Goal: Feedback & Contribution: Submit feedback/report problem

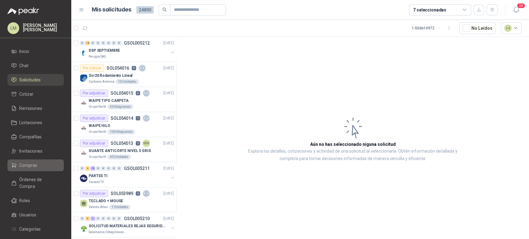
click at [26, 168] on span "Compras" at bounding box center [28, 165] width 18 height 7
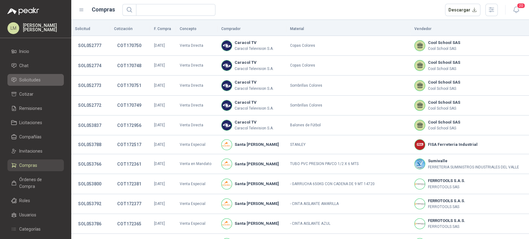
click at [28, 77] on span "Solicitudes" at bounding box center [29, 80] width 21 height 7
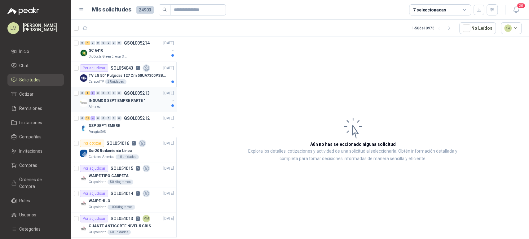
click at [123, 101] on p "INSUMOS SEPTIEMPRE PARTE 1" at bounding box center [117, 101] width 57 height 6
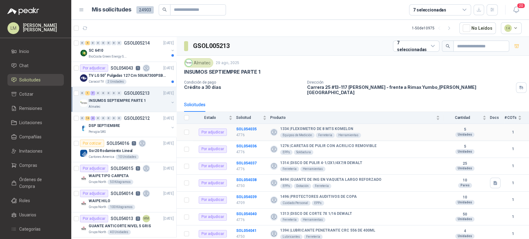
scroll to position [13, 0]
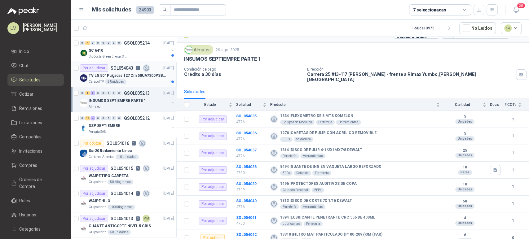
click at [124, 73] on p "TV LG 50" Pulgadas 127 Cm 50UA7300PSB 4K-UHD Smart TV Con IA (TIENE QUE SER EST…" at bounding box center [127, 76] width 77 height 6
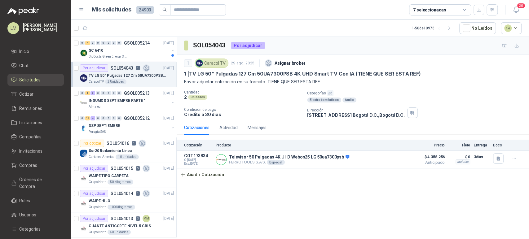
click at [116, 36] on article "1 - 50 de 10975 No Leídos 14" at bounding box center [300, 28] width 458 height 17
click at [116, 52] on div "SC 6410" at bounding box center [129, 50] width 80 height 7
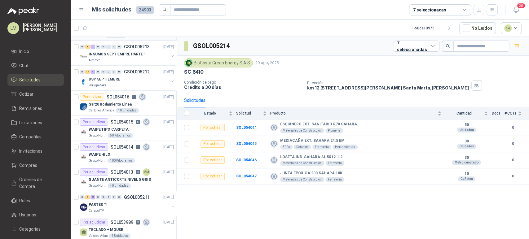
scroll to position [54, 0]
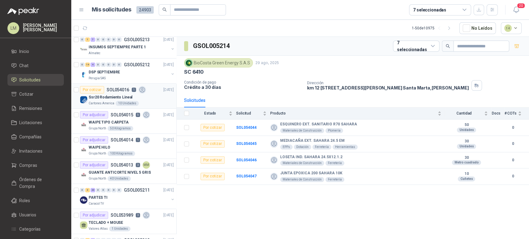
click at [106, 97] on p "Ssr20 Rodamiento Lineal" at bounding box center [111, 98] width 44 height 6
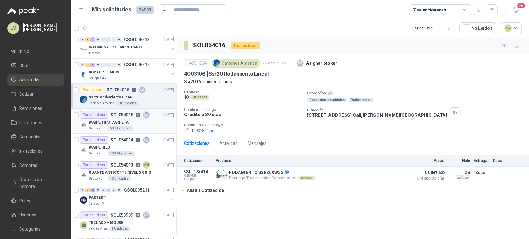
click at [125, 125] on p "WAIPE TIPO CARPETA" at bounding box center [109, 123] width 40 height 6
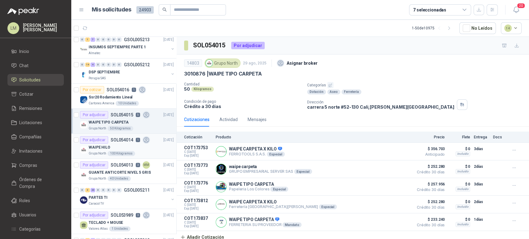
click at [126, 149] on div "WAIPE HILO" at bounding box center [131, 147] width 85 height 7
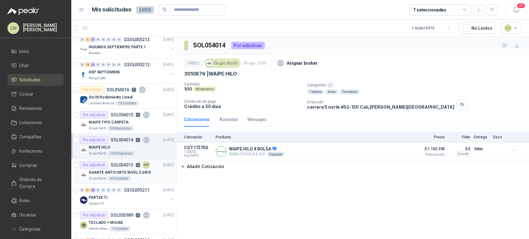
click at [125, 171] on p "GUANTE ANTICORTE NIVEL 5 GRIS" at bounding box center [120, 173] width 62 height 6
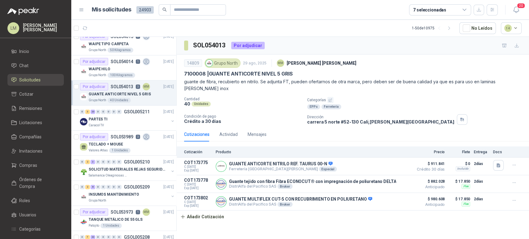
scroll to position [132, 0]
click at [119, 75] on div "100 Kilogramos" at bounding box center [122, 75] width 28 height 5
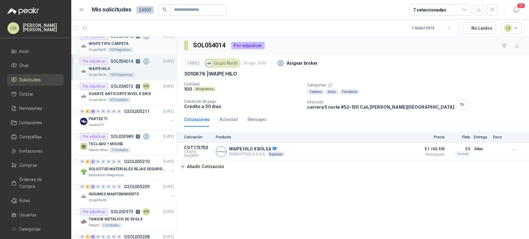
click at [120, 46] on div "WAIPE TIPO CARPETA" at bounding box center [131, 43] width 85 height 7
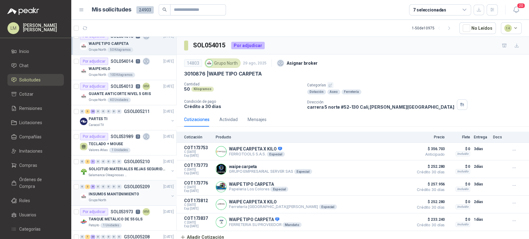
click at [107, 187] on div "0" at bounding box center [108, 187] width 5 height 4
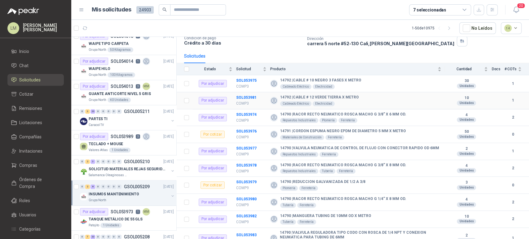
scroll to position [51, 0]
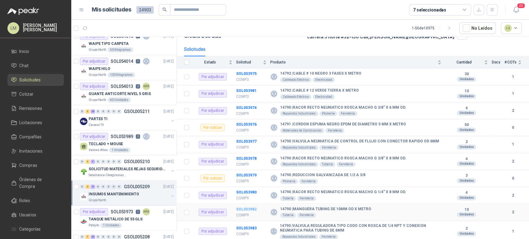
click at [246, 208] on b "SOL053982" at bounding box center [246, 209] width 20 height 4
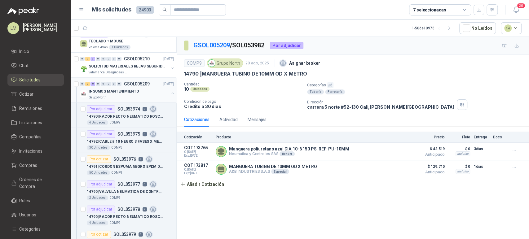
scroll to position [243, 0]
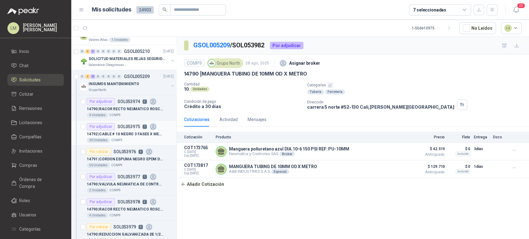
click at [117, 135] on p "14792 | CABLE # 10 NEGRO 3 FASES X METRO" at bounding box center [125, 134] width 77 height 6
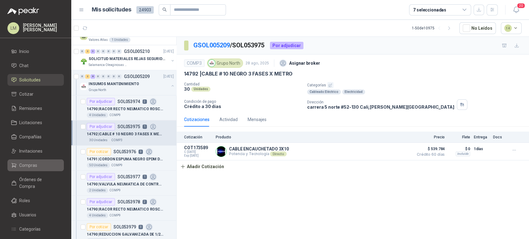
click at [23, 170] on link "Compras" at bounding box center [35, 166] width 56 height 12
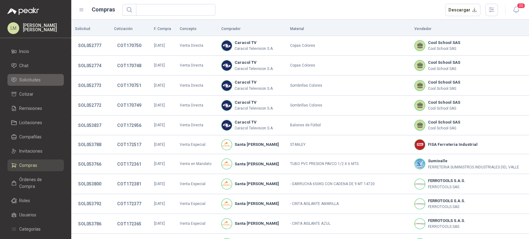
click at [33, 80] on span "Solicitudes" at bounding box center [29, 80] width 21 height 7
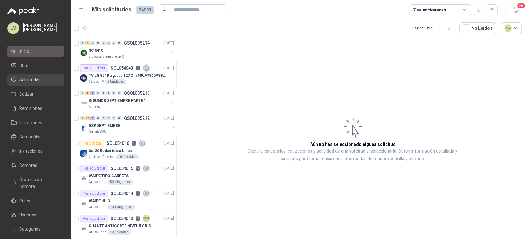
click at [25, 52] on span "Inicio" at bounding box center [24, 51] width 10 height 7
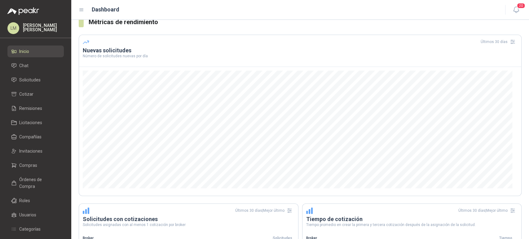
scroll to position [120, 0]
click at [28, 79] on span "Solicitudes" at bounding box center [29, 80] width 21 height 7
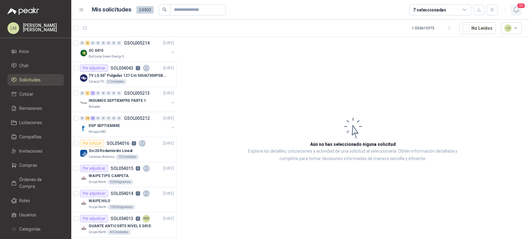
click at [514, 11] on icon "button" at bounding box center [516, 10] width 8 height 8
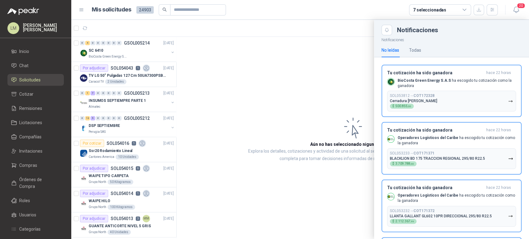
click at [356, 46] on div at bounding box center [300, 129] width 458 height 219
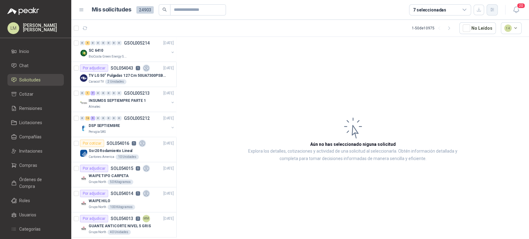
click at [487, 7] on button "button" at bounding box center [492, 9] width 11 height 11
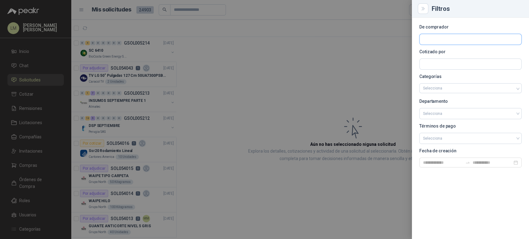
click at [439, 41] on input "text" at bounding box center [471, 39] width 102 height 11
type input "******"
click at [447, 50] on button "Patojito Industrias Patojito SAS - NIT : 817000809" at bounding box center [470, 54] width 97 height 11
click at [313, 48] on div at bounding box center [264, 119] width 529 height 239
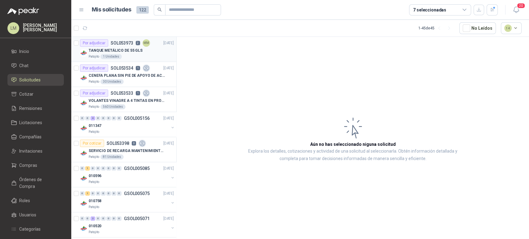
click at [122, 44] on p "SOL053973" at bounding box center [122, 43] width 23 height 4
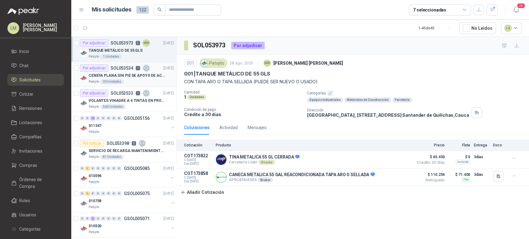
click at [129, 76] on p "CENEFA PLANA SIN PIE DE APOYO DE ACUERDO A LA IMAGEN ADJUNTA" at bounding box center [127, 76] width 77 height 6
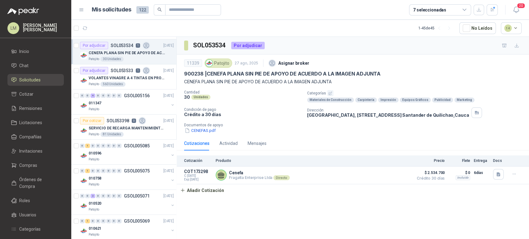
scroll to position [34, 0]
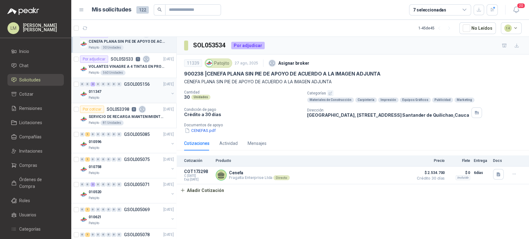
click at [123, 94] on div "011347" at bounding box center [129, 91] width 80 height 7
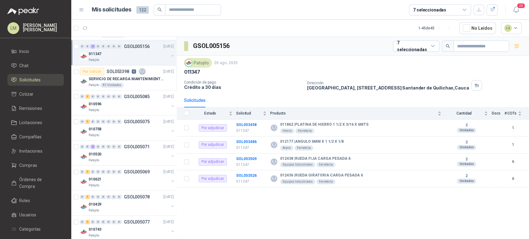
scroll to position [72, 0]
click at [126, 108] on div "Patojito" at bounding box center [129, 110] width 80 height 5
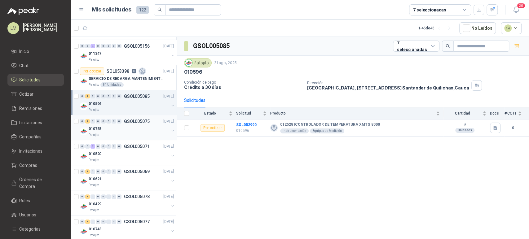
click at [126, 128] on div "010758" at bounding box center [129, 128] width 80 height 7
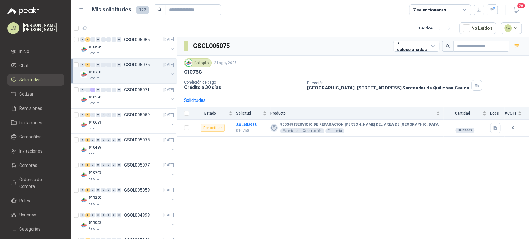
scroll to position [133, 0]
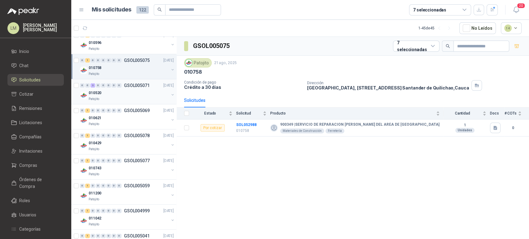
click at [128, 92] on div "010520" at bounding box center [129, 92] width 80 height 7
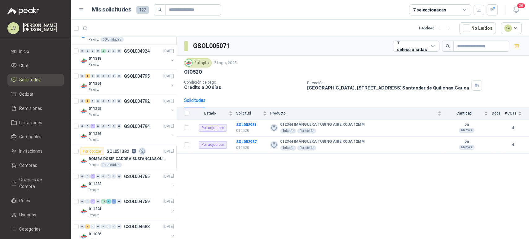
scroll to position [932, 0]
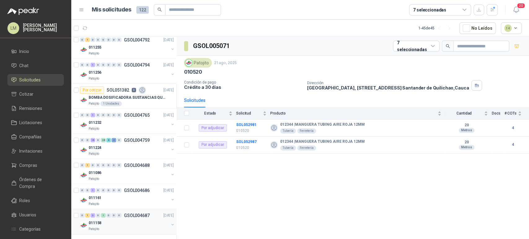
click at [170, 223] on button "button" at bounding box center [172, 225] width 5 height 5
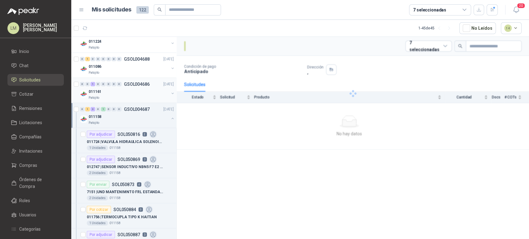
scroll to position [1057, 0]
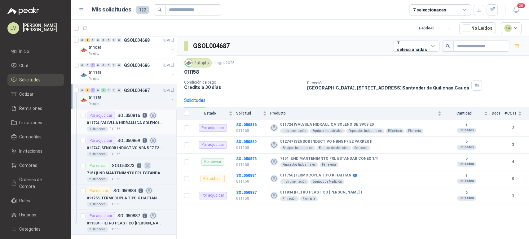
click at [128, 113] on p "SOL050816" at bounding box center [128, 115] width 23 height 4
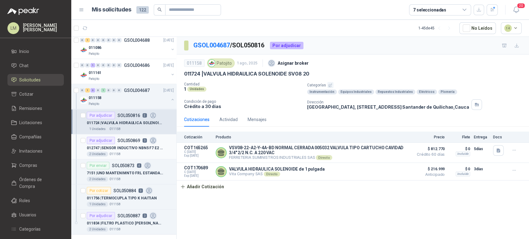
click at [127, 140] on p "SOL050869" at bounding box center [128, 141] width 23 height 4
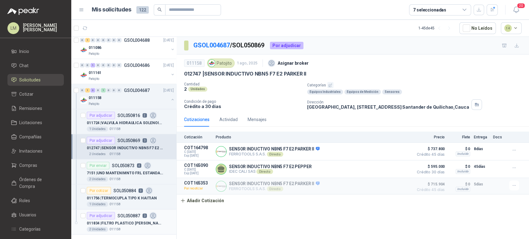
click at [133, 217] on div "Por adjudicar SOL050887 3" at bounding box center [122, 215] width 70 height 7
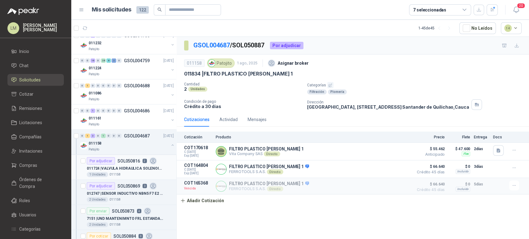
scroll to position [1006, 0]
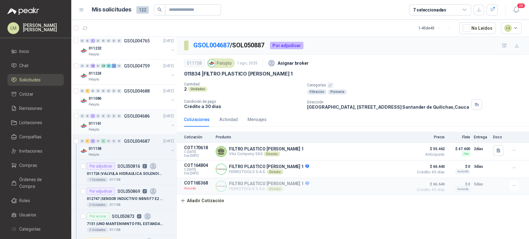
click at [170, 123] on button "button" at bounding box center [172, 125] width 5 height 5
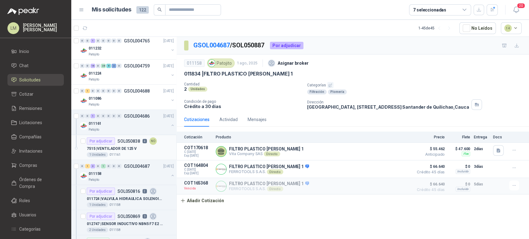
click at [124, 141] on p "SOL050838" at bounding box center [128, 141] width 23 height 4
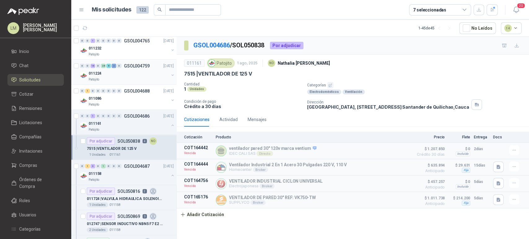
click at [170, 73] on button "button" at bounding box center [172, 75] width 5 height 5
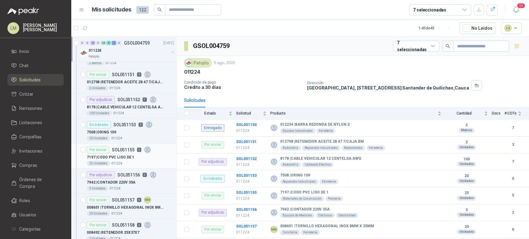
scroll to position [1047, 0]
click at [123, 104] on div "8178 | CABLE VEHICULAR 12 CENTELSA AWG" at bounding box center [130, 107] width 87 height 7
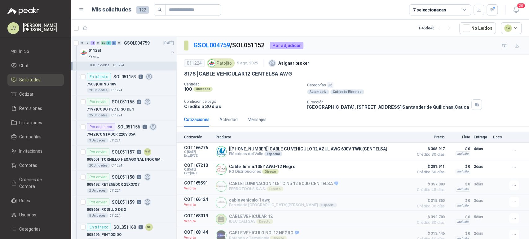
scroll to position [1097, 0]
click at [118, 131] on p "7942 | CONTADOR 220V 35A" at bounding box center [111, 134] width 49 height 6
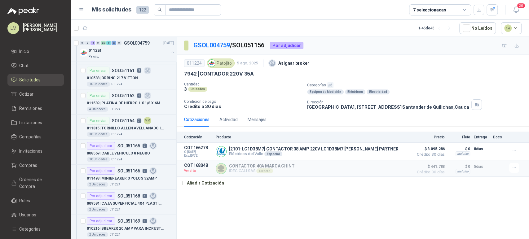
scroll to position [1279, 0]
click at [123, 152] on p "008569 | CABLE VEHICULO 8 NEGRO" at bounding box center [118, 153] width 63 height 6
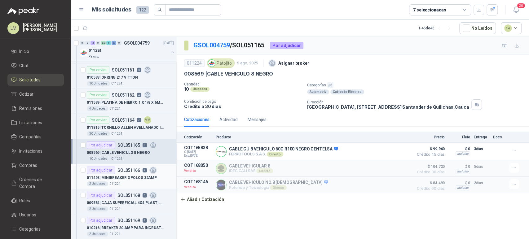
click at [124, 176] on p "011493 | MINIBREAKER 3 POLOS 32AMP" at bounding box center [122, 178] width 70 height 6
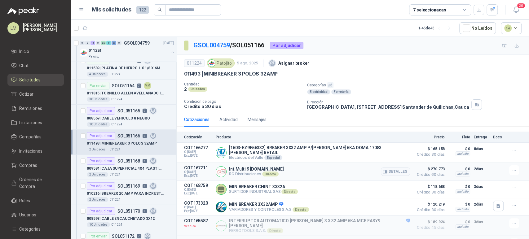
scroll to position [69, 0]
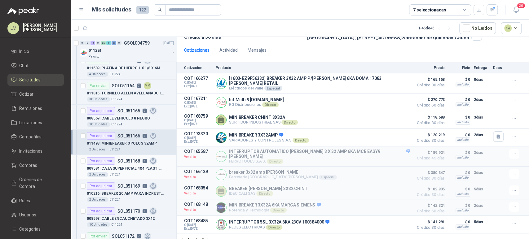
click at [130, 166] on p "009584 | CAJA SUPERFICIAL 4X4 PLASTICA CON TAPA" at bounding box center [125, 169] width 77 height 6
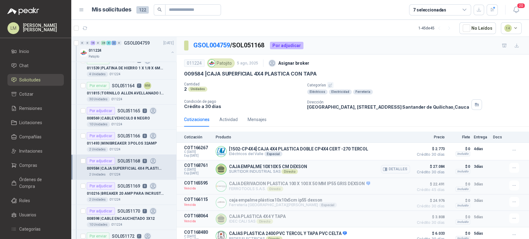
scroll to position [17, 0]
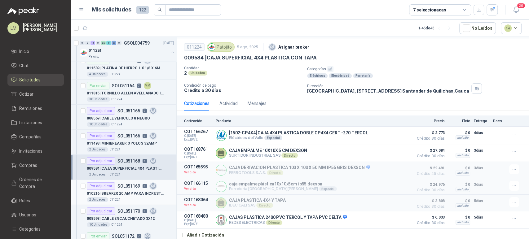
click at [128, 191] on p "010216 | BREAKER 20 AMP PARA INCRUSTAR MONOPOLAR" at bounding box center [125, 194] width 77 height 6
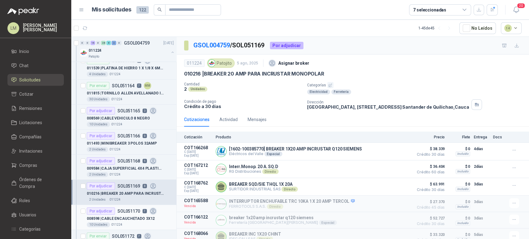
click at [129, 218] on p "008598 | CABLE ENCAUCHETADO 3X12" at bounding box center [121, 219] width 68 height 6
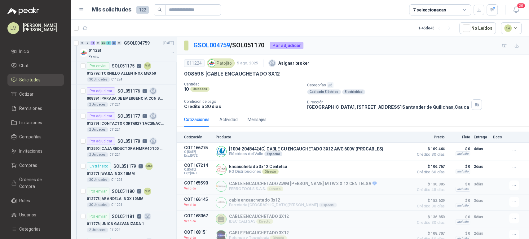
scroll to position [1566, 0]
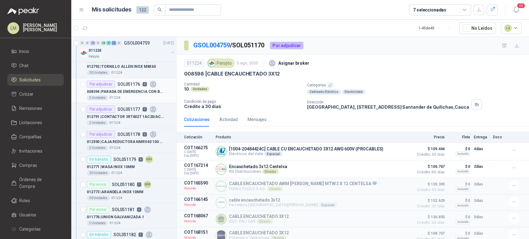
click at [127, 84] on div "Por adjudicar SOL051176 3" at bounding box center [122, 84] width 70 height 7
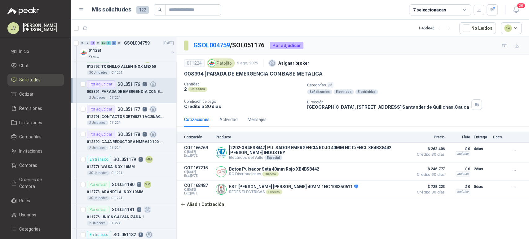
click at [122, 116] on p "012791 | CONTACTOR 3RT6027 1AC20/AC24V/15KW TORNO" at bounding box center [125, 117] width 77 height 6
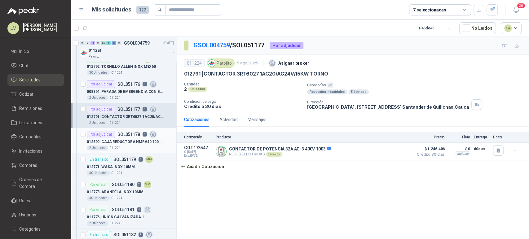
click at [134, 139] on p "012590 | CAJA REDUCTORA NMRV40 100 63B14" at bounding box center [125, 142] width 77 height 6
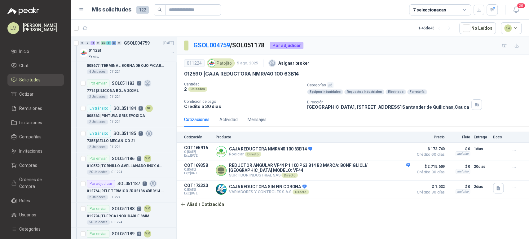
scroll to position [1786, 0]
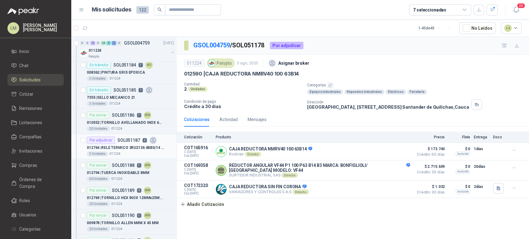
click at [115, 139] on div "Por adjudicar SOL051187 4" at bounding box center [122, 140] width 70 height 7
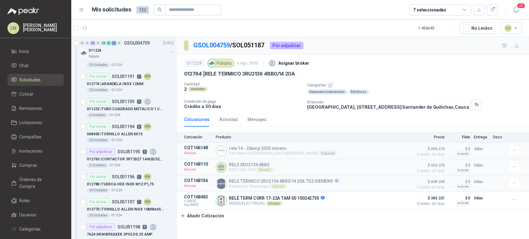
scroll to position [1952, 0]
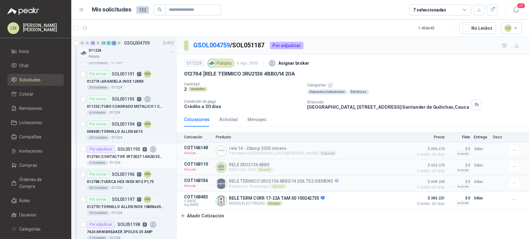
click at [125, 154] on p "012763 | CONTACTOR 3RT2027 1AN20/32A/400V/15KW" at bounding box center [125, 157] width 77 height 6
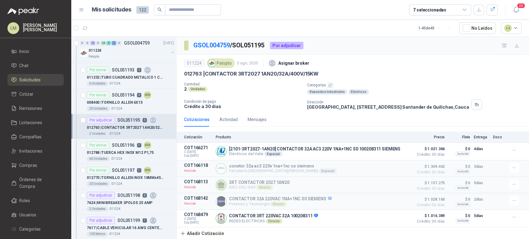
scroll to position [1981, 0]
click at [170, 52] on button "button" at bounding box center [172, 52] width 5 height 5
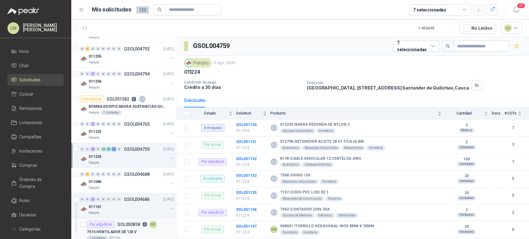
scroll to position [921, 0]
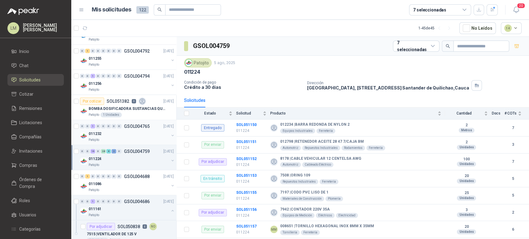
click at [170, 133] on button "button" at bounding box center [172, 135] width 5 height 5
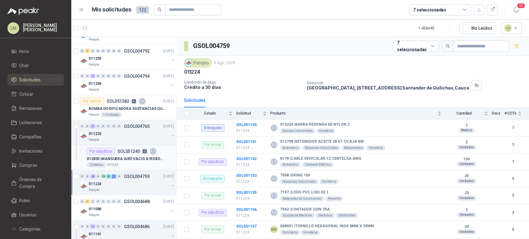
click at [122, 151] on p "SOL051240" at bounding box center [128, 151] width 23 height 4
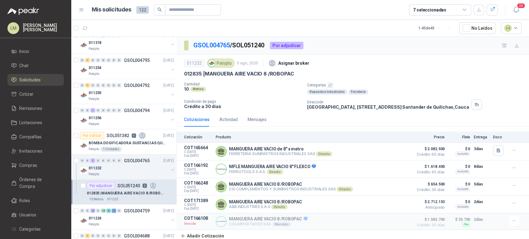
scroll to position [885, 0]
click at [130, 118] on div "011256" at bounding box center [129, 119] width 80 height 7
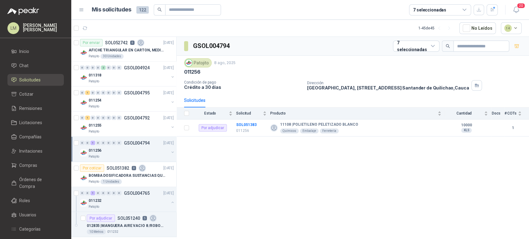
scroll to position [841, 0]
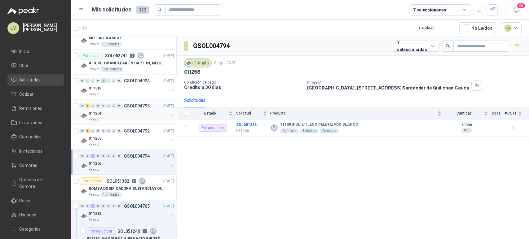
click at [124, 117] on div "Patojito" at bounding box center [129, 119] width 80 height 5
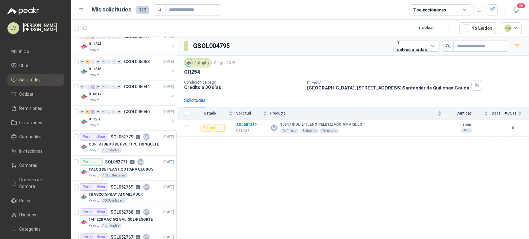
scroll to position [383, 0]
click at [125, 113] on p "GSOL005040" at bounding box center [137, 112] width 26 height 4
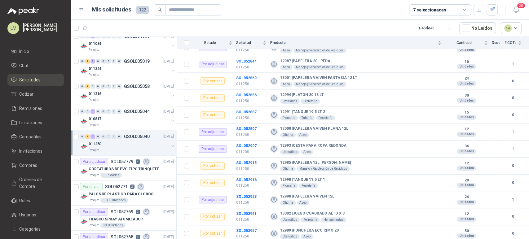
scroll to position [352, 0]
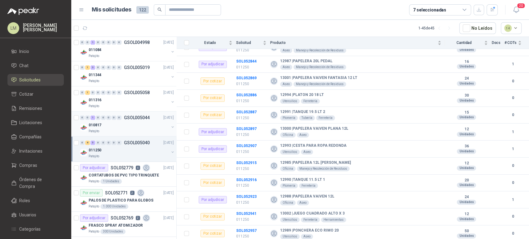
click at [126, 124] on div "010817" at bounding box center [129, 125] width 80 height 7
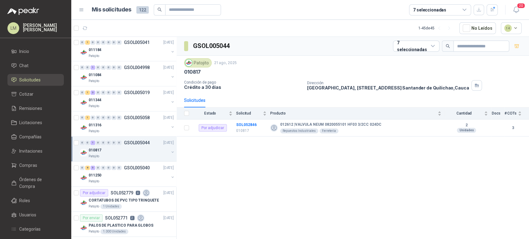
scroll to position [327, 0]
click at [117, 121] on div "011316" at bounding box center [129, 124] width 80 height 7
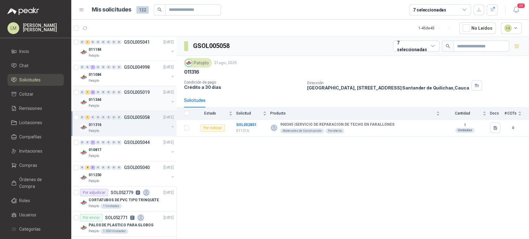
click at [132, 100] on div "011344" at bounding box center [129, 99] width 80 height 7
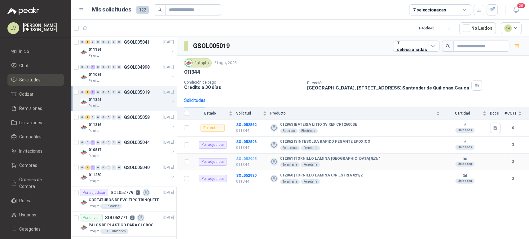
click at [250, 157] on b "SOL052905" at bounding box center [246, 159] width 20 height 4
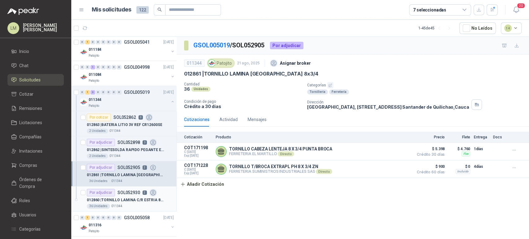
click at [132, 197] on p "012860 | TORNILLO LAMINA C/R ESTRIA 8x1/2" at bounding box center [125, 200] width 77 height 6
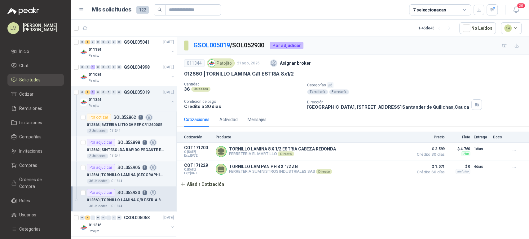
click at [127, 147] on p "012862 | SINTESOLDA RAPIDO PEGANTE EPOXICO" at bounding box center [125, 150] width 77 height 6
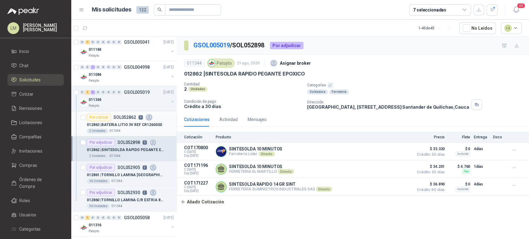
click at [135, 126] on p "012863 | BATERIA LITIO 3V REF CR12600SE" at bounding box center [124, 125] width 75 height 6
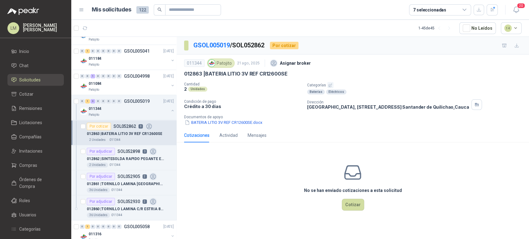
scroll to position [317, 0]
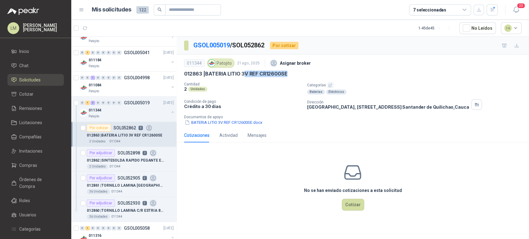
drag, startPoint x: 245, startPoint y: 73, endPoint x: 290, endPoint y: 77, distance: 44.1
click at [290, 77] on div "012863 | BATERIA LITIO 3V REF CR12600SE" at bounding box center [353, 74] width 338 height 7
click at [170, 111] on button "button" at bounding box center [172, 112] width 5 height 5
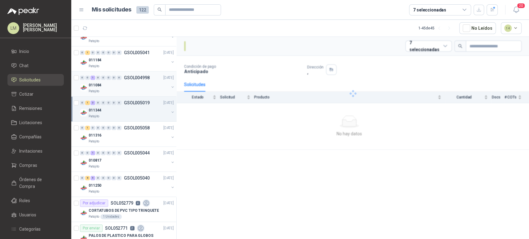
click at [140, 89] on div "Patojito" at bounding box center [129, 91] width 80 height 5
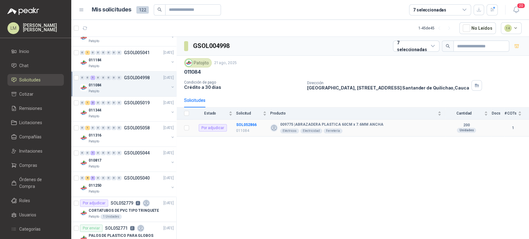
click at [241, 122] on td "SOL052866 011084" at bounding box center [253, 128] width 34 height 17
click at [241, 123] on b "SOL052866" at bounding box center [246, 125] width 20 height 4
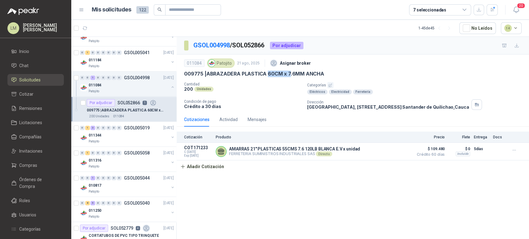
drag, startPoint x: 267, startPoint y: 78, endPoint x: 288, endPoint y: 78, distance: 21.4
click at [288, 78] on div "011084 Patojito 21 ago, 2025 Asignar broker 009775 | ABRAZADERA PLASTICA 60CM x…" at bounding box center [353, 83] width 338 height 53
click at [122, 60] on div "011184" at bounding box center [129, 59] width 80 height 7
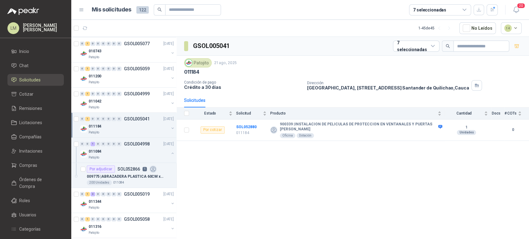
scroll to position [249, 0]
click at [116, 99] on div "011042" at bounding box center [129, 102] width 80 height 7
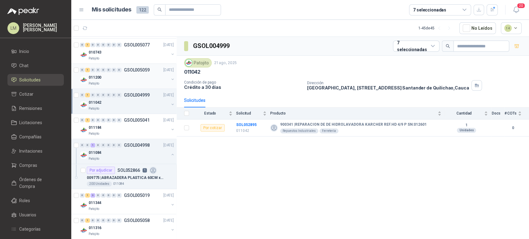
click at [124, 81] on div "Patojito" at bounding box center [129, 83] width 80 height 5
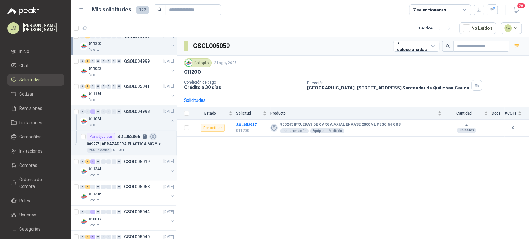
scroll to position [283, 0]
click at [124, 94] on div "011184" at bounding box center [129, 94] width 80 height 7
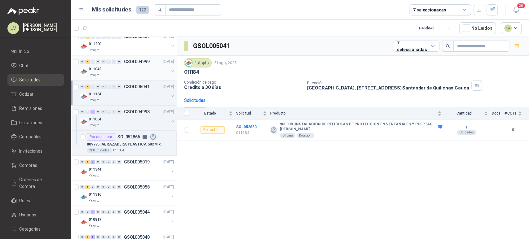
click at [115, 66] on div "011042" at bounding box center [129, 68] width 80 height 7
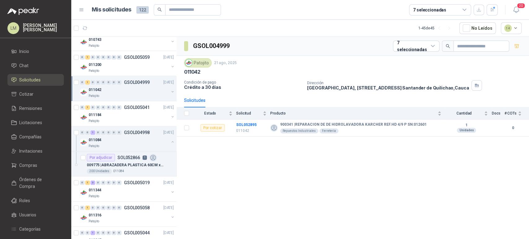
scroll to position [260, 0]
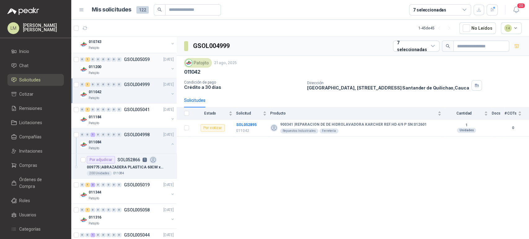
click at [114, 65] on div "011200" at bounding box center [129, 66] width 80 height 7
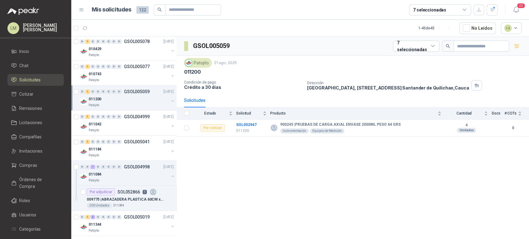
scroll to position [218, 0]
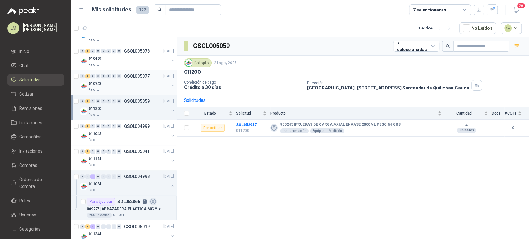
click at [114, 82] on div "010743" at bounding box center [129, 83] width 80 height 7
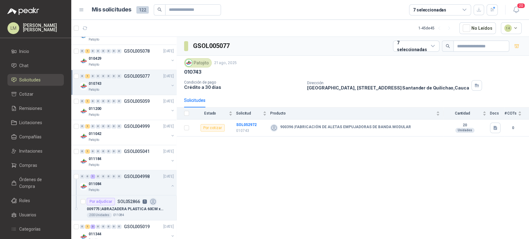
scroll to position [130, 0]
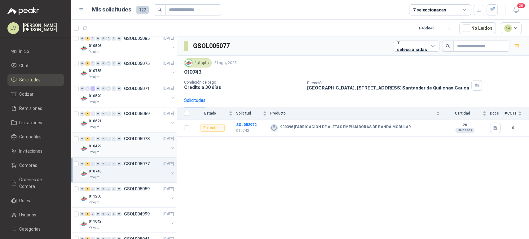
click at [114, 152] on div "Patojito" at bounding box center [129, 152] width 80 height 5
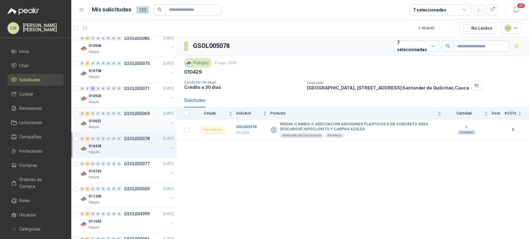
click at [127, 128] on div "Patojito" at bounding box center [129, 127] width 80 height 5
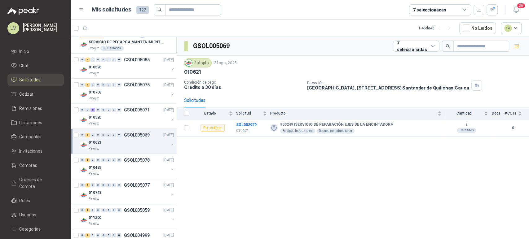
scroll to position [107, 0]
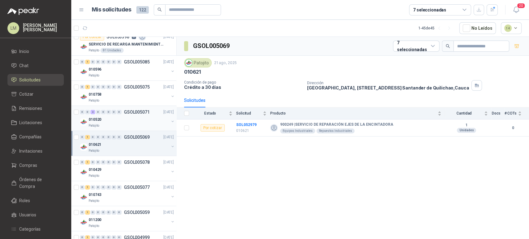
click at [122, 117] on div "010520" at bounding box center [129, 119] width 80 height 7
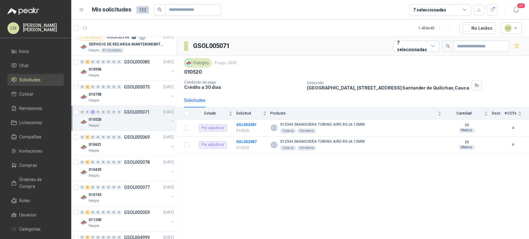
click at [170, 121] on button "button" at bounding box center [172, 121] width 5 height 5
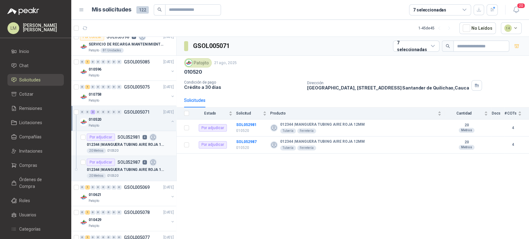
click at [129, 140] on div "Por adjudicar SOL052981 4" at bounding box center [122, 137] width 70 height 7
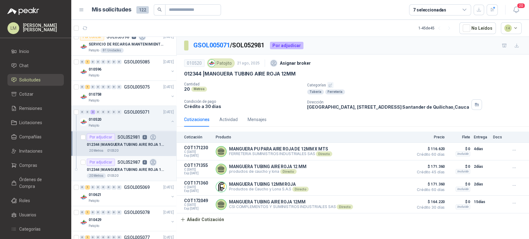
click at [127, 168] on p "012344 | MANGUERA TUBING AIRE ROJA 12MM" at bounding box center [125, 170] width 77 height 6
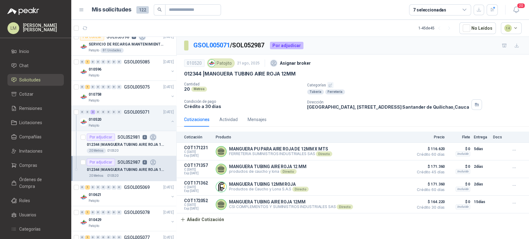
click at [130, 153] on article "Por adjudicar SOL052981 4 012344 | MANGUERA TUBING AIRE ROJA 12MM 20 Metros 010…" at bounding box center [123, 143] width 105 height 25
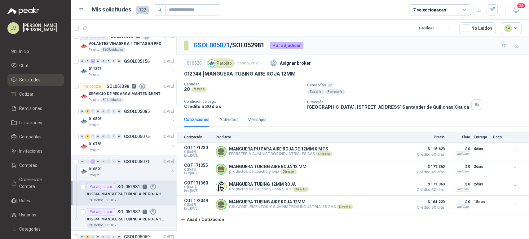
scroll to position [57, 0]
click at [170, 145] on button "button" at bounding box center [172, 146] width 5 height 5
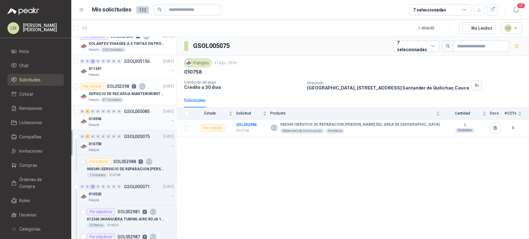
click at [170, 121] on button "button" at bounding box center [172, 120] width 5 height 5
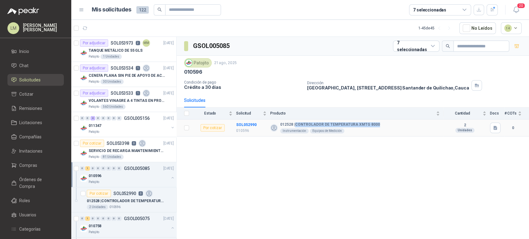
drag, startPoint x: 295, startPoint y: 123, endPoint x: 387, endPoint y: 123, distance: 92.4
click at [387, 123] on div "012528 | CONTROLADOR DE TEMPERATURA XMTG 8000 Instrumentación Equipos de Medici…" at bounding box center [355, 127] width 170 height 11
copy b "CONTROLADOR DE TEMPERATURA XMTG 8000"
click at [126, 152] on p "SERVICIO DE RECARGA MANTENIMIENTO Y PRESTAMOS DE EXTINTORES" at bounding box center [127, 151] width 77 height 6
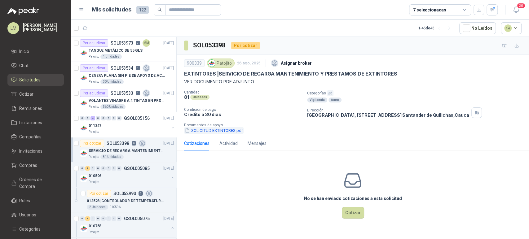
click at [233, 132] on button "SOLICITUD EXTINTORES.pdf" at bounding box center [214, 130] width 60 height 7
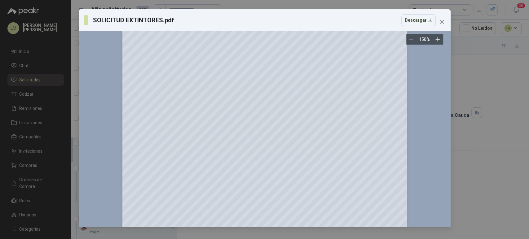
scroll to position [99, 0]
click at [442, 19] on button "Close" at bounding box center [442, 22] width 10 height 10
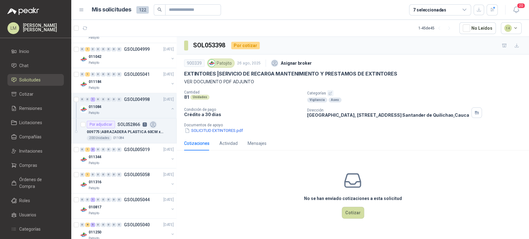
scroll to position [396, 0]
click at [124, 126] on div "Por adjudicar SOL052866 1" at bounding box center [122, 123] width 70 height 7
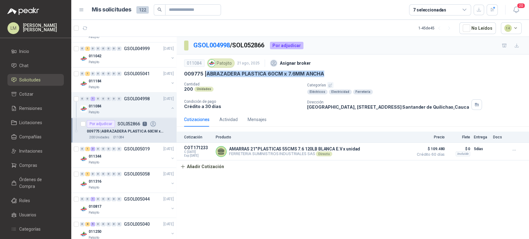
drag, startPoint x: 207, startPoint y: 74, endPoint x: 336, endPoint y: 72, distance: 129.0
click at [336, 72] on div "009775 | ABRAZADERA PLASTICA 60CM x 7.6MM ANCHA" at bounding box center [353, 74] width 338 height 7
copy p "ABRAZADERA PLASTICA 60CM x 7.6MM ANCHA"
click at [145, 86] on div "Patojito" at bounding box center [129, 87] width 80 height 5
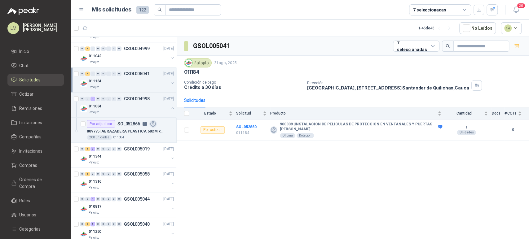
scroll to position [337, 0]
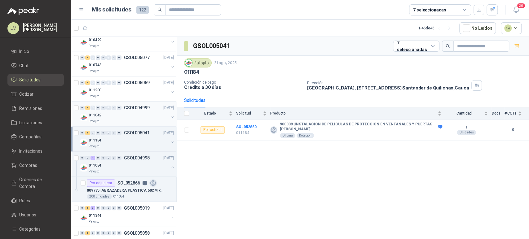
click at [120, 113] on div "011042" at bounding box center [129, 115] width 80 height 7
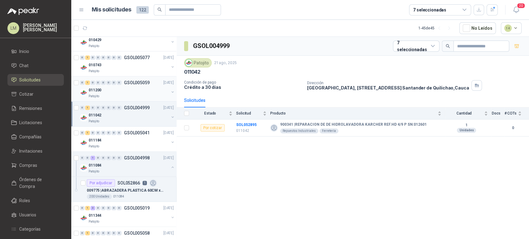
click at [130, 90] on div "011200" at bounding box center [129, 89] width 80 height 7
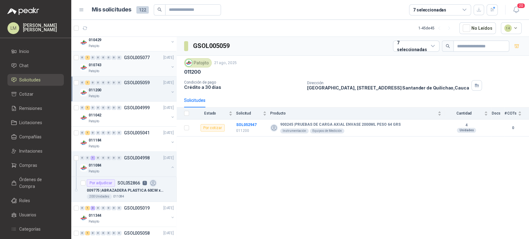
click at [131, 65] on div "010743" at bounding box center [129, 64] width 80 height 7
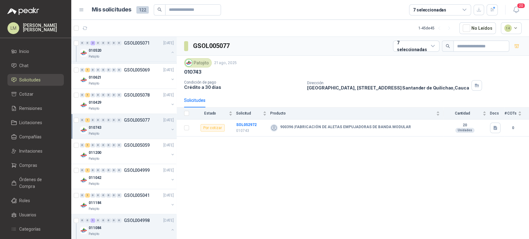
scroll to position [269, 0]
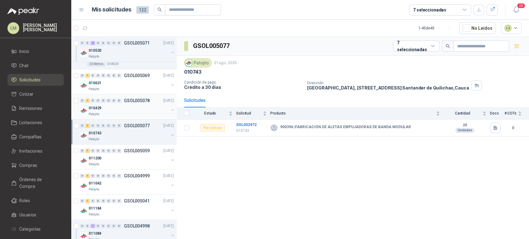
click at [123, 102] on div "0 1 0 0 0 0 0 0 GSOL005078" at bounding box center [115, 101] width 70 height 4
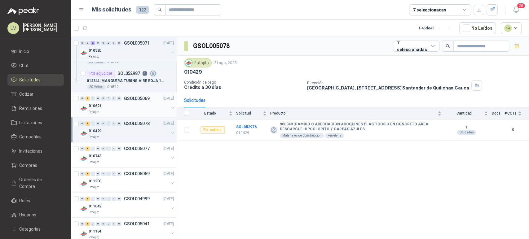
scroll to position [245, 0]
click at [127, 111] on div "Patojito" at bounding box center [129, 113] width 80 height 5
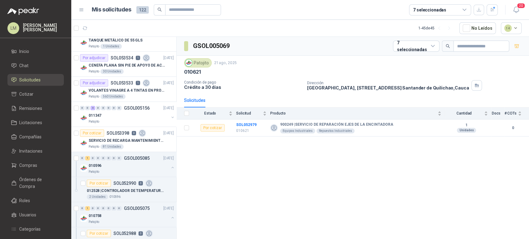
scroll to position [5, 0]
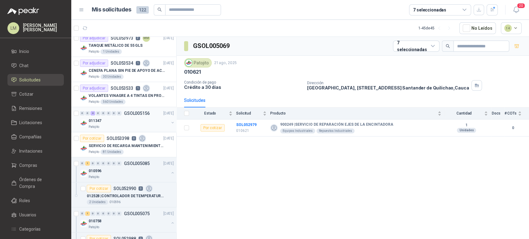
click at [127, 121] on div "011347" at bounding box center [129, 120] width 80 height 7
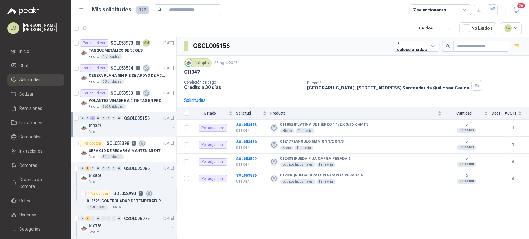
click at [170, 127] on button "button" at bounding box center [172, 127] width 5 height 5
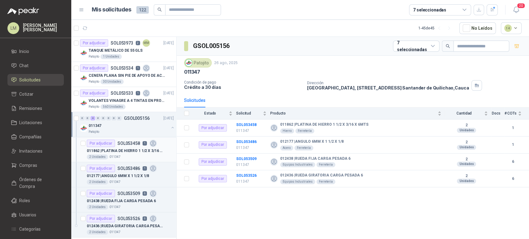
click at [124, 147] on div "011862 | PLATINA DE HIERRO 1 1/2 X 3/16 X 6MTS" at bounding box center [130, 150] width 87 height 7
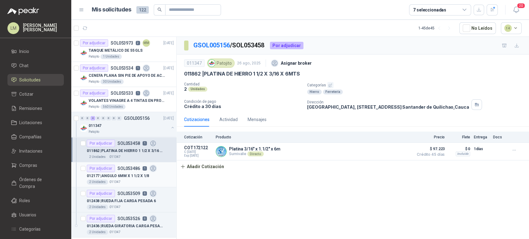
click at [119, 169] on p "SOL053486" at bounding box center [128, 168] width 23 height 4
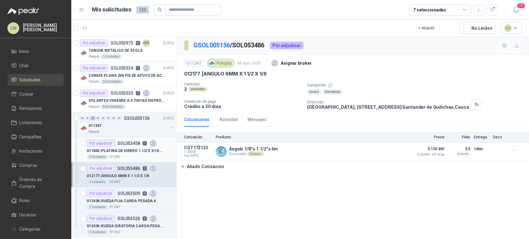
click at [126, 150] on p "011862 | PLATINA DE HIERRO 1 1/2 X 3/16 X 6MTS" at bounding box center [125, 151] width 77 height 6
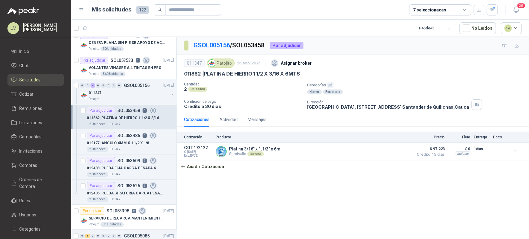
scroll to position [35, 0]
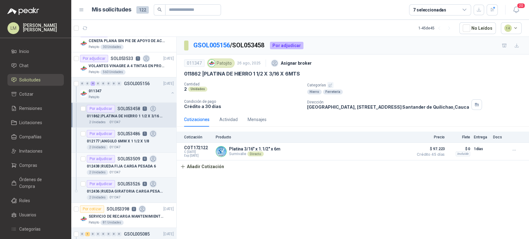
click at [131, 159] on p "SOL053509" at bounding box center [128, 159] width 23 height 4
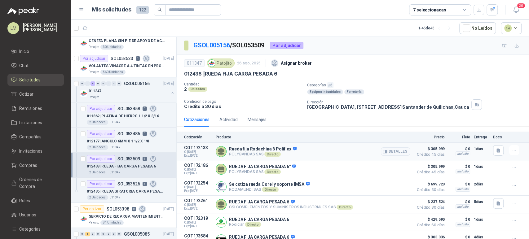
scroll to position [20, 0]
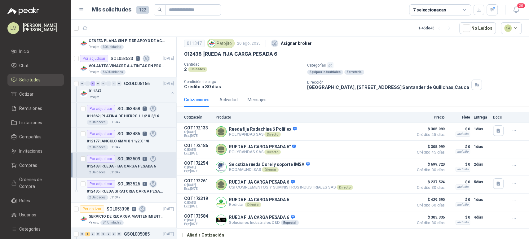
click at [115, 189] on p "012436 | [PERSON_NAME] GIRATORIA CARGA PESADA 6" at bounding box center [125, 192] width 77 height 6
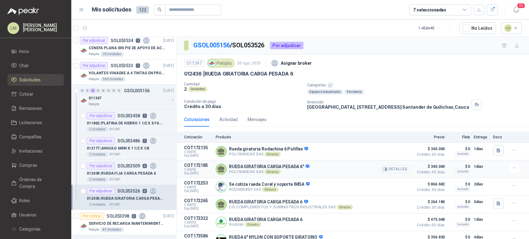
scroll to position [20, 0]
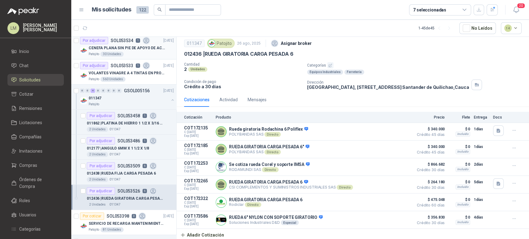
click at [120, 58] on article "Por adjudicar SOL053534 1 [DATE] CENEFA PLANA SIN PIE DE APOYO DE ACUERDO A LA …" at bounding box center [123, 46] width 105 height 25
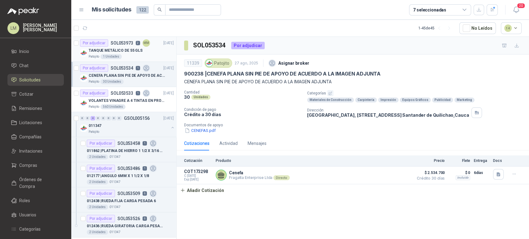
click at [130, 49] on p "TANQUE METÁLICO DE 55 GLS" at bounding box center [116, 51] width 54 height 6
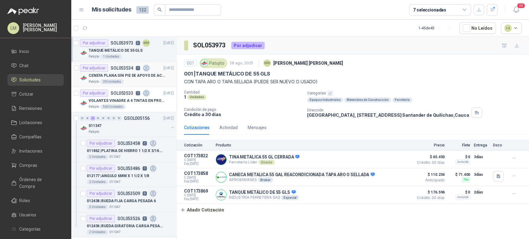
click at [130, 70] on p "SOL053534" at bounding box center [122, 68] width 23 height 4
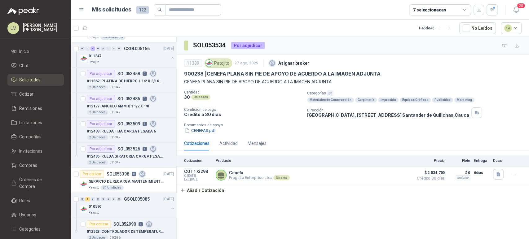
scroll to position [70, 0]
click at [170, 56] on button "button" at bounding box center [172, 57] width 5 height 5
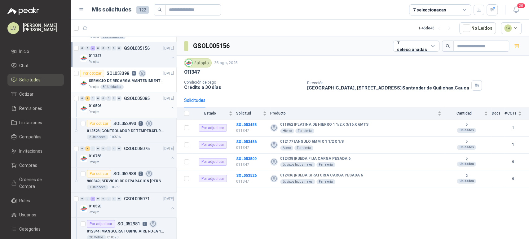
click at [170, 107] on button "button" at bounding box center [172, 107] width 5 height 5
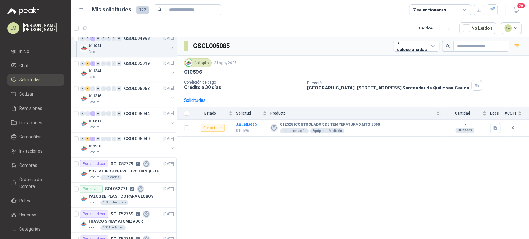
scroll to position [457, 0]
click at [170, 72] on button "button" at bounding box center [172, 72] width 5 height 5
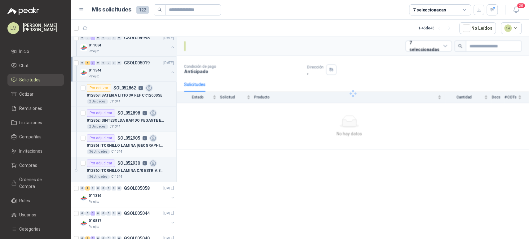
click at [120, 140] on div "Por adjudicar SOL052905 2" at bounding box center [122, 138] width 70 height 7
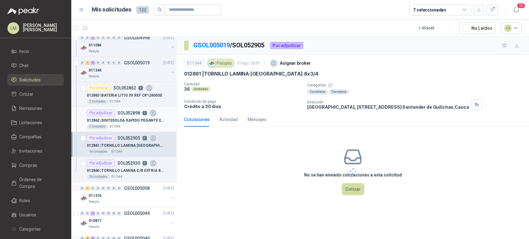
click at [126, 122] on p "012862 | SINTESOLDA RAPIDO PEGANTE EPOXICO" at bounding box center [125, 121] width 77 height 6
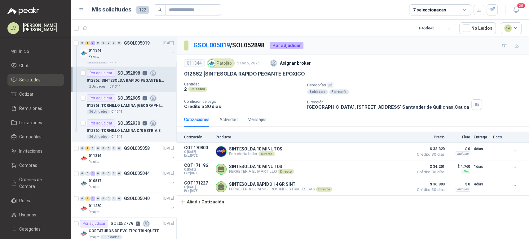
scroll to position [498, 0]
click at [170, 51] on button "button" at bounding box center [172, 52] width 5 height 5
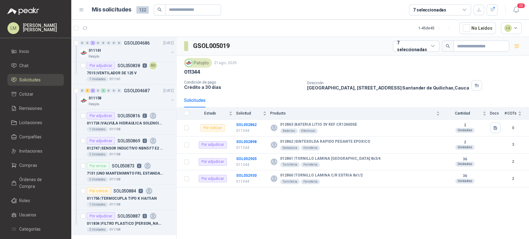
scroll to position [1208, 0]
click at [170, 98] on button "button" at bounding box center [172, 100] width 5 height 5
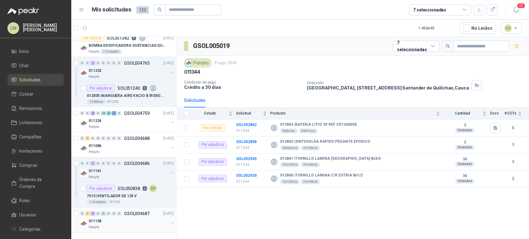
scroll to position [1083, 0]
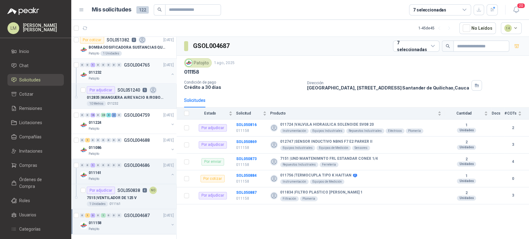
click at [170, 72] on button "button" at bounding box center [172, 74] width 5 height 5
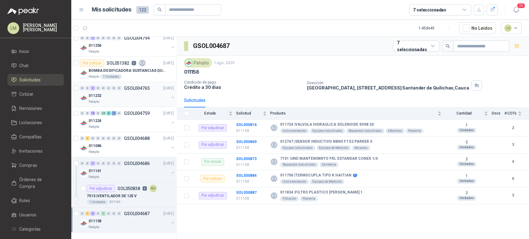
scroll to position [1058, 0]
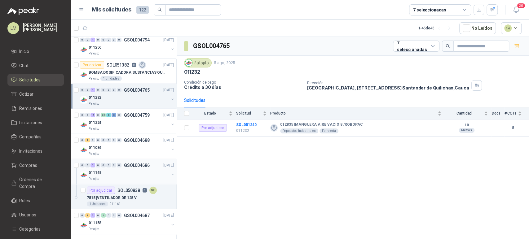
click at [170, 172] on button "button" at bounding box center [172, 174] width 5 height 5
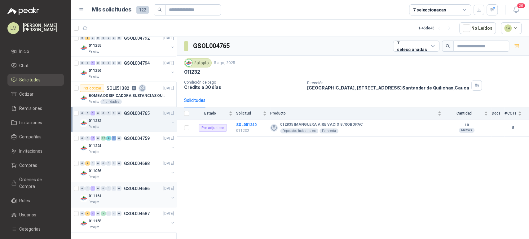
scroll to position [1033, 0]
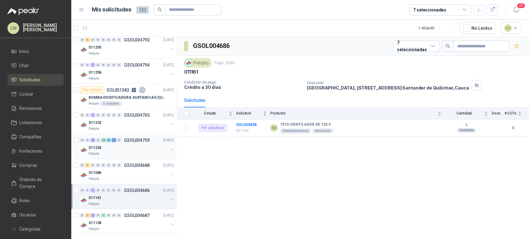
scroll to position [1032, 0]
click at [170, 148] on button "button" at bounding box center [172, 150] width 5 height 5
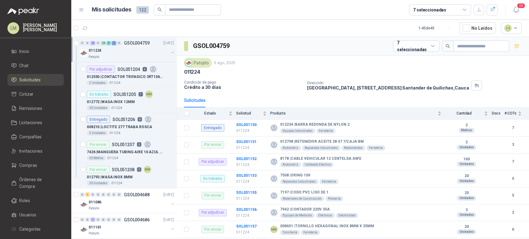
scroll to position [2359, 0]
click at [170, 53] on button "button" at bounding box center [172, 52] width 5 height 5
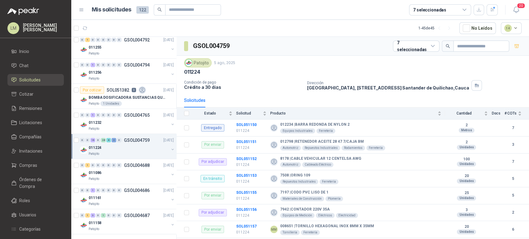
scroll to position [2, 0]
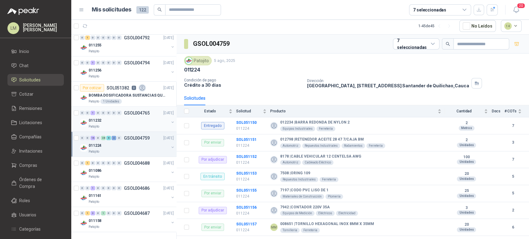
click at [170, 121] on button "button" at bounding box center [172, 122] width 5 height 5
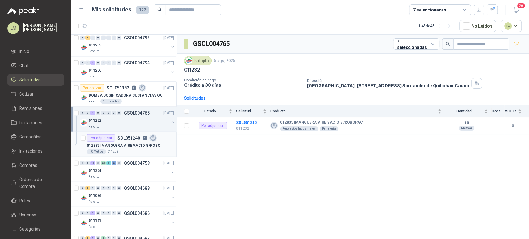
click at [126, 149] on div "10 Metros 011232" at bounding box center [130, 151] width 87 height 5
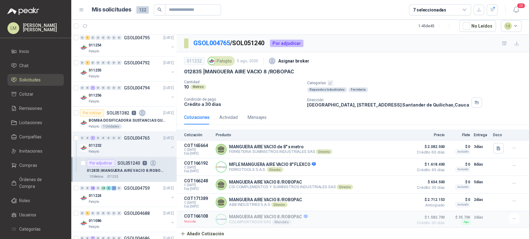
scroll to position [1007, 0]
click at [170, 96] on button "button" at bounding box center [172, 97] width 5 height 5
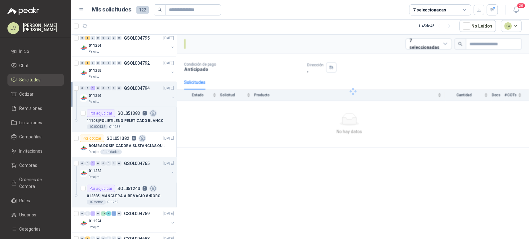
click at [170, 96] on button "button" at bounding box center [172, 97] width 5 height 5
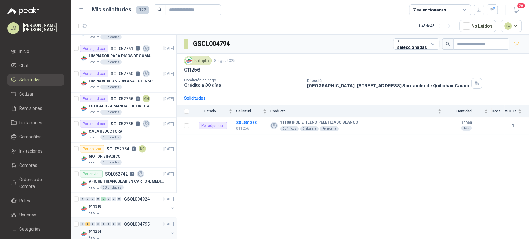
scroll to position [816, 0]
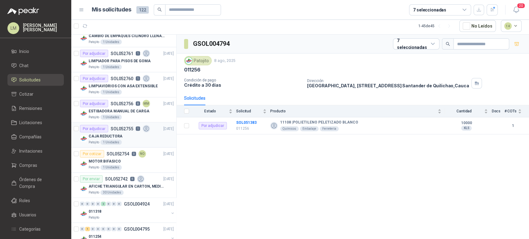
click at [124, 123] on article "Por adjudicar SOL052755 1 [DATE] CAJA REDUCTORA Patojito 1 Unidades" at bounding box center [123, 135] width 105 height 25
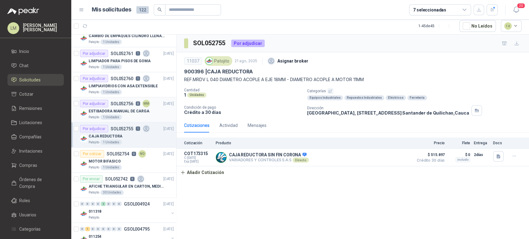
click at [135, 109] on p "ESTIBADORA MANUAL DE CARGA" at bounding box center [119, 111] width 61 height 6
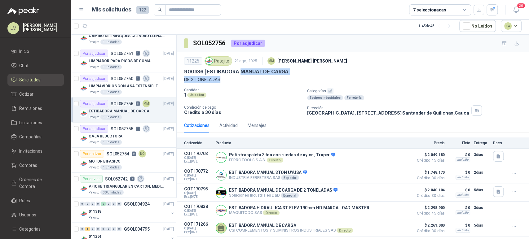
drag, startPoint x: 242, startPoint y: 72, endPoint x: 298, endPoint y: 77, distance: 56.0
click at [298, 77] on div "11225 Patojito 21 ago, 2025 MM [PERSON_NAME] 900336 | ESTIBADORA MANUAL DE CARG…" at bounding box center [353, 69] width 338 height 28
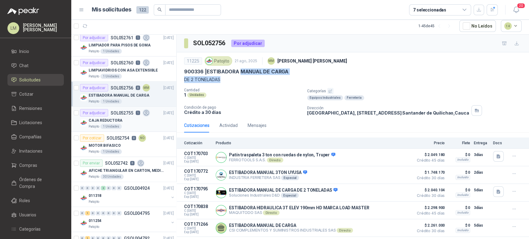
scroll to position [832, 0]
click at [123, 124] on div "Patojito 1 Unidades" at bounding box center [131, 126] width 85 height 5
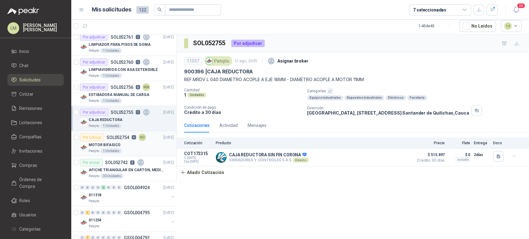
click at [124, 142] on div "MOTOR BIFASICO" at bounding box center [131, 144] width 85 height 7
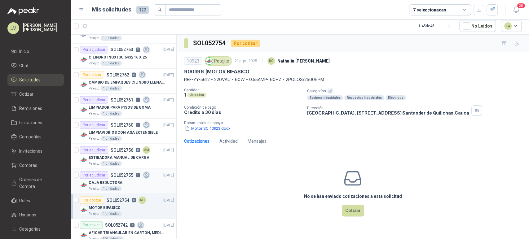
scroll to position [769, 0]
click at [123, 108] on p "LIMPIADOR PARA PISOS DE GOMA" at bounding box center [120, 108] width 62 height 6
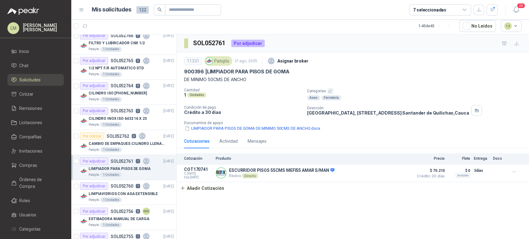
scroll to position [707, 0]
click at [115, 117] on p "CILINDRO INOX ISO 6432 16 X 25" at bounding box center [118, 120] width 58 height 6
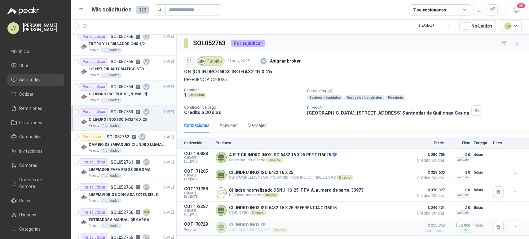
click at [120, 92] on p "CILINDRO ISO [PHONE_NUMBER]" at bounding box center [118, 94] width 58 height 6
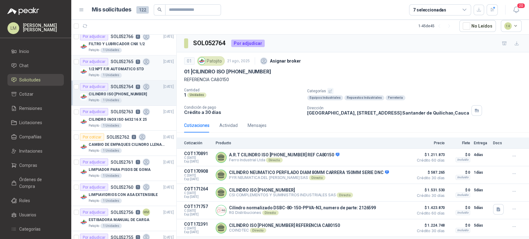
click at [131, 67] on p "1/2 NPT F/R AUTOMATICO STD" at bounding box center [116, 69] width 55 height 6
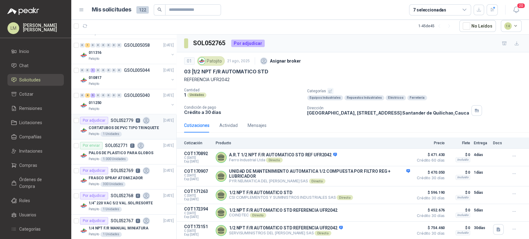
scroll to position [496, 0]
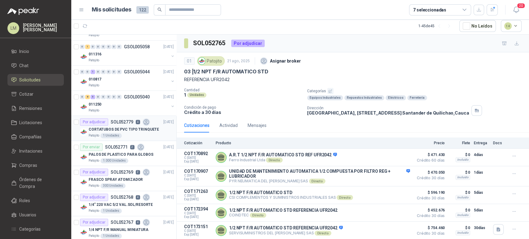
click at [129, 108] on div "Patojito" at bounding box center [129, 110] width 80 height 5
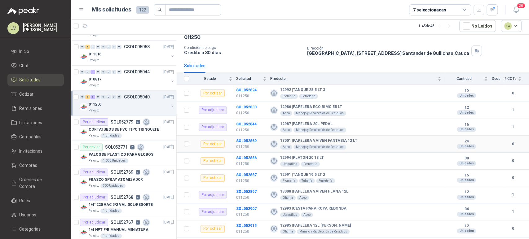
scroll to position [33, 0]
drag, startPoint x: 331, startPoint y: 92, endPoint x: 294, endPoint y: 91, distance: 37.2
click at [294, 91] on div "12992 | TANQUE 28.5 LT 3 Plomería Ferretería" at bounding box center [355, 92] width 171 height 11
copy b "TANQUE 28.5 LT 3"
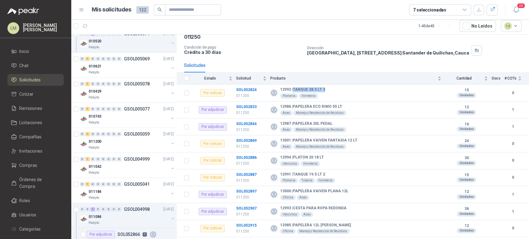
scroll to position [258, 0]
click at [122, 94] on div "010429" at bounding box center [129, 91] width 80 height 7
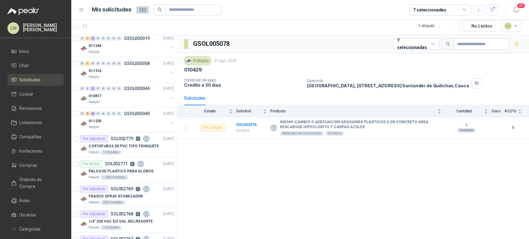
scroll to position [482, 0]
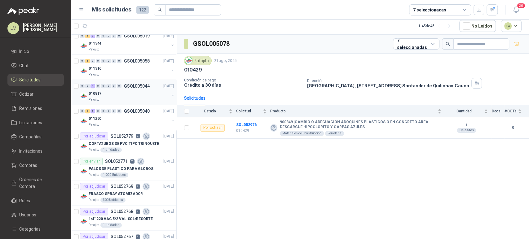
click at [170, 94] on button "button" at bounding box center [172, 95] width 5 height 5
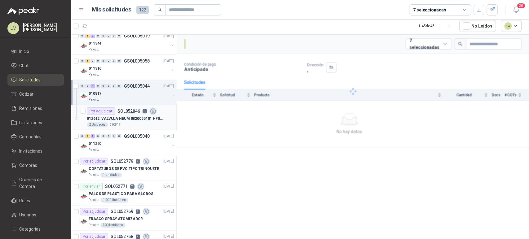
click at [139, 116] on p "012612 | VALVULA NEUM 0820055101 HF03 3/2CC 024DC" at bounding box center [125, 119] width 77 height 6
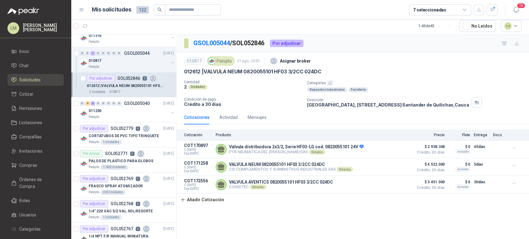
scroll to position [519, 0]
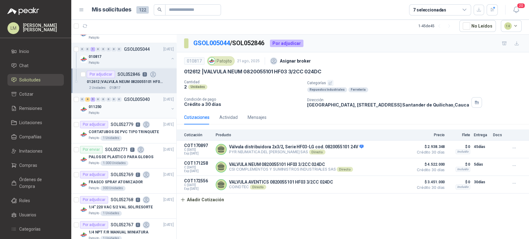
click at [170, 108] on button "button" at bounding box center [172, 108] width 5 height 5
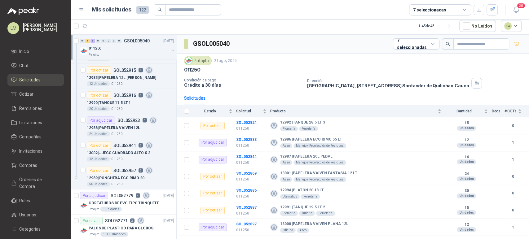
scroll to position [775, 0]
click at [27, 143] on ul "Inicio Chat Solicitudes Cotizar Remisiones Licitaciones Compañías Invitaciones …" at bounding box center [35, 163] width 71 height 235
click at [27, 142] on link "Compañías" at bounding box center [35, 137] width 56 height 12
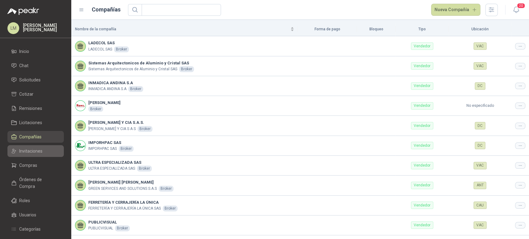
click at [31, 153] on span "Invitaciones" at bounding box center [30, 151] width 23 height 7
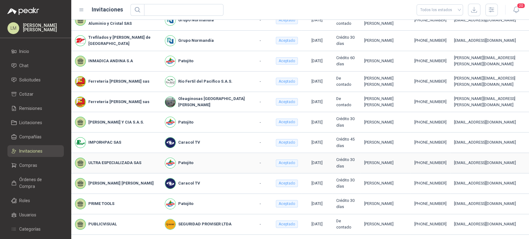
scroll to position [126, 0]
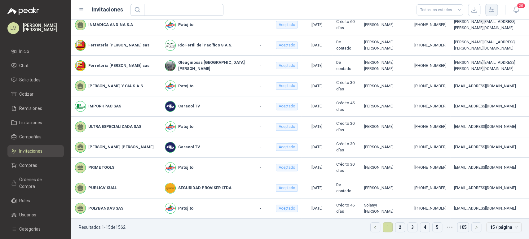
click at [488, 8] on icon "button" at bounding box center [491, 9] width 7 height 7
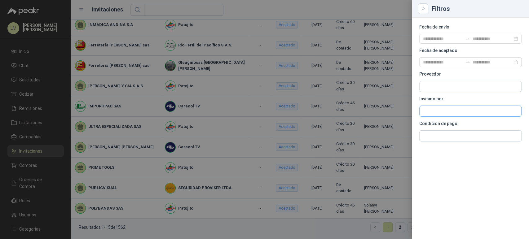
click at [441, 92] on input "text" at bounding box center [471, 86] width 102 height 11
type input "******"
click at [449, 126] on span "Industrias Patojito SAS -" at bounding box center [450, 127] width 32 height 3
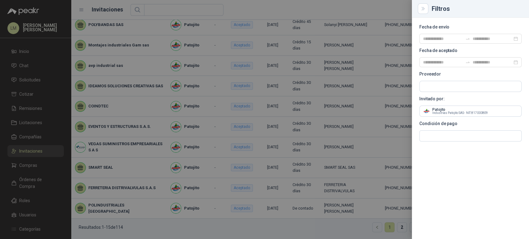
click at [167, 226] on div at bounding box center [264, 119] width 529 height 239
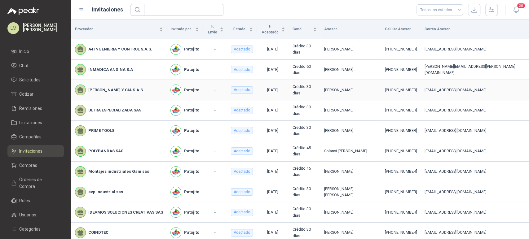
scroll to position [126, 0]
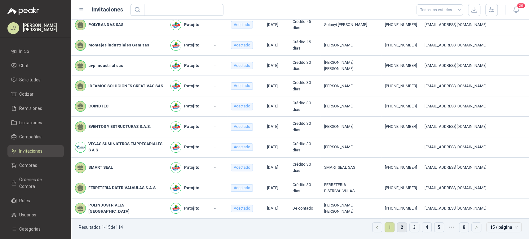
click at [400, 225] on link "2" at bounding box center [401, 227] width 9 height 9
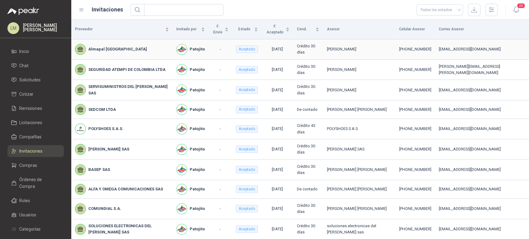
click at [139, 42] on td "Almapal [GEOGRAPHIC_DATA]" at bounding box center [121, 49] width 101 height 20
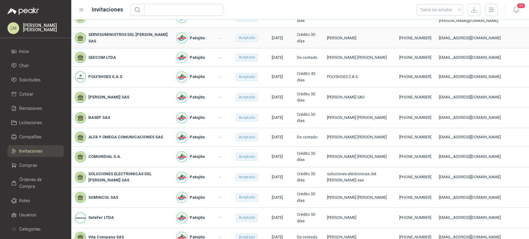
scroll to position [53, 0]
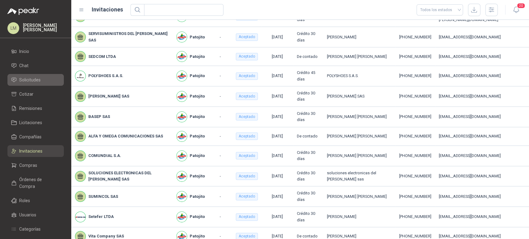
click at [32, 79] on span "Solicitudes" at bounding box center [29, 80] width 21 height 7
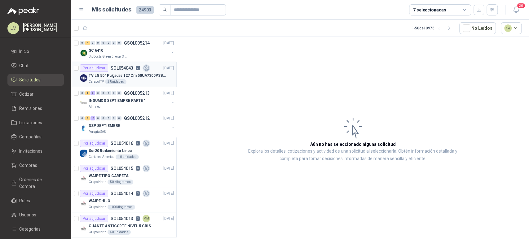
click at [139, 72] on div "TV LG 50" Pulgadas 127 Cm 50UA7300PSB 4K-UHD Smart TV Con IA (TIENE QUE SER EST…" at bounding box center [131, 75] width 85 height 7
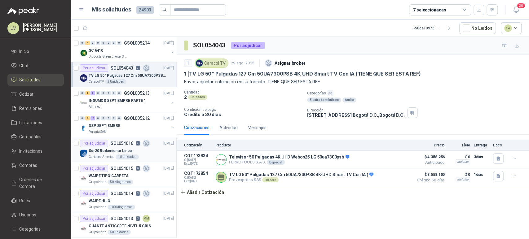
click at [122, 149] on p "Ssr20 Rodamiento Lineal" at bounding box center [111, 151] width 44 height 6
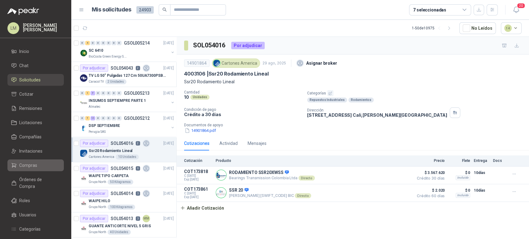
click at [34, 168] on span "Compras" at bounding box center [28, 165] width 18 height 7
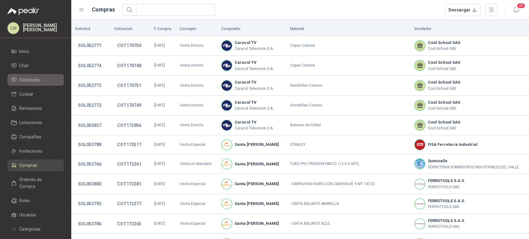
click at [34, 80] on span "Solicitudes" at bounding box center [29, 80] width 21 height 7
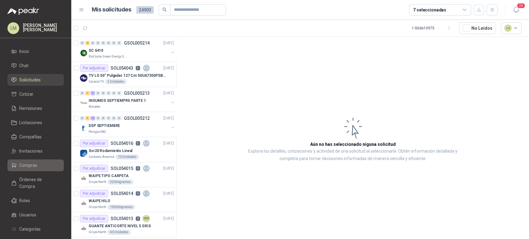
click at [30, 166] on span "Compras" at bounding box center [28, 165] width 18 height 7
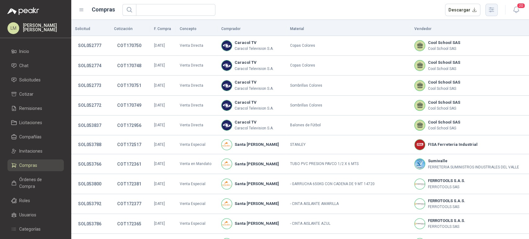
click at [491, 13] on icon "button" at bounding box center [491, 9] width 7 height 7
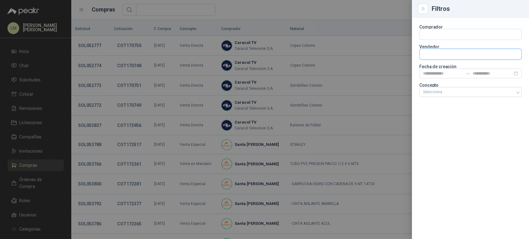
click at [434, 53] on input "text" at bounding box center [471, 54] width 102 height 11
click at [431, 36] on input "text" at bounding box center [471, 34] width 102 height 11
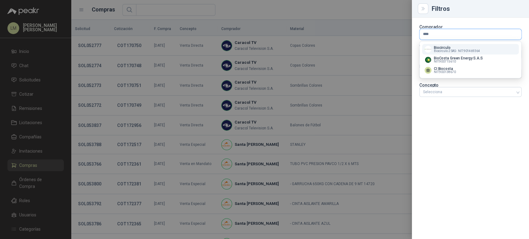
type input "****"
click at [441, 47] on p "Biocirculo" at bounding box center [457, 48] width 46 height 4
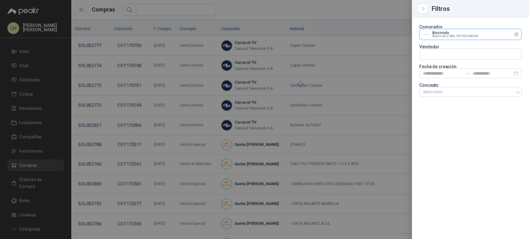
click at [442, 32] on input "text" at bounding box center [471, 34] width 102 height 11
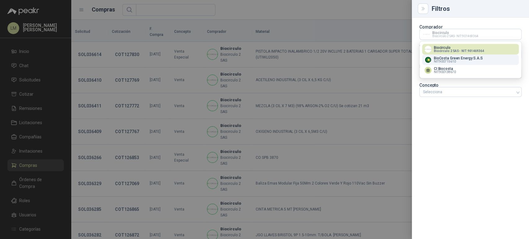
click at [453, 61] on span "NIT : 900715610" at bounding box center [445, 61] width 22 height 3
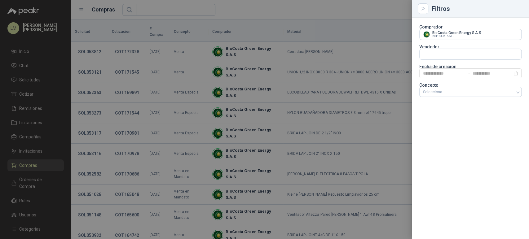
click at [301, 18] on div at bounding box center [264, 119] width 529 height 239
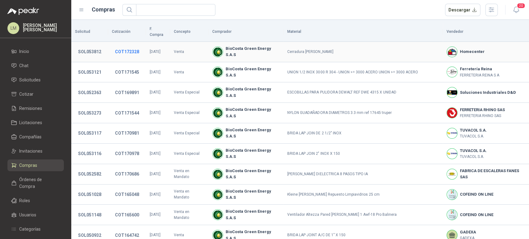
click at [124, 46] on button "COT172328" at bounding box center [127, 51] width 30 height 11
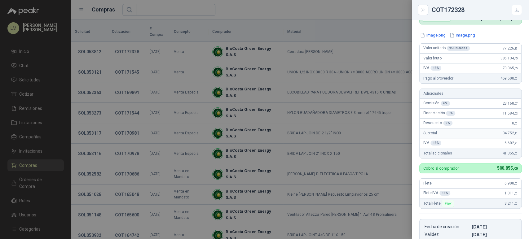
scroll to position [10, 0]
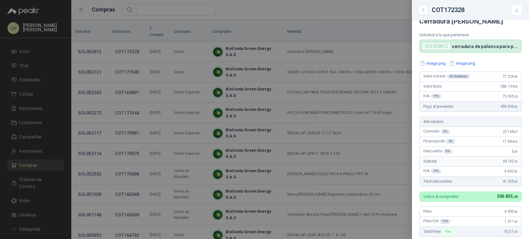
click at [105, 82] on div at bounding box center [264, 119] width 529 height 239
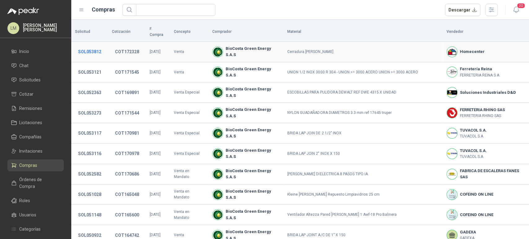
click at [84, 46] on button "SOL053812" at bounding box center [89, 51] width 29 height 11
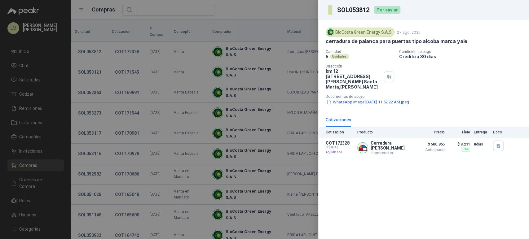
drag, startPoint x: 326, startPoint y: 71, endPoint x: 371, endPoint y: 77, distance: 45.3
click at [371, 77] on p "km 12 [STREET_ADDRESS][PERSON_NAME][PERSON_NAME]" at bounding box center [353, 79] width 55 height 21
copy p "km 12 [STREET_ADDRESS][PERSON_NAME]"
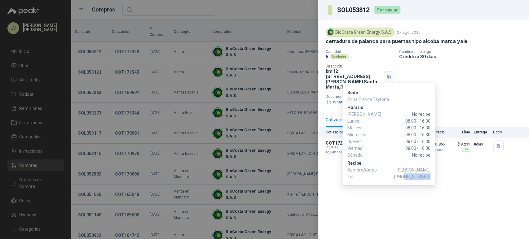
drag, startPoint x: 407, startPoint y: 177, endPoint x: 430, endPoint y: 175, distance: 23.0
click at [430, 175] on span "[PHONE_NUMBER]" at bounding box center [412, 177] width 36 height 7
copy span "3213408046"
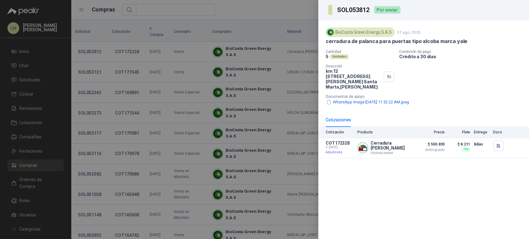
click at [75, 96] on div at bounding box center [264, 119] width 529 height 239
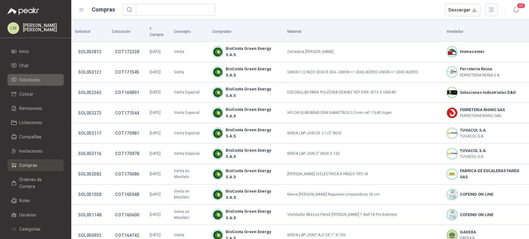
click at [33, 80] on span "Solicitudes" at bounding box center [29, 80] width 21 height 7
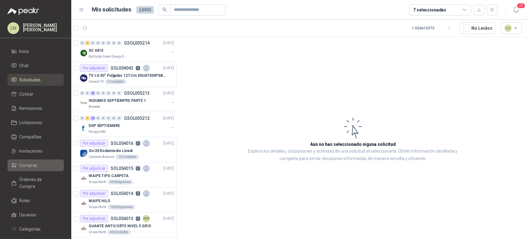
click at [22, 167] on span "Compras" at bounding box center [28, 165] width 18 height 7
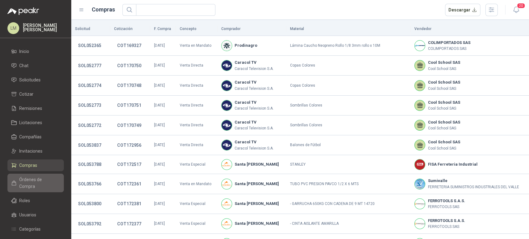
click at [39, 179] on span "Órdenes de Compra" at bounding box center [38, 183] width 39 height 14
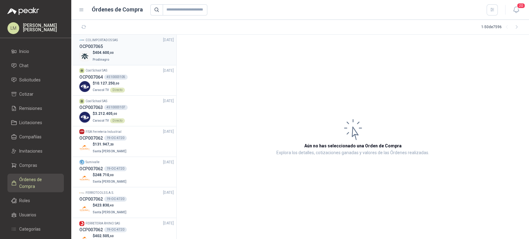
click at [102, 53] on span "404.600 ,00" at bounding box center [104, 53] width 19 height 4
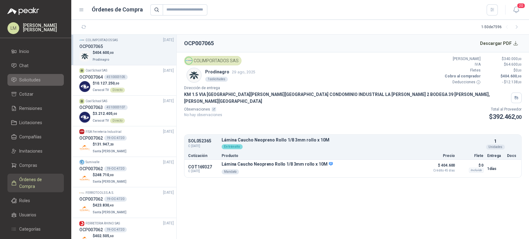
click at [25, 82] on span "Solicitudes" at bounding box center [29, 80] width 21 height 7
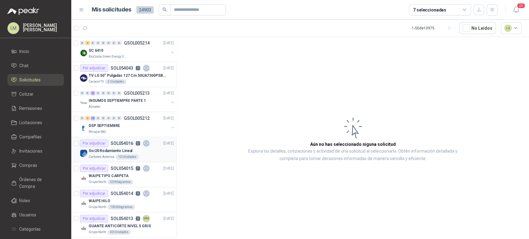
click at [109, 153] on p "Ssr20 Rodamiento Lineal" at bounding box center [111, 151] width 44 height 6
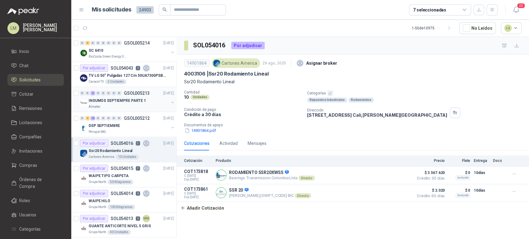
click at [127, 100] on p "INSUMOS SEPTIEMPRE PARTE 1" at bounding box center [117, 101] width 57 height 6
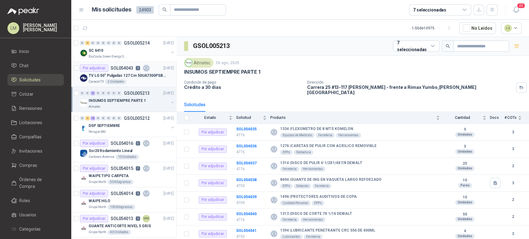
click at [136, 74] on p "TV LG 50" Pulgadas 127 Cm 50UA7300PSB 4K-UHD Smart TV Con IA (TIENE QUE SER EST…" at bounding box center [127, 76] width 77 height 6
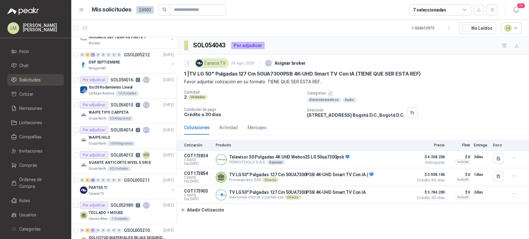
scroll to position [69, 0]
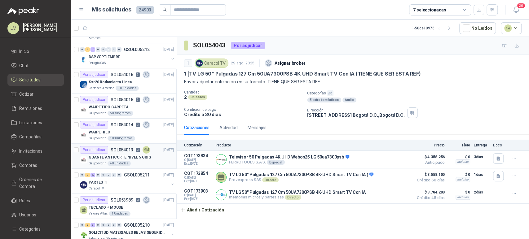
click at [134, 155] on p "GUANTE ANTICORTE NIVEL 5 GRIS" at bounding box center [120, 158] width 62 height 6
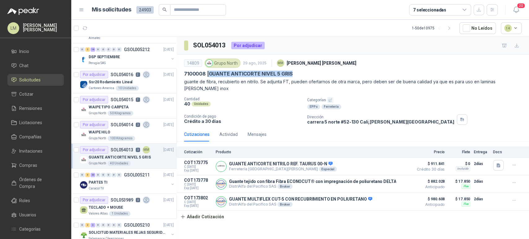
drag, startPoint x: 210, startPoint y: 74, endPoint x: 294, endPoint y: 74, distance: 83.7
click at [294, 74] on div "7100008 | GUANTE ANTICORTE NIVEL 5 GRIS" at bounding box center [353, 74] width 338 height 7
copy p "GUANTE ANTICORTE NIVEL 5 GRIS"
click at [236, 73] on p "7100008 | GUANTE ANTICORTE NIVEL 5 GRIS" at bounding box center [238, 74] width 108 height 7
drag, startPoint x: 210, startPoint y: 74, endPoint x: 257, endPoint y: 83, distance: 48.0
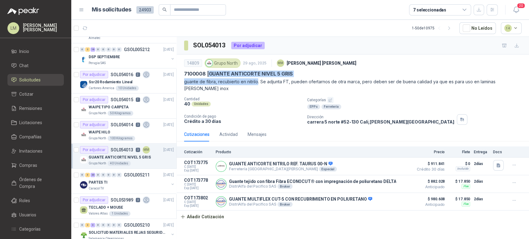
click at [257, 83] on div "14809 Grupo North 29 ago, 2025 MM [PERSON_NAME] 7100008 | GUANTE ANTICORTE NIVE…" at bounding box center [353, 74] width 338 height 35
copy div "GUANTE ANTICORTE NIVEL 5 GRIS guante de fibra, recubierto en nitrilo"
click at [126, 135] on div "WAIPE HILO" at bounding box center [131, 132] width 85 height 7
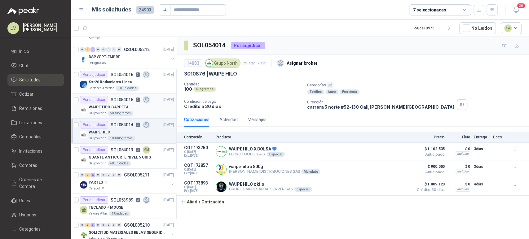
click at [134, 110] on div "WAIPE TIPO CARPETA" at bounding box center [131, 107] width 85 height 7
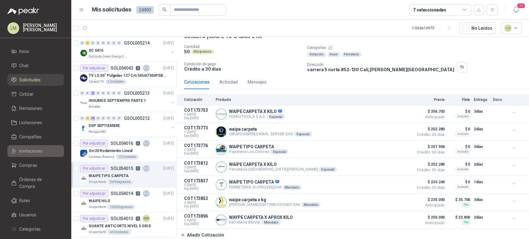
click at [30, 155] on link "Invitaciones" at bounding box center [35, 151] width 56 height 12
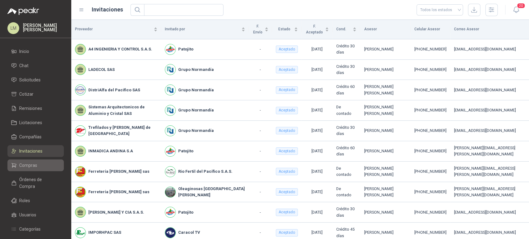
click at [30, 169] on link "Compras" at bounding box center [35, 166] width 56 height 12
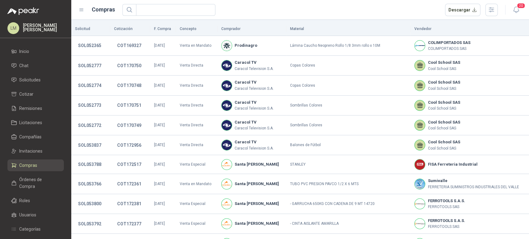
click at [29, 143] on ul "Inicio Chat Solicitudes Cotizar Remisiones Licitaciones Compañías Invitaciones …" at bounding box center [35, 163] width 71 height 235
click at [29, 149] on span "Invitaciones" at bounding box center [30, 151] width 23 height 7
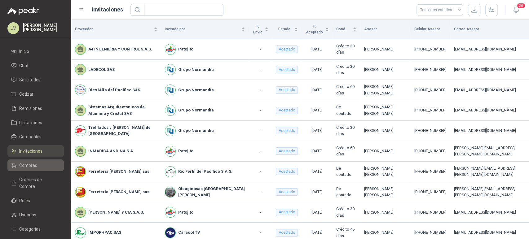
click at [28, 163] on span "Compras" at bounding box center [28, 165] width 18 height 7
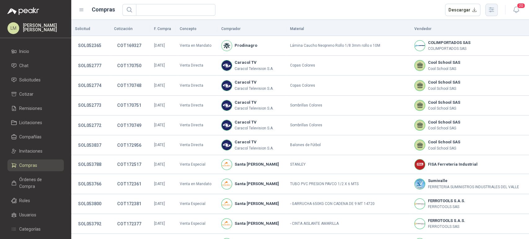
click at [494, 10] on icon "button" at bounding box center [491, 9] width 5 height 5
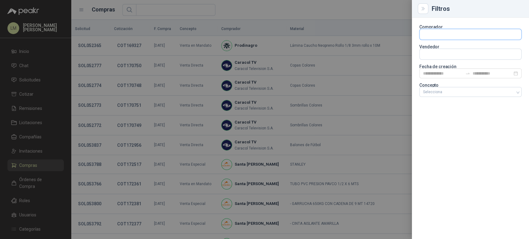
click at [463, 35] on input "text" at bounding box center [471, 34] width 102 height 11
type input "****"
click at [450, 46] on p "Grupo North" at bounding box center [473, 48] width 78 height 4
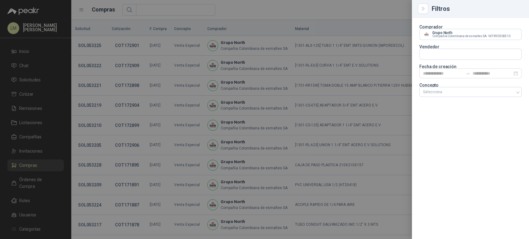
click at [348, 15] on div at bounding box center [264, 119] width 529 height 239
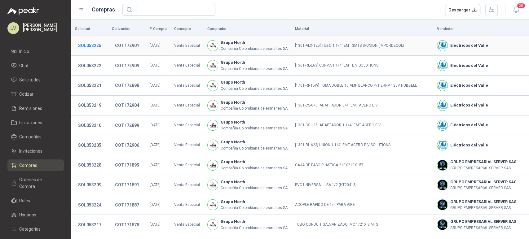
click at [93, 44] on button "SOL053225" at bounding box center [89, 45] width 29 height 11
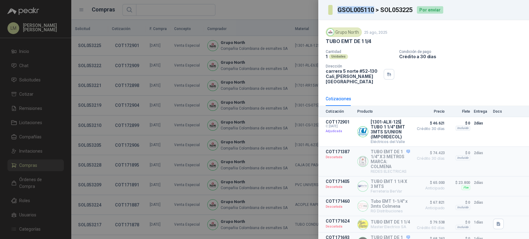
drag, startPoint x: 337, startPoint y: 9, endPoint x: 374, endPoint y: 13, distance: 36.8
click at [374, 13] on section "GSOL005110 > SOL053225" at bounding box center [370, 10] width 85 height 10
copy h3 "GSOL005110"
click at [139, 135] on div at bounding box center [264, 119] width 529 height 239
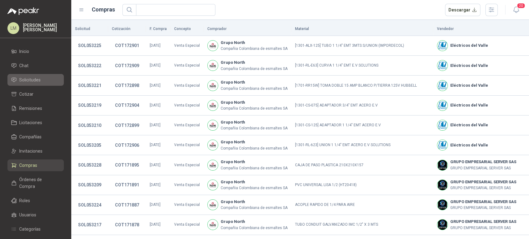
click at [31, 81] on span "Solicitudes" at bounding box center [29, 80] width 21 height 7
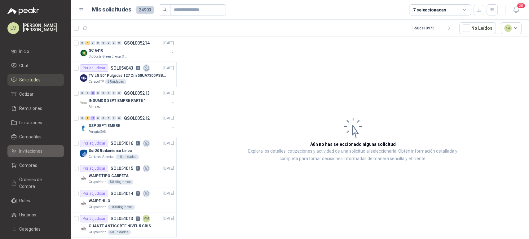
click at [32, 153] on span "Invitaciones" at bounding box center [30, 151] width 23 height 7
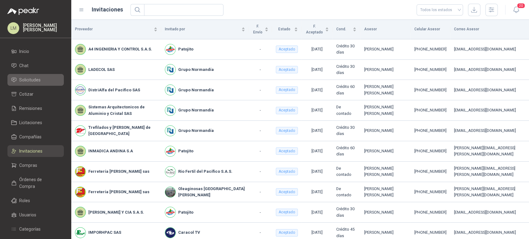
click at [35, 80] on span "Solicitudes" at bounding box center [29, 80] width 21 height 7
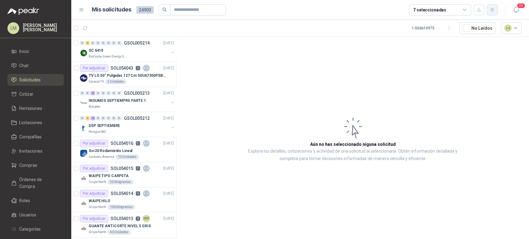
click at [491, 12] on icon "button" at bounding box center [492, 9] width 5 height 5
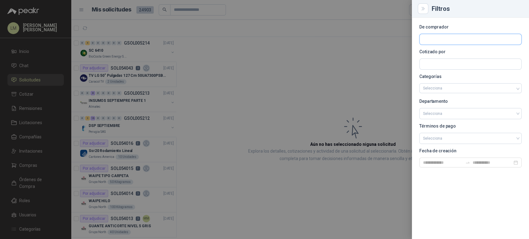
click at [430, 37] on input "text" at bounding box center [471, 39] width 102 height 11
type input "*****"
click at [446, 55] on span "Industrias Patojito SAS -" at bounding box center [450, 56] width 32 height 3
click at [247, 64] on div at bounding box center [264, 119] width 529 height 239
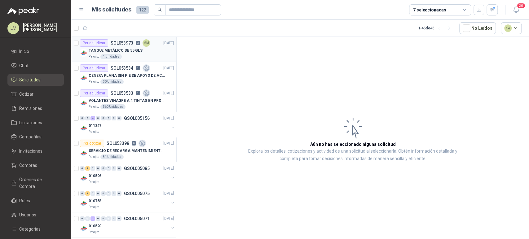
click at [140, 46] on div "Por adjudicar SOL053973 3 MM" at bounding box center [115, 42] width 70 height 7
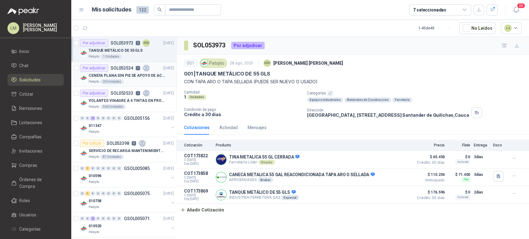
click at [119, 72] on div "CENEFA PLANA SIN PIE DE APOYO DE ACUERDO A LA IMAGEN ADJUNTA" at bounding box center [131, 75] width 85 height 7
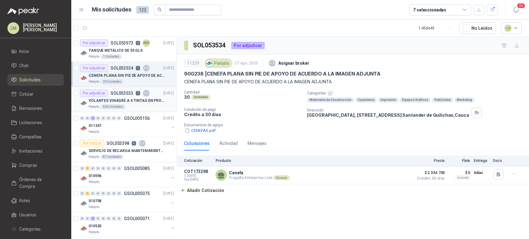
click at [124, 104] on div "Patojito 560 Unidades" at bounding box center [131, 106] width 85 height 5
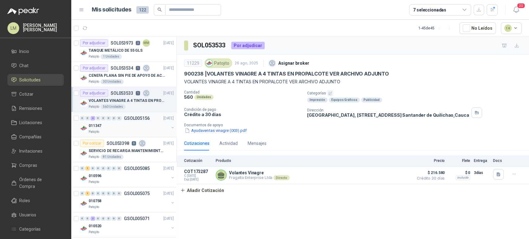
click at [170, 127] on button "button" at bounding box center [172, 127] width 5 height 5
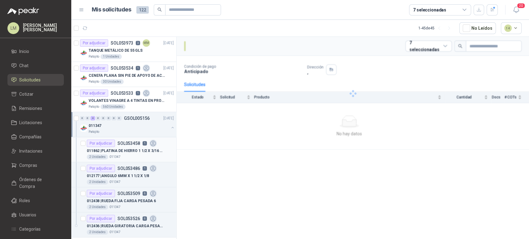
click at [129, 148] on p "011862 | PLATINA DE HIERRO 1 1/2 X 3/16 X 6MTS" at bounding box center [125, 151] width 77 height 6
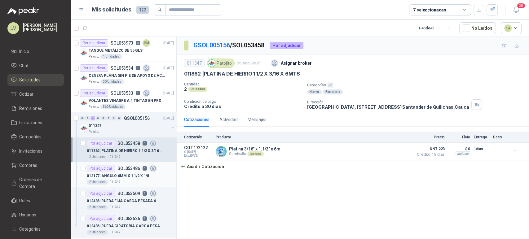
click at [131, 174] on p "012177 | ANGULO 6MM X 1 1/2 X 1/8" at bounding box center [118, 176] width 62 height 6
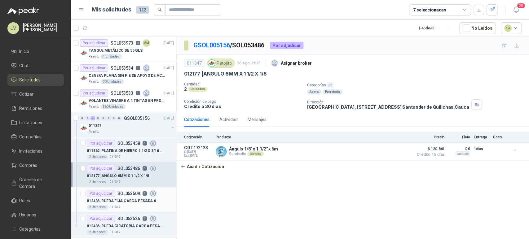
click at [137, 203] on p "012438 | [PERSON_NAME] FIJA CARGA PESADA 6" at bounding box center [121, 201] width 69 height 6
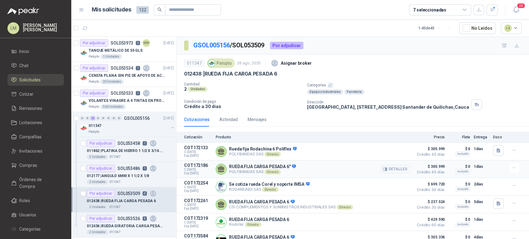
scroll to position [20, 0]
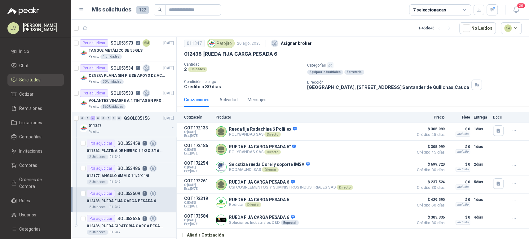
click at [126, 220] on p "SOL053526" at bounding box center [128, 219] width 23 height 4
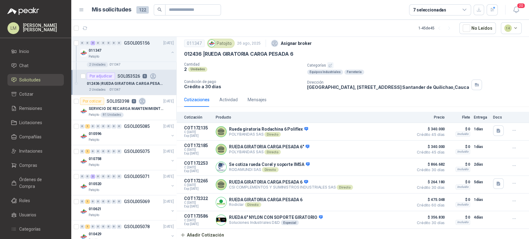
scroll to position [143, 0]
click at [110, 105] on div "SERVICIO DE RECARGA MANTENIMIENTO Y PRESTAMOS DE EXTINTORES" at bounding box center [131, 108] width 85 height 7
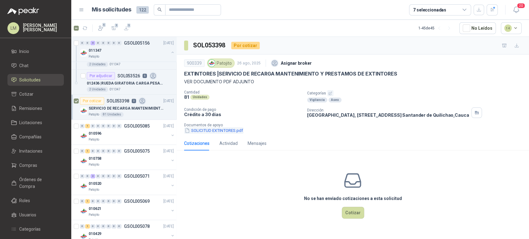
click at [235, 129] on button "SOLICITUD EXTINTORES.pdf" at bounding box center [214, 130] width 60 height 7
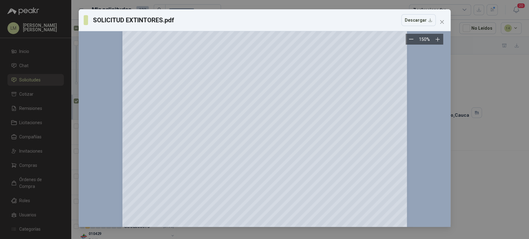
scroll to position [182, 0]
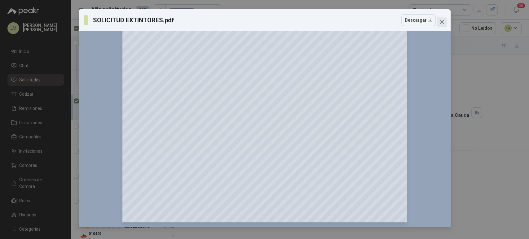
click at [440, 22] on icon "close" at bounding box center [442, 22] width 5 height 5
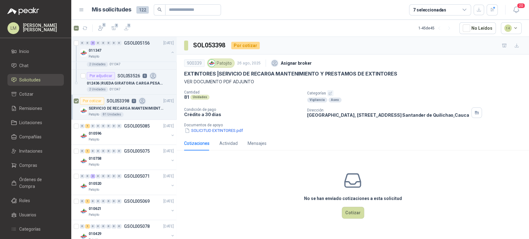
click at [330, 93] on icon "button" at bounding box center [330, 93] width 4 height 4
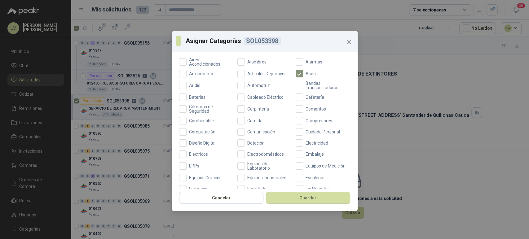
scroll to position [51, 0]
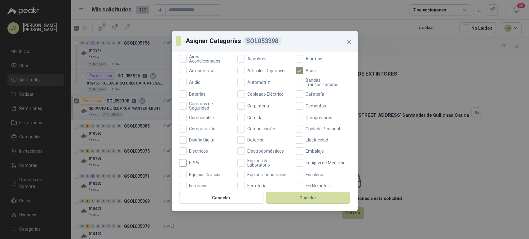
click at [194, 164] on span "EPPs" at bounding box center [194, 163] width 15 height 4
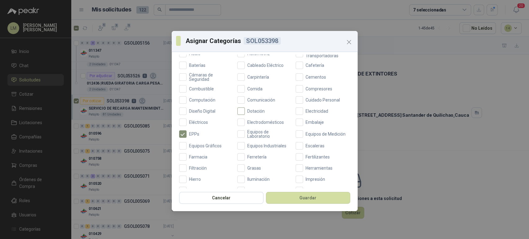
scroll to position [80, 0]
click at [252, 155] on span "Ferretería" at bounding box center [257, 157] width 24 height 4
click at [283, 203] on button "Guardar" at bounding box center [308, 198] width 84 height 12
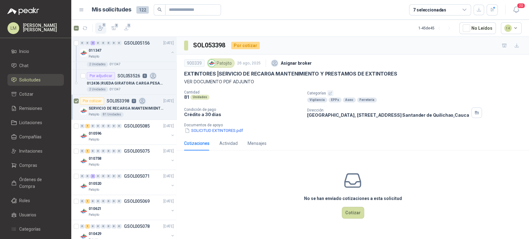
click at [102, 28] on icon "button" at bounding box center [101, 28] width 5 height 5
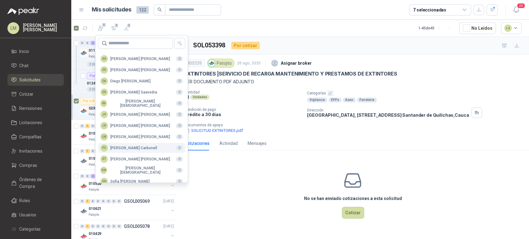
scroll to position [151, 0]
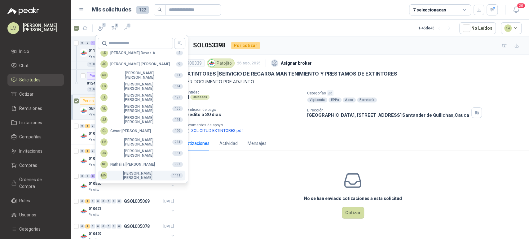
click at [125, 173] on div "MM [PERSON_NAME]" at bounding box center [132, 175] width 65 height 9
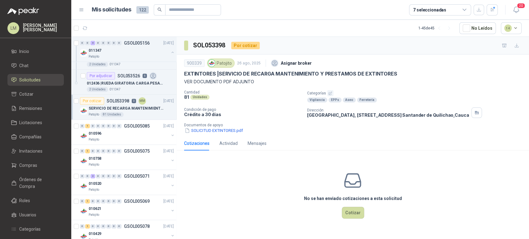
scroll to position [178, 0]
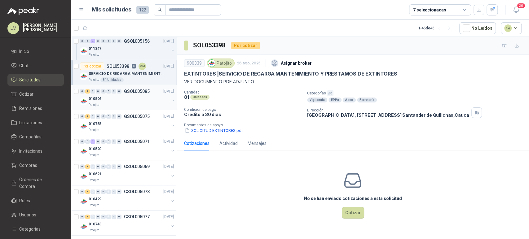
click at [131, 96] on div "010596" at bounding box center [129, 98] width 80 height 7
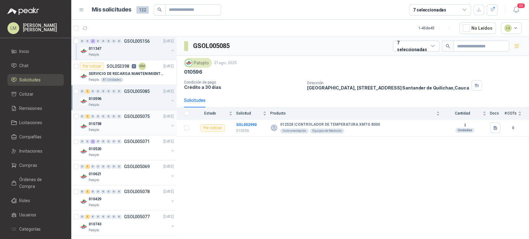
click at [124, 124] on div "010758" at bounding box center [129, 123] width 80 height 7
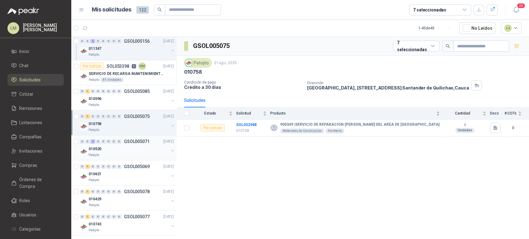
click at [122, 146] on div "010520" at bounding box center [129, 148] width 80 height 7
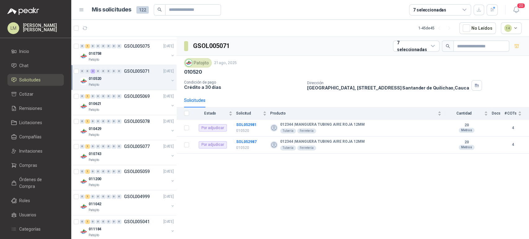
scroll to position [249, 0]
click at [128, 109] on div "Patojito" at bounding box center [129, 109] width 80 height 5
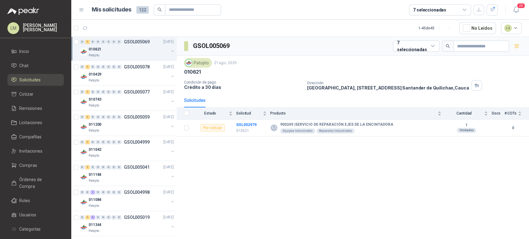
scroll to position [303, 0]
click at [126, 134] on div "0 1 0 0 0 0 0 0 GSOL005059 [DATE] 011200 Patojito" at bounding box center [123, 123] width 105 height 25
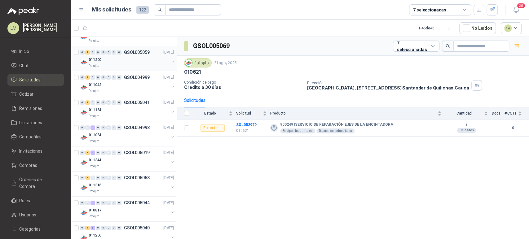
scroll to position [368, 0]
click at [114, 131] on div "011084" at bounding box center [129, 134] width 80 height 7
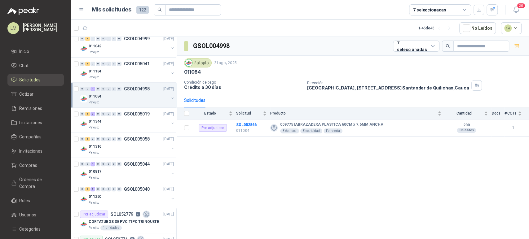
scroll to position [406, 0]
click at [122, 126] on div "Patojito" at bounding box center [129, 127] width 80 height 5
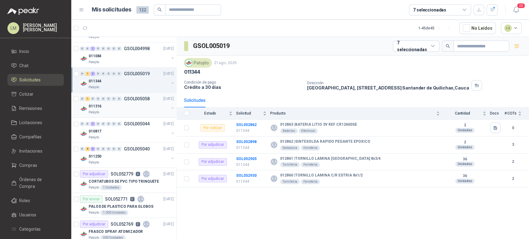
scroll to position [447, 0]
click at [119, 105] on div "011316" at bounding box center [129, 105] width 80 height 7
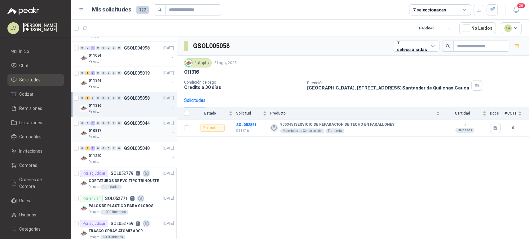
click at [120, 129] on div "010817" at bounding box center [129, 130] width 80 height 7
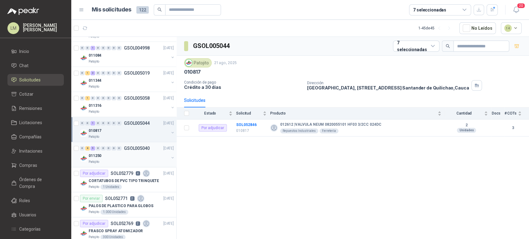
click at [129, 154] on div "011250" at bounding box center [129, 155] width 80 height 7
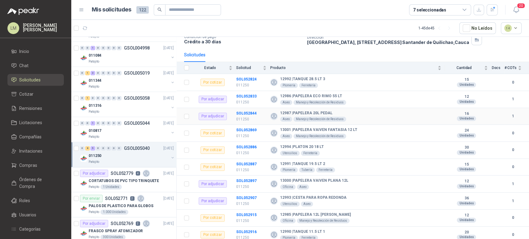
scroll to position [47, 0]
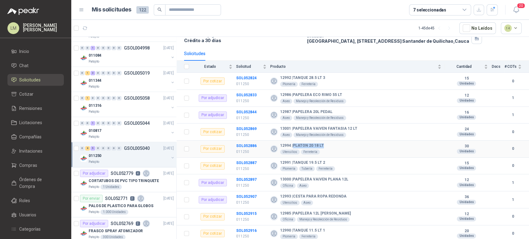
drag, startPoint x: 293, startPoint y: 146, endPoint x: 327, endPoint y: 143, distance: 34.5
click at [327, 144] on div "12994 | PLATON 20 18 LT Utensilios Ferretería" at bounding box center [355, 149] width 171 height 11
copy b "PLATON 20 18 LT"
click at [388, 151] on div "12994 | PLATON 20 18 LT Utensilios Ferretería" at bounding box center [355, 149] width 171 height 11
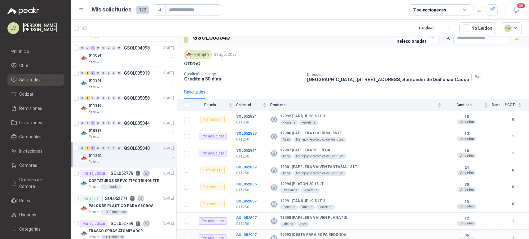
scroll to position [0, 0]
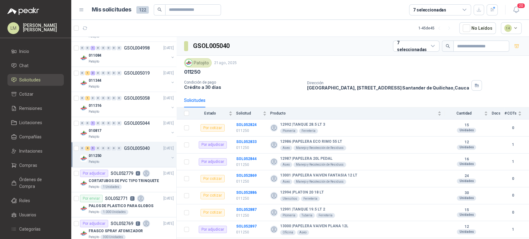
click at [439, 95] on div "Solicitudes" at bounding box center [353, 100] width 338 height 14
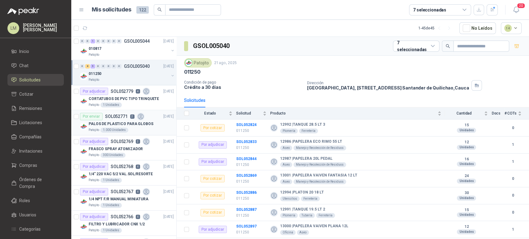
scroll to position [530, 0]
click at [137, 104] on div "Patojito 1 Unidades" at bounding box center [131, 104] width 85 height 5
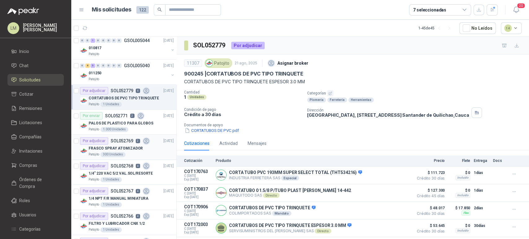
click at [122, 152] on div "300 Unidades" at bounding box center [112, 154] width 25 height 5
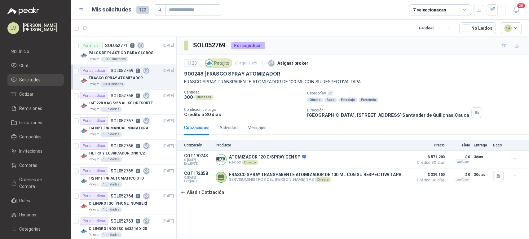
scroll to position [601, 0]
click at [139, 99] on p "1/4" 220 VAC 5/2 VAL.SOL/RESORTE" at bounding box center [121, 102] width 64 height 6
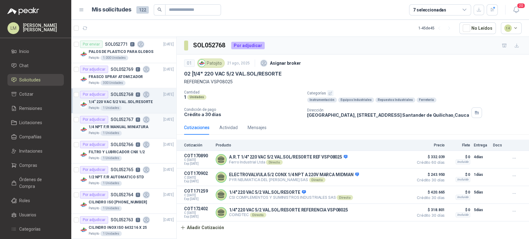
click at [132, 126] on p "1/4 NPT F/R MANUAL MINIATURA" at bounding box center [119, 127] width 60 height 6
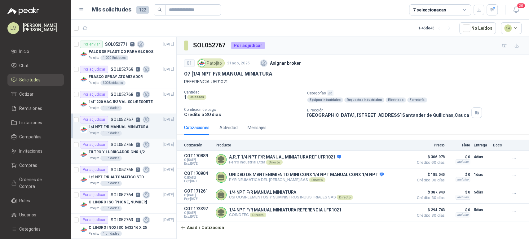
click at [119, 152] on p "FILTRO Y LUBRICADOR CNX 1/2" at bounding box center [117, 152] width 56 height 6
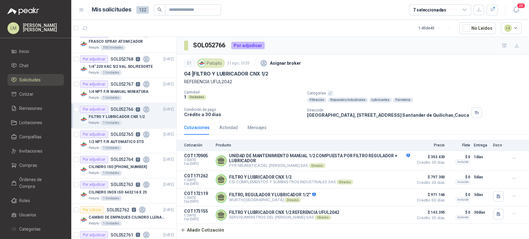
scroll to position [641, 0]
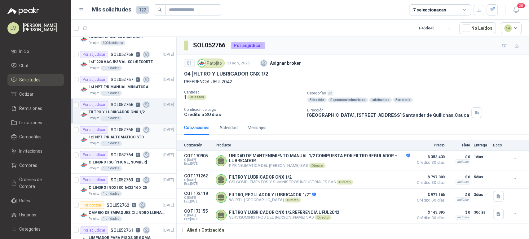
click at [126, 136] on p "1/2 NPT F/R AUTOMATICO STD" at bounding box center [116, 138] width 55 height 6
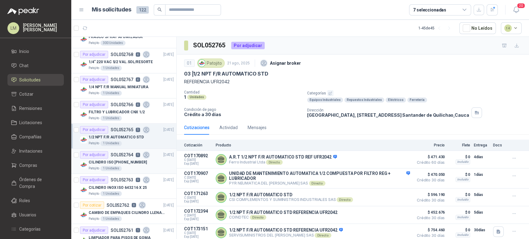
click at [124, 166] on div "Patojito 1 Unidades" at bounding box center [131, 168] width 85 height 5
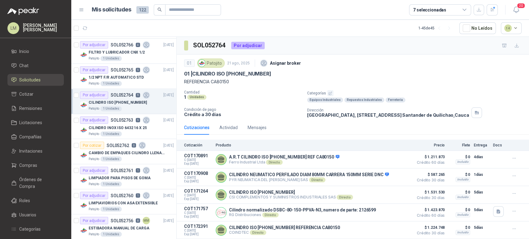
scroll to position [702, 0]
click at [127, 127] on p "CILINDRO INOX ISO 6432 16 X 25" at bounding box center [118, 127] width 58 height 6
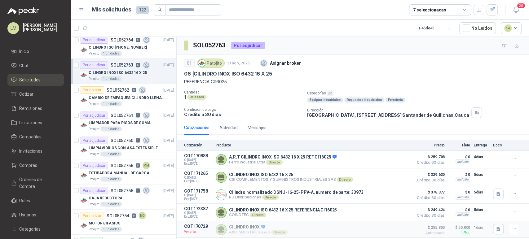
scroll to position [757, 0]
click at [120, 119] on p "LIMPIADOR PARA PISOS DE GOMA" at bounding box center [120, 122] width 62 height 6
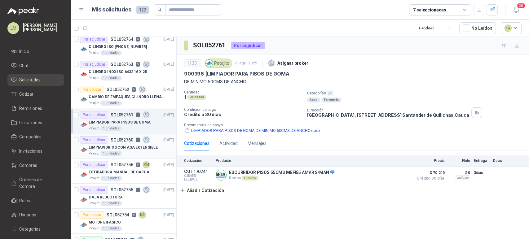
click at [122, 151] on div "Patojito 1 Unidades" at bounding box center [131, 153] width 85 height 5
click at [133, 123] on p "LIMPIADOR PARA PISOS DE GOMA" at bounding box center [120, 122] width 62 height 6
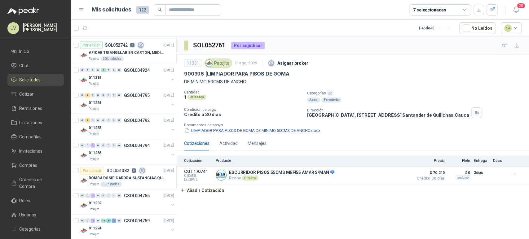
scroll to position [956, 0]
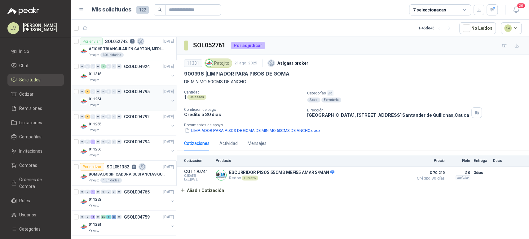
click at [138, 104] on div "Patojito" at bounding box center [129, 105] width 80 height 5
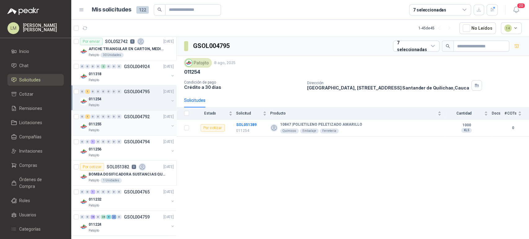
click at [134, 124] on div "011255" at bounding box center [129, 124] width 80 height 7
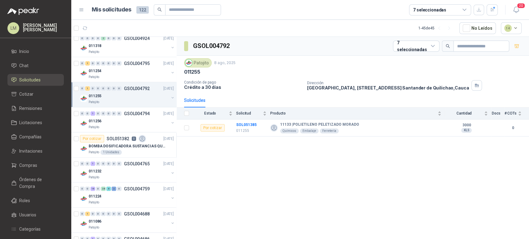
scroll to position [987, 0]
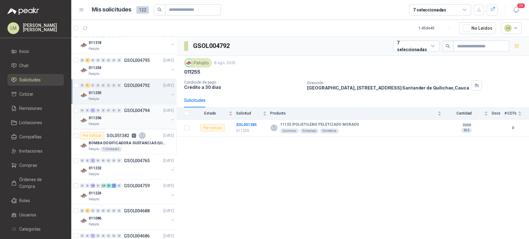
click at [129, 117] on div "011256" at bounding box center [129, 117] width 80 height 7
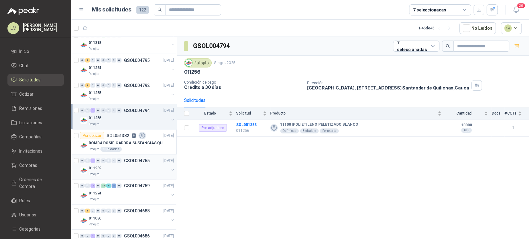
click at [122, 172] on div "Patojito" at bounding box center [129, 174] width 80 height 5
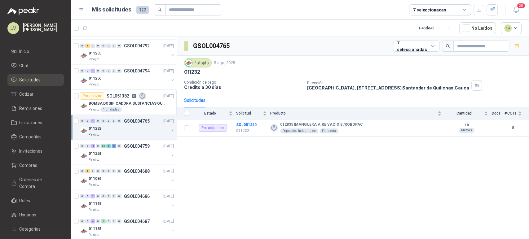
scroll to position [1032, 0]
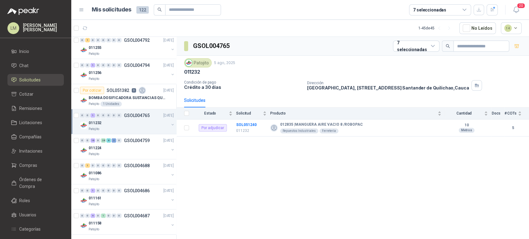
click at [122, 171] on div "011086" at bounding box center [129, 173] width 80 height 7
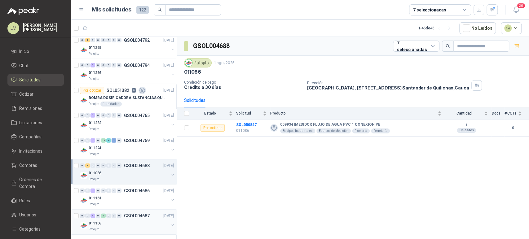
click at [127, 215] on p "GSOL004687" at bounding box center [137, 216] width 26 height 4
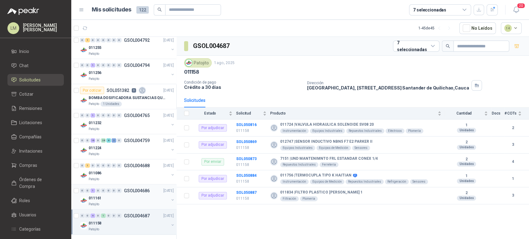
click at [134, 197] on div "011161" at bounding box center [129, 198] width 80 height 7
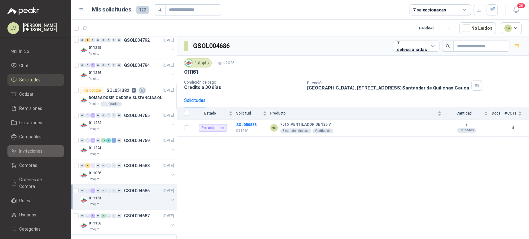
click at [29, 150] on span "Invitaciones" at bounding box center [30, 151] width 23 height 7
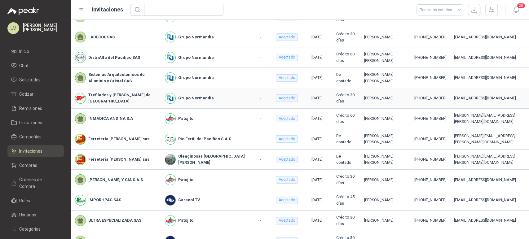
scroll to position [33, 0]
click at [20, 77] on span "Solicitudes" at bounding box center [29, 80] width 21 height 7
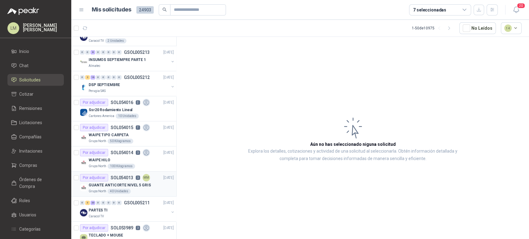
scroll to position [41, 0]
click at [113, 184] on p "GUANTE ANTICORTE NIVEL 5 GRIS" at bounding box center [120, 185] width 62 height 6
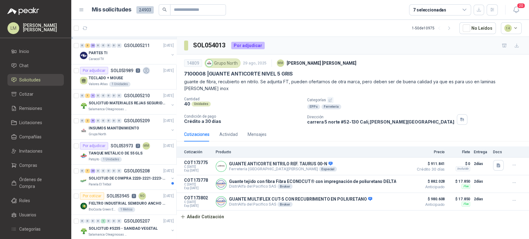
scroll to position [199, 0]
click at [112, 107] on p "Salamanca Oleaginosas SAS" at bounding box center [108, 108] width 39 height 5
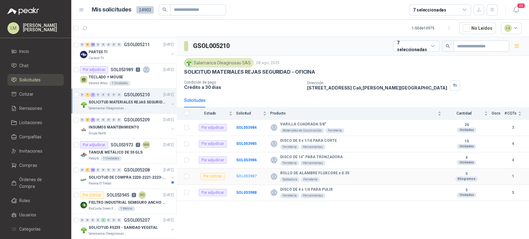
click at [245, 175] on b "SOL053987" at bounding box center [246, 176] width 20 height 4
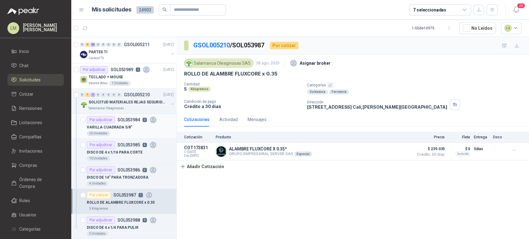
click at [112, 124] on div "VARILLA CUADRADA 5/8"" at bounding box center [130, 127] width 87 height 7
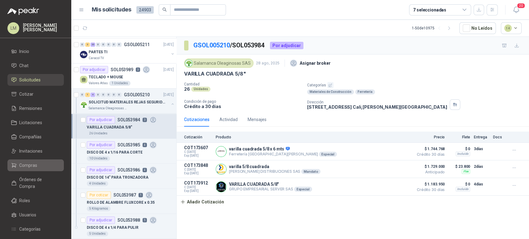
click at [24, 161] on link "Compras" at bounding box center [35, 166] width 56 height 12
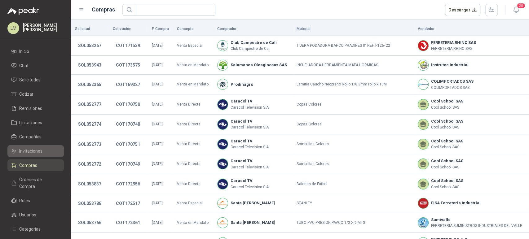
click at [32, 147] on link "Invitaciones" at bounding box center [35, 151] width 56 height 12
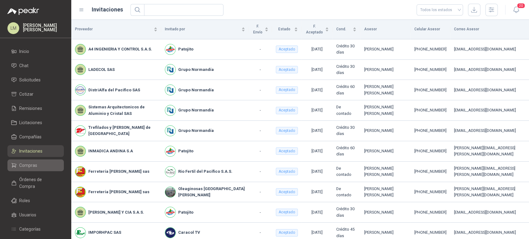
click at [27, 164] on span "Compras" at bounding box center [28, 165] width 18 height 7
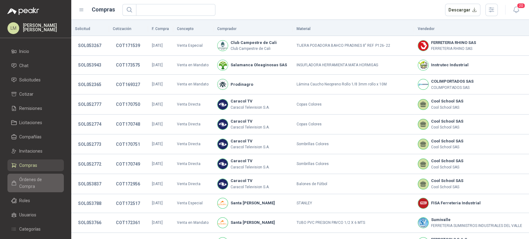
click at [29, 178] on span "Órdenes de Compra" at bounding box center [38, 183] width 39 height 14
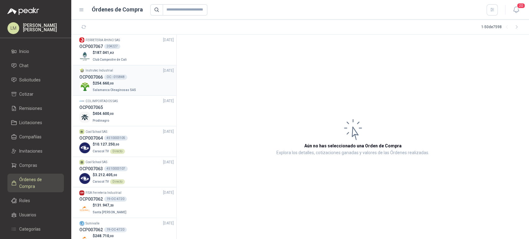
click at [124, 81] on p "$ 254.660 ,00" at bounding box center [115, 84] width 45 height 6
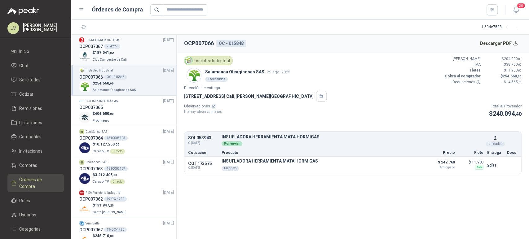
click at [127, 59] on div "$ 187.041 ,82 Club Campestre de Cali" at bounding box center [126, 56] width 95 height 13
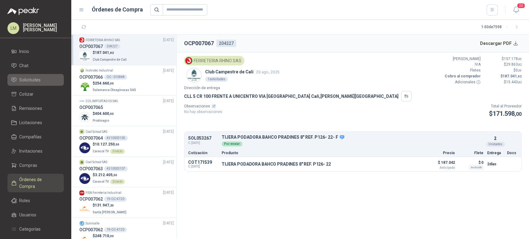
click at [27, 79] on span "Solicitudes" at bounding box center [29, 80] width 21 height 7
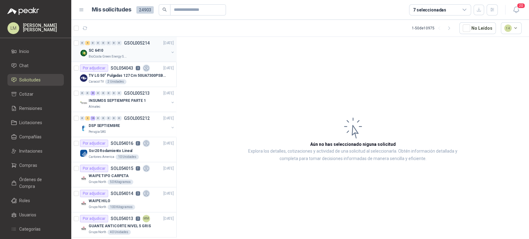
click at [126, 52] on div "SC 6410" at bounding box center [129, 50] width 80 height 7
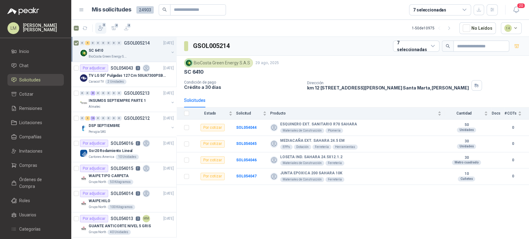
click at [99, 27] on icon "button" at bounding box center [101, 28] width 6 height 6
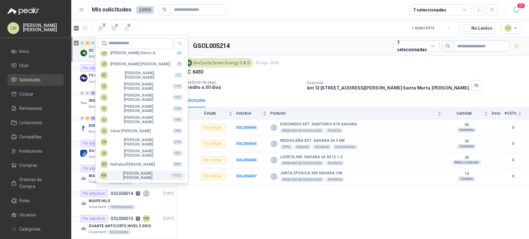
scroll to position [151, 0]
click at [126, 163] on div "NO [PERSON_NAME]" at bounding box center [127, 164] width 55 height 7
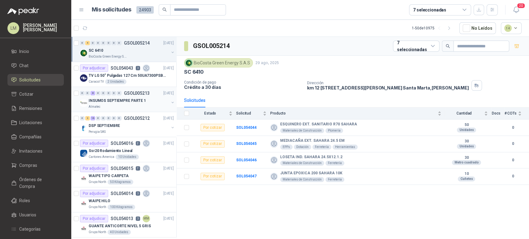
click at [138, 105] on div "Almatec" at bounding box center [129, 106] width 80 height 5
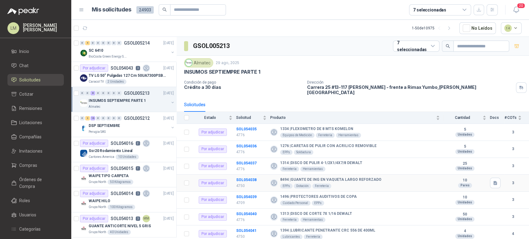
scroll to position [13, 0]
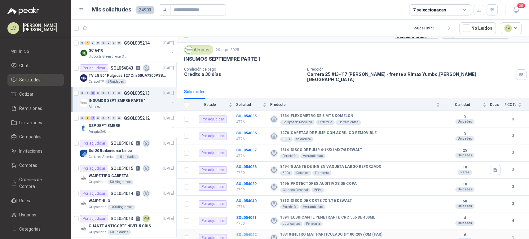
click at [244, 233] on b "SOL054042" at bounding box center [246, 235] width 20 height 4
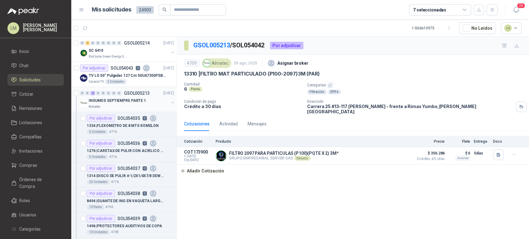
click at [170, 102] on button "button" at bounding box center [172, 102] width 5 height 5
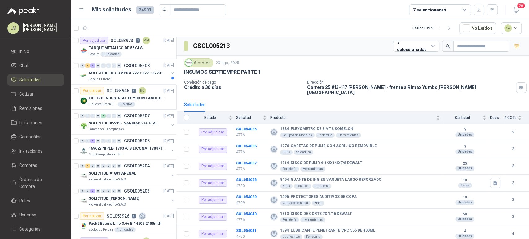
scroll to position [305, 0]
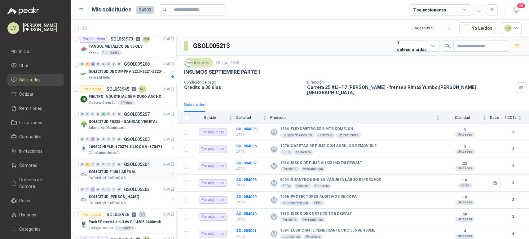
click at [112, 177] on p "Rio Fertil del Pacífico S.A.S." at bounding box center [108, 178] width 38 height 5
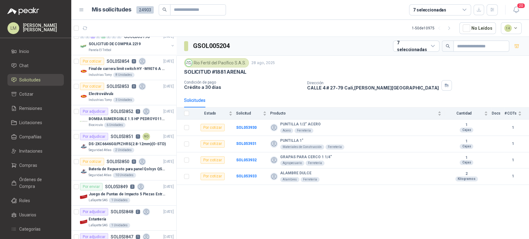
scroll to position [809, 0]
click at [128, 60] on p "SOL053854" at bounding box center [118, 62] width 23 height 4
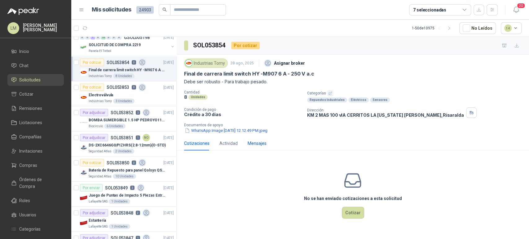
click at [254, 140] on div "Mensajes" at bounding box center [257, 143] width 19 height 7
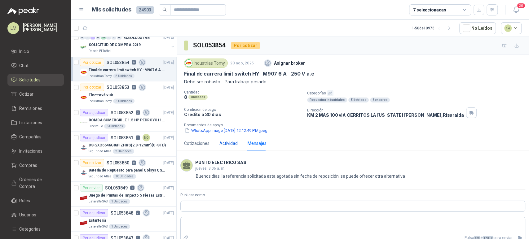
click at [230, 141] on div "Actividad" at bounding box center [228, 143] width 18 height 7
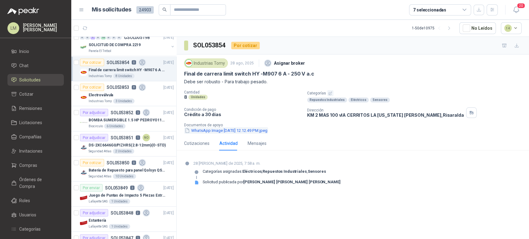
click at [231, 131] on button "WhatsApp Image [DATE] 12.12.49 PM.jpeg" at bounding box center [226, 130] width 84 height 7
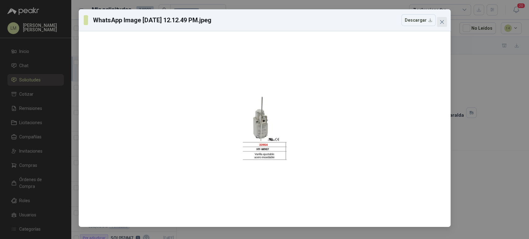
click at [445, 22] on span "Close" at bounding box center [442, 22] width 10 height 5
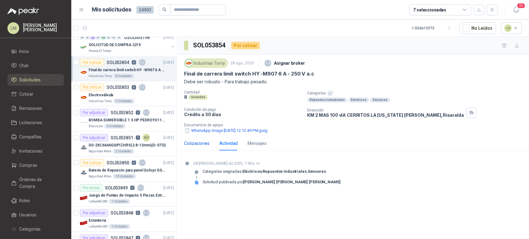
click at [196, 145] on div "Cotizaciones" at bounding box center [196, 143] width 25 height 7
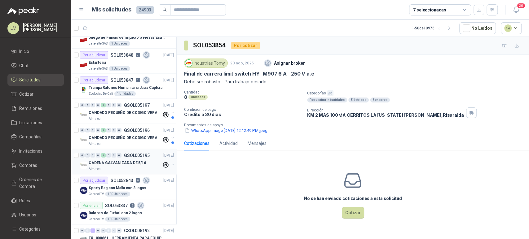
scroll to position [966, 0]
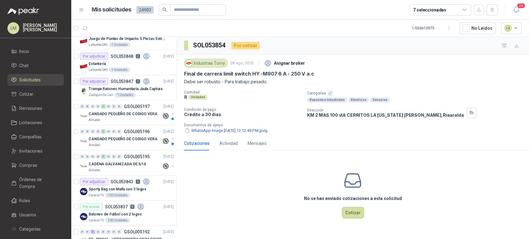
click at [439, 11] on div "7 seleccionadas" at bounding box center [429, 10] width 33 height 7
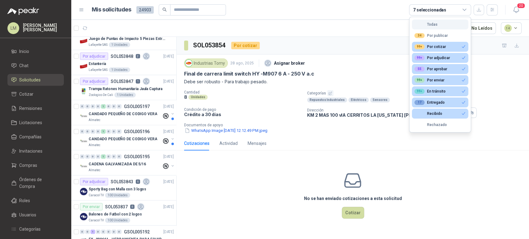
click at [427, 25] on div "Todas" at bounding box center [425, 24] width 23 height 4
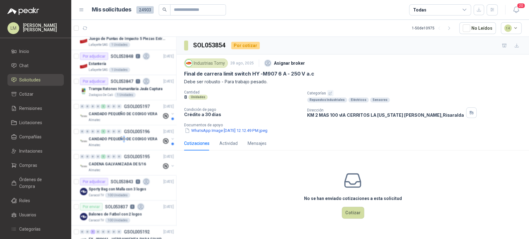
click at [429, 8] on div "Todas" at bounding box center [440, 9] width 62 height 11
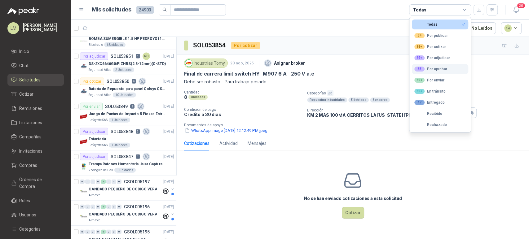
click at [423, 70] on div "55" at bounding box center [419, 69] width 10 height 5
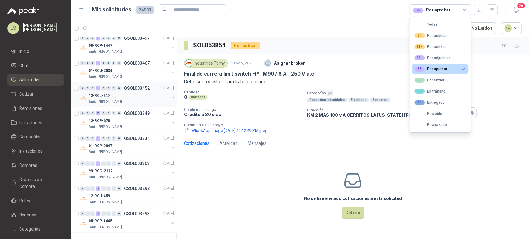
scroll to position [0, 0]
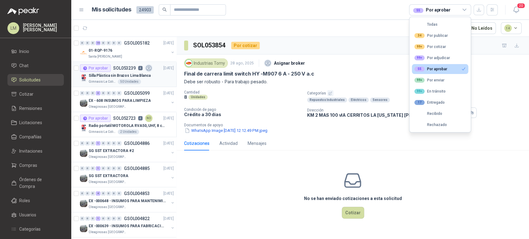
click at [122, 74] on p "Silla Plástica sin Brazos Lima Blanca" at bounding box center [120, 76] width 62 height 6
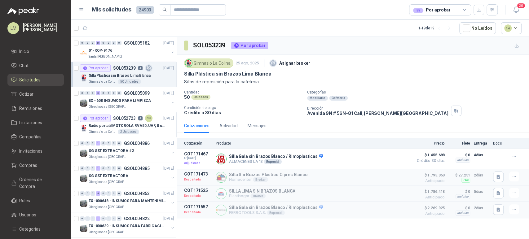
click at [420, 81] on p "Sillas de reposición para la cafetería" at bounding box center [353, 81] width 338 height 7
click at [128, 101] on p "EX - 608 INSUMOS PARA LIMPIEZA" at bounding box center [120, 101] width 62 height 6
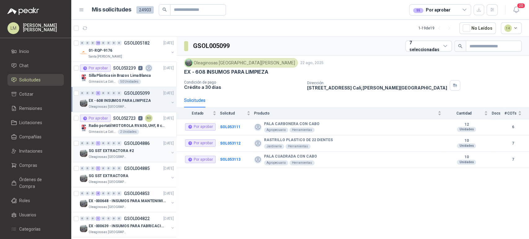
click at [118, 156] on p "Oleaginosas [GEOGRAPHIC_DATA][PERSON_NAME]" at bounding box center [108, 157] width 39 height 5
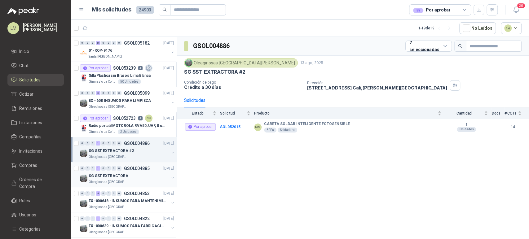
click at [122, 175] on p "SG SST EXTRACTORA" at bounding box center [109, 176] width 40 height 6
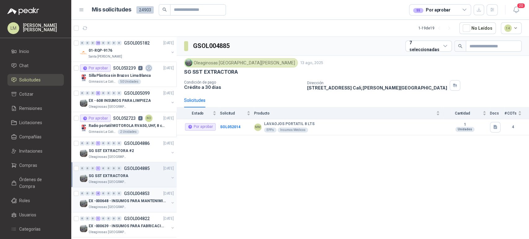
click at [124, 195] on p "GSOL004853" at bounding box center [137, 194] width 26 height 4
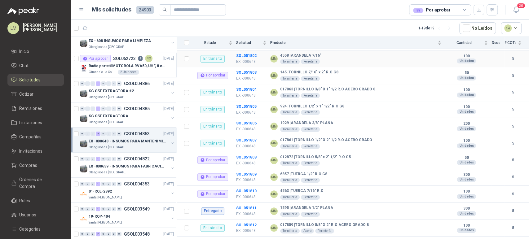
scroll to position [131, 0]
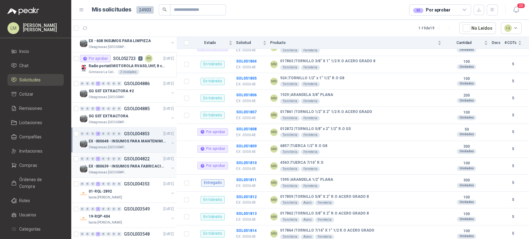
click at [125, 167] on p "EX -000639 - INSUMOS PARA FABRICACION DE MALLA TAM" at bounding box center [127, 167] width 77 height 6
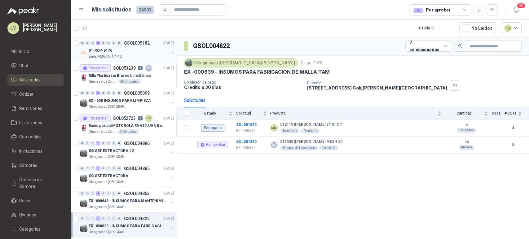
click at [161, 51] on div "01-RQP-9176" at bounding box center [129, 50] width 80 height 7
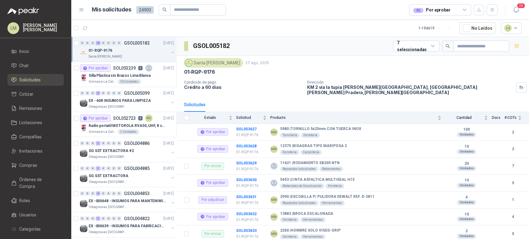
click at [170, 51] on button "button" at bounding box center [172, 52] width 5 height 5
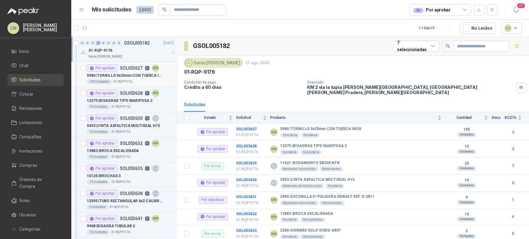
scroll to position [2, 0]
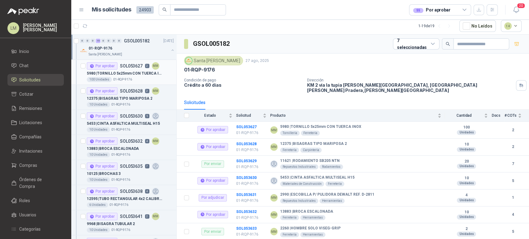
click at [132, 71] on p "5980 | TORNILLO 5x25mm CON TUERCA INOX" at bounding box center [125, 74] width 77 height 6
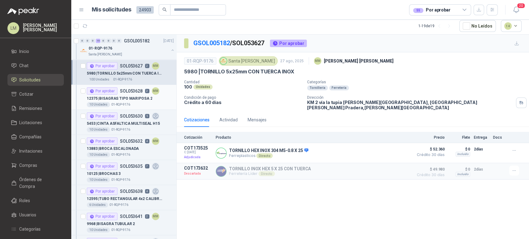
click at [127, 95] on div "12375 | BISAGRAS TIPO MARIPOSA 2" at bounding box center [130, 98] width 87 height 7
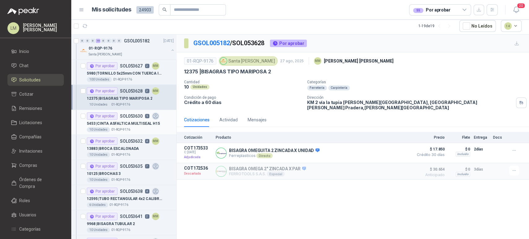
click at [126, 125] on p "5453 | CINTA ASFALTICA MULTISEAL H15" at bounding box center [123, 124] width 73 height 6
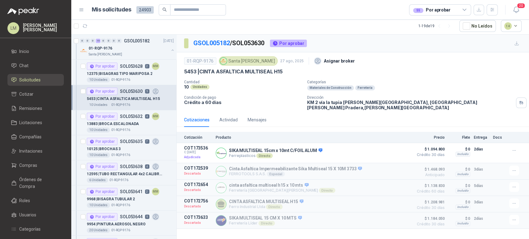
scroll to position [30, 0]
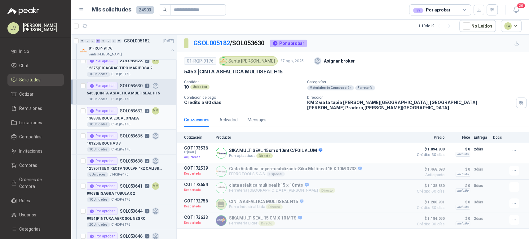
click at [127, 116] on p "13883 | BROCA ESCALONADA" at bounding box center [113, 119] width 52 height 6
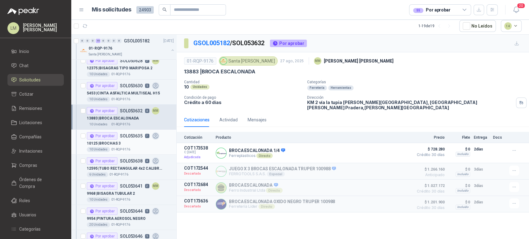
click at [127, 139] on div "Por aprobar SOL053635 7" at bounding box center [123, 135] width 73 height 7
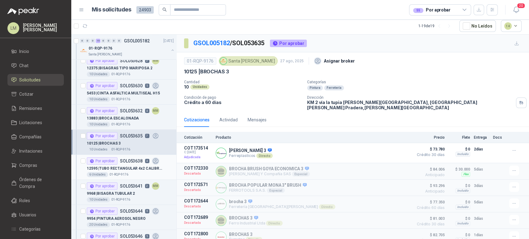
click at [127, 166] on p "12595 | TUBO RECTANGULAR 4x2 CALIBRE 14" at bounding box center [125, 169] width 77 height 6
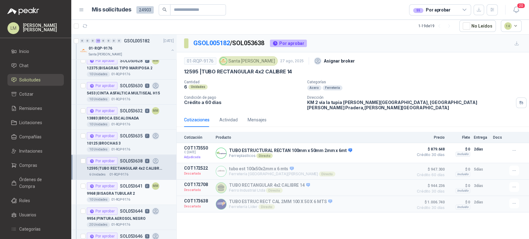
click at [133, 194] on div "9968 | BISAGRA TUBULAR 2" at bounding box center [130, 193] width 87 height 7
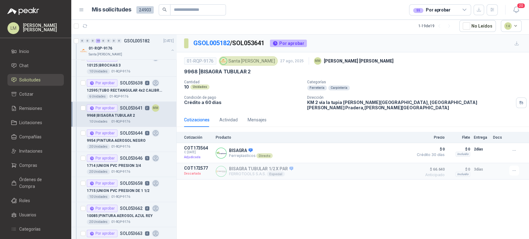
scroll to position [117, 0]
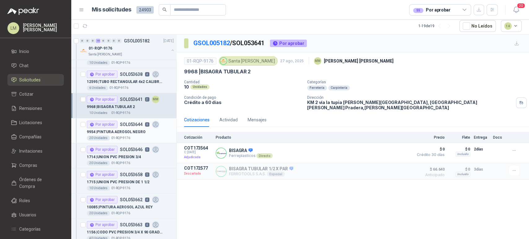
click at [124, 132] on p "9954 | PINTURA AEROSOL NEGRO" at bounding box center [116, 132] width 59 height 6
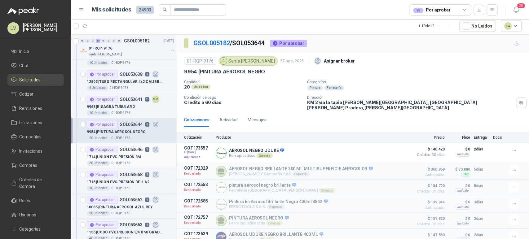
click at [123, 158] on p "1714 | UNION PVC PRESION 3/4" at bounding box center [114, 157] width 54 height 6
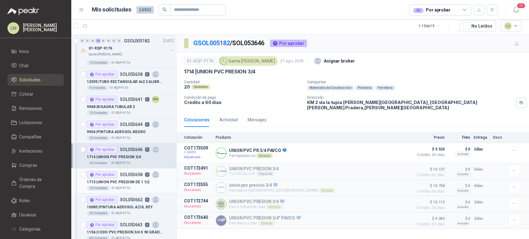
click at [122, 186] on p "01-RQP-9176" at bounding box center [120, 188] width 19 height 5
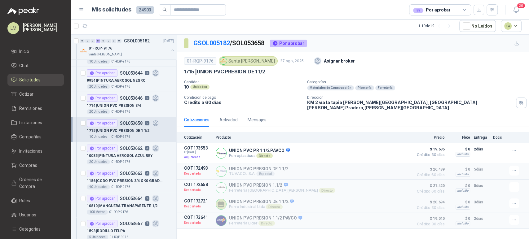
scroll to position [187, 0]
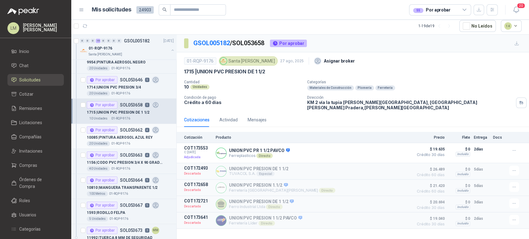
click at [123, 134] on div "10085 | PINTURA AEROSOL AZUL REY" at bounding box center [130, 137] width 87 height 7
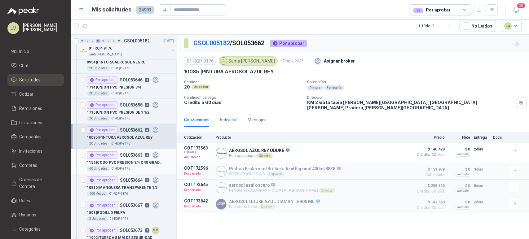
click at [125, 168] on p "01-RQP-9176" at bounding box center [120, 168] width 19 height 5
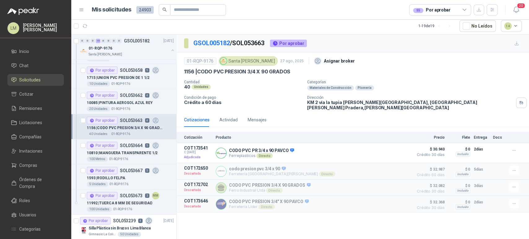
scroll to position [244, 0]
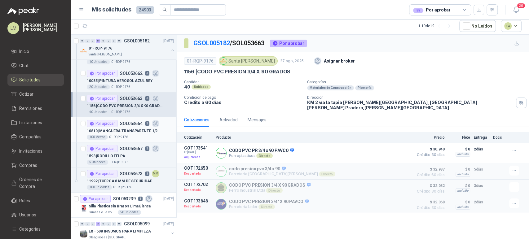
click at [133, 126] on div "Por aprobar SOL053664 5" at bounding box center [123, 123] width 73 height 7
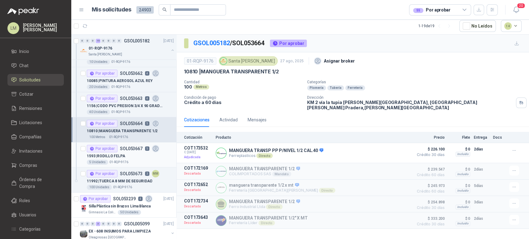
click at [132, 155] on div "1593 | RODILLO FELPA" at bounding box center [130, 156] width 87 height 7
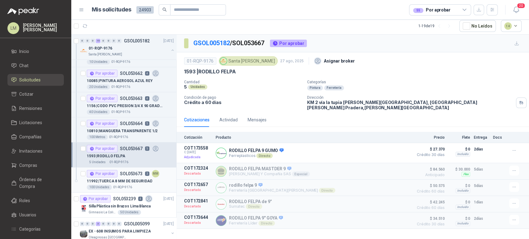
click at [130, 185] on p "01-RQP-9176" at bounding box center [122, 187] width 19 height 5
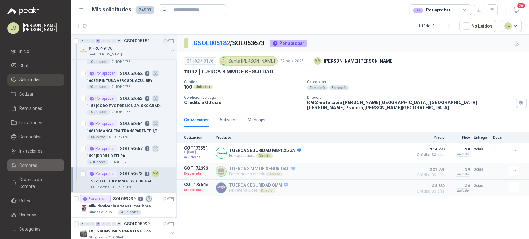
click at [26, 166] on span "Compras" at bounding box center [28, 165] width 18 height 7
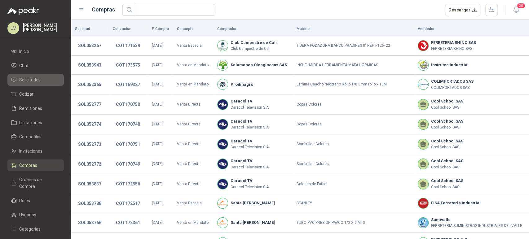
click at [30, 77] on span "Solicitudes" at bounding box center [29, 80] width 21 height 7
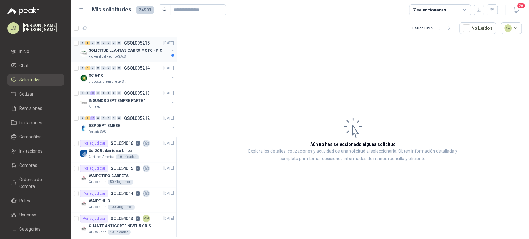
click at [124, 55] on p "Rio Fertil del Pacífico S.A.S." at bounding box center [108, 56] width 38 height 5
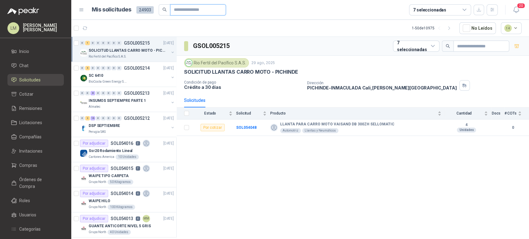
click at [192, 10] on input "text" at bounding box center [195, 10] width 43 height 11
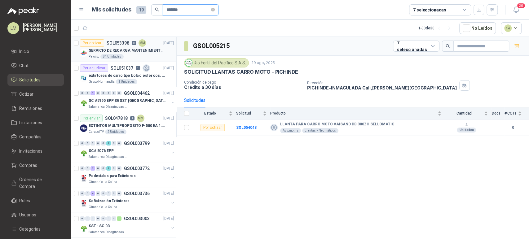
type input "*******"
click at [139, 51] on p "SERVICIO DE RECARGA MANTENIMIENTO Y PRESTAMOS DE EXTINTORES" at bounding box center [127, 51] width 77 height 6
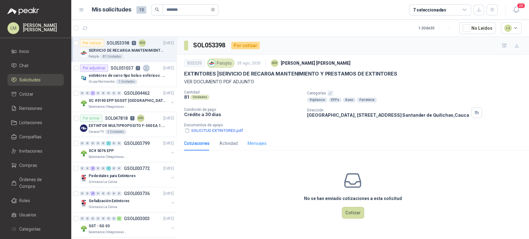
click at [259, 147] on div "Mensajes" at bounding box center [257, 143] width 19 height 14
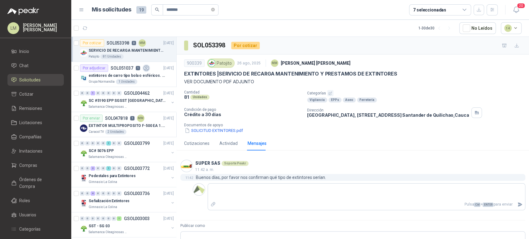
scroll to position [30, 0]
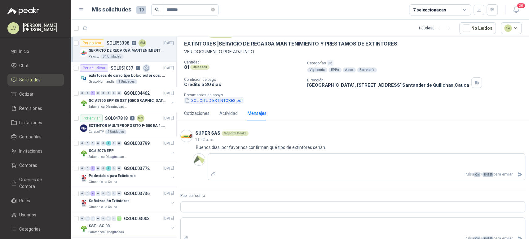
click at [216, 99] on button "SOLICITUD EXTINTORES.pdf" at bounding box center [214, 100] width 60 height 7
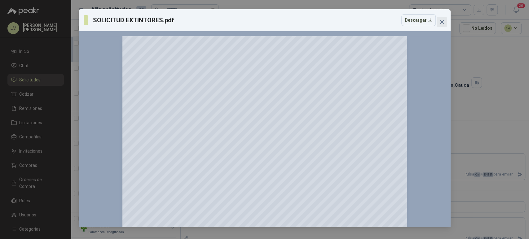
click at [443, 22] on icon "close" at bounding box center [442, 22] width 5 height 5
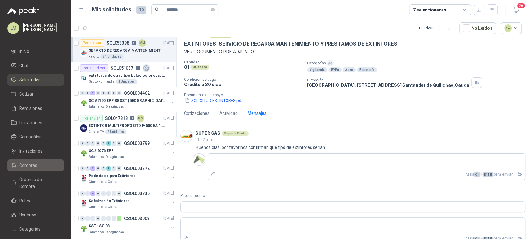
click at [34, 169] on link "Compras" at bounding box center [35, 166] width 56 height 12
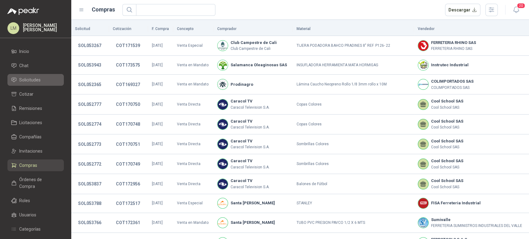
click at [29, 85] on link "Solicitudes" at bounding box center [35, 80] width 56 height 12
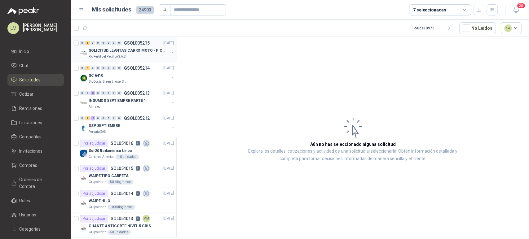
click at [129, 50] on p "SOLICITUD LLANTAS CARRO MOTO - PICHINDE" at bounding box center [127, 51] width 77 height 6
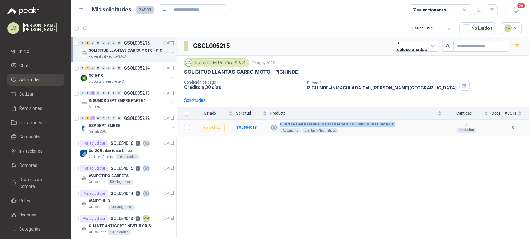
drag, startPoint x: 280, startPoint y: 122, endPoint x: 389, endPoint y: 123, distance: 109.1
click at [389, 123] on div "LLANTA PARA CARRO MOTO VAISAND DB 300ZH SELLOMATIC Automotriz Llantas y Neumáti…" at bounding box center [355, 127] width 171 height 11
copy b "LLANTA PARA CARRO MOTO VAISAND DB 300ZH SELLOMATIC"
click at [34, 165] on span "Compras" at bounding box center [28, 165] width 18 height 7
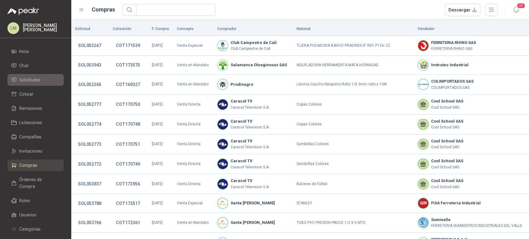
click at [34, 81] on span "Solicitudes" at bounding box center [29, 80] width 21 height 7
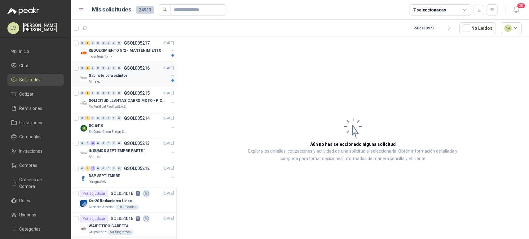
click at [119, 75] on p "Gabinete para extintor" at bounding box center [108, 76] width 38 height 6
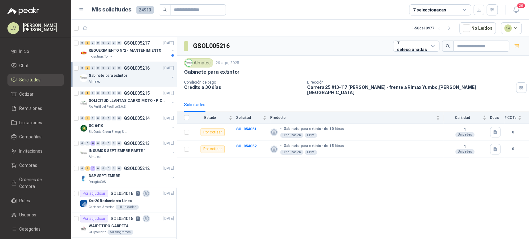
click at [170, 77] on button "button" at bounding box center [172, 77] width 5 height 5
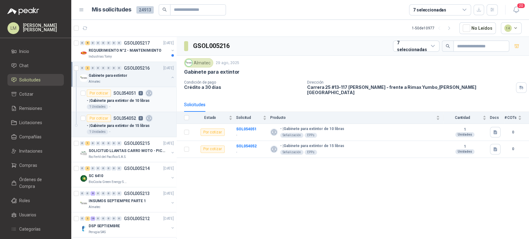
click at [123, 104] on div "1 Unidades -" at bounding box center [130, 106] width 87 height 5
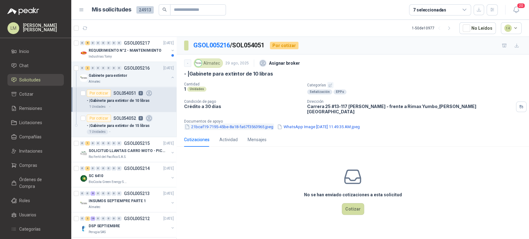
click at [243, 124] on button "21bcaf19-7195-45be-8a18-fa67f3563965.jpeg" at bounding box center [229, 127] width 90 height 7
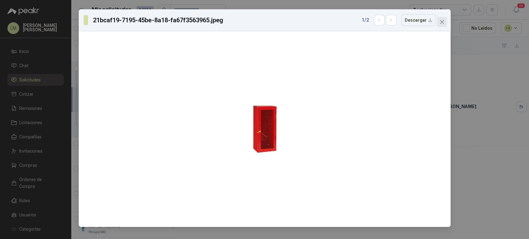
click at [440, 20] on icon "close" at bounding box center [442, 22] width 5 height 5
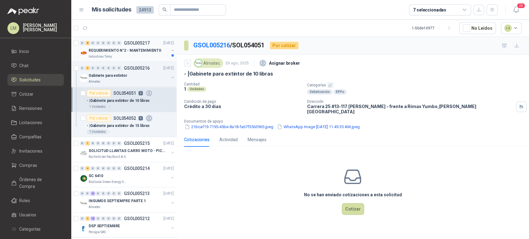
click at [122, 53] on div "REQUERIMIENTO N°2 - MANTENIMIENTO" at bounding box center [129, 50] width 80 height 7
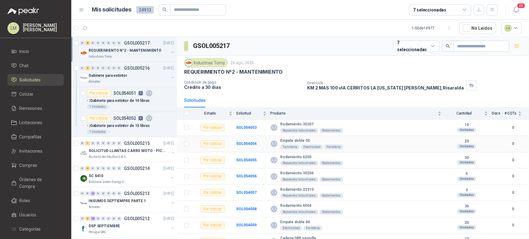
scroll to position [8, 0]
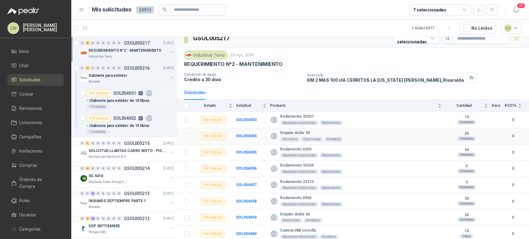
drag, startPoint x: 280, startPoint y: 131, endPoint x: 322, endPoint y: 129, distance: 42.8
click at [322, 129] on td "Empate doble 50  Tornillería Electricidad Ferretería" at bounding box center [357, 136] width 175 height 16
click at [240, 133] on td "SOL054054" at bounding box center [253, 136] width 34 height 16
click at [239, 135] on b "SOL054054" at bounding box center [246, 136] width 20 height 4
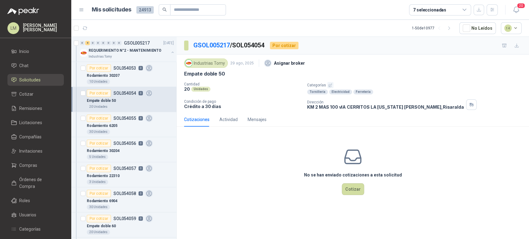
click at [330, 86] on icon "button" at bounding box center [330, 85] width 3 height 3
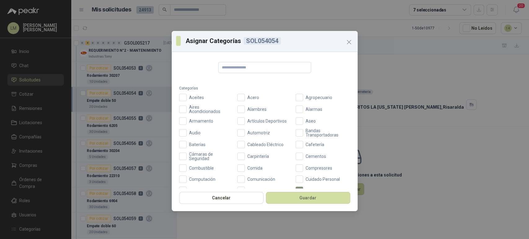
scroll to position [221, 0]
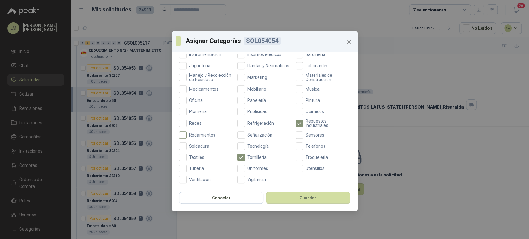
click at [202, 135] on span "Rodamientos" at bounding box center [202, 135] width 31 height 4
click at [279, 201] on button "Guardar" at bounding box center [308, 198] width 84 height 12
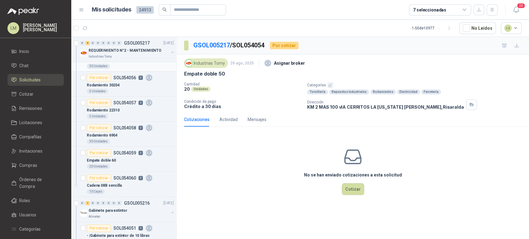
scroll to position [67, 0]
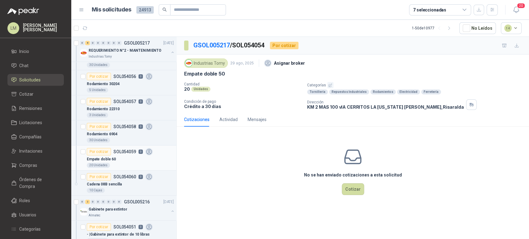
click at [118, 153] on p "SOL054059" at bounding box center [124, 152] width 23 height 4
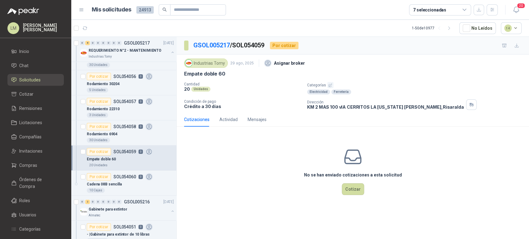
click at [329, 85] on icon "button" at bounding box center [330, 85] width 4 height 4
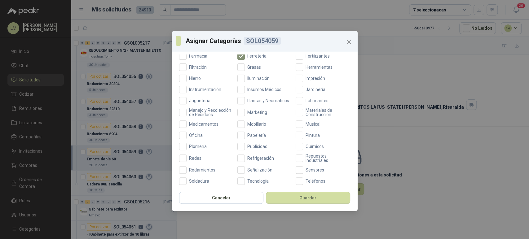
scroll to position [221, 0]
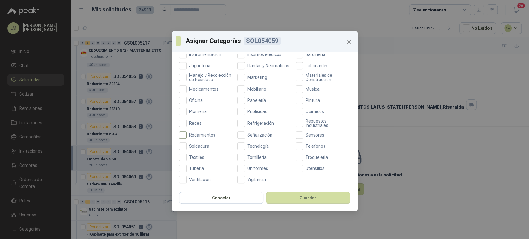
click at [192, 136] on span "Rodamientos" at bounding box center [202, 135] width 31 height 4
click at [291, 199] on button "Guardar" at bounding box center [308, 198] width 84 height 12
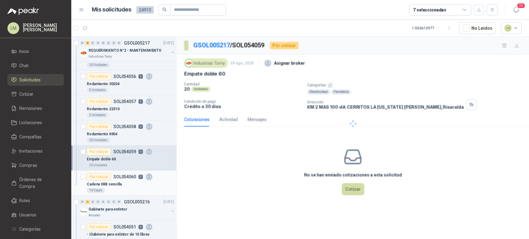
click at [112, 182] on p "Cadena 08B sencilla" at bounding box center [104, 185] width 35 height 6
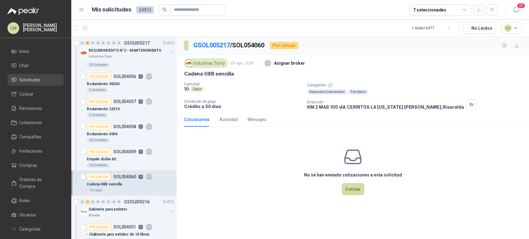
click at [331, 85] on icon "button" at bounding box center [330, 85] width 4 height 4
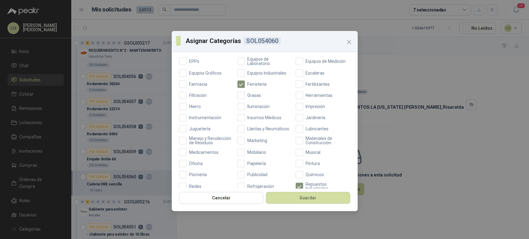
scroll to position [221, 0]
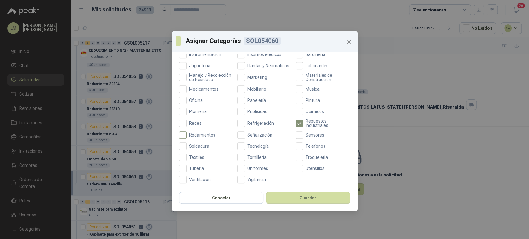
click at [191, 136] on span "Rodamientos" at bounding box center [202, 135] width 31 height 4
click at [286, 195] on button "Guardar" at bounding box center [308, 198] width 84 height 12
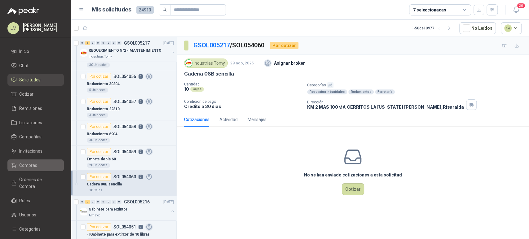
click at [22, 164] on span "Compras" at bounding box center [28, 165] width 18 height 7
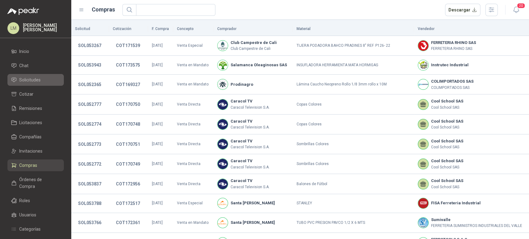
click at [33, 75] on link "Solicitudes" at bounding box center [35, 80] width 56 height 12
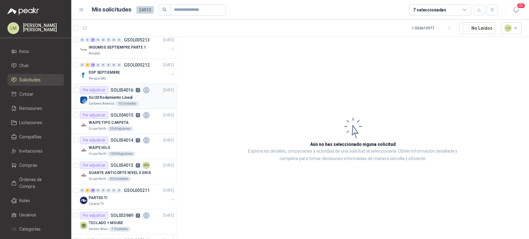
scroll to position [106, 0]
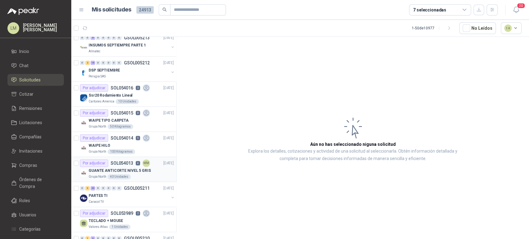
click at [105, 167] on div "GUANTE ANTICORTE NIVEL 5 GRIS" at bounding box center [131, 170] width 85 height 7
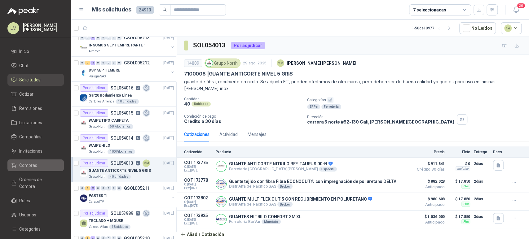
click at [28, 164] on span "Compras" at bounding box center [28, 165] width 18 height 7
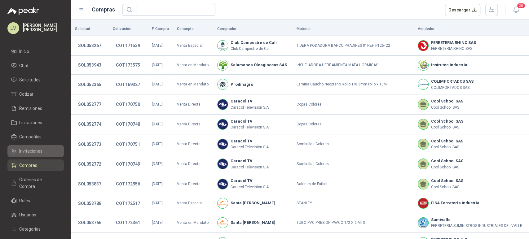
click at [32, 154] on span "Invitaciones" at bounding box center [30, 151] width 23 height 7
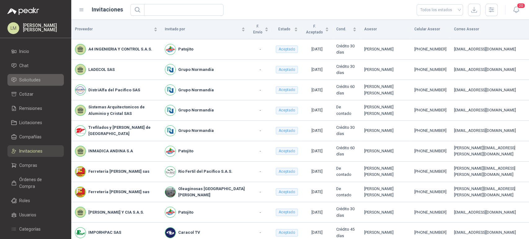
click at [34, 84] on link "Solicitudes" at bounding box center [35, 80] width 56 height 12
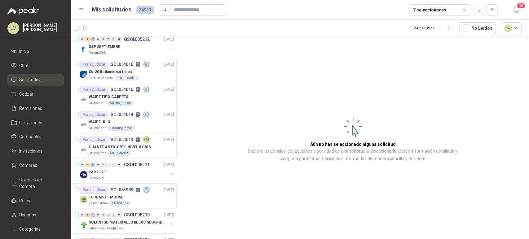
scroll to position [130, 0]
click at [119, 71] on p "Ssr20 Rodamiento Lineal" at bounding box center [111, 72] width 44 height 6
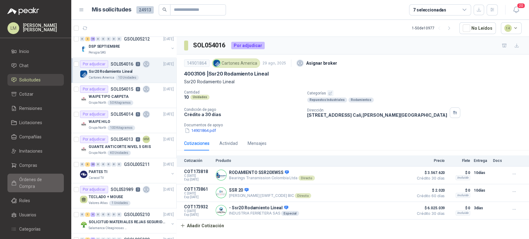
click at [30, 179] on span "Órdenes de Compra" at bounding box center [38, 183] width 39 height 14
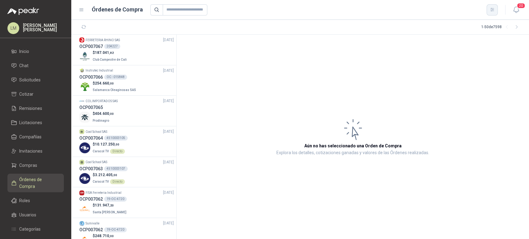
click at [491, 11] on icon "button" at bounding box center [492, 9] width 5 height 5
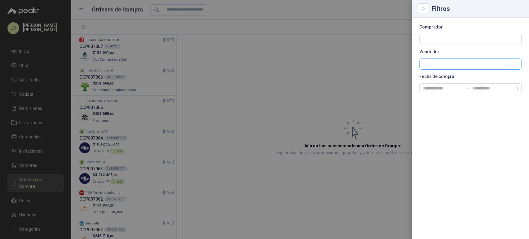
click at [434, 64] on input "text" at bounding box center [471, 64] width 102 height 11
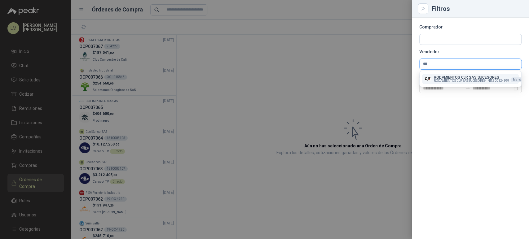
type input "***"
click at [434, 79] on span "RODAMIENTOS CJR SAS SUCESORES -" at bounding box center [460, 80] width 52 height 3
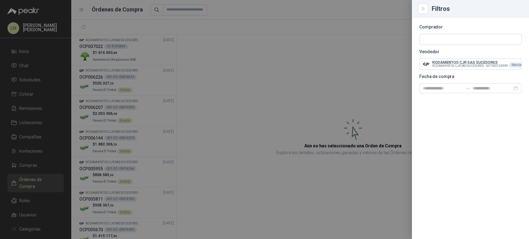
click at [268, 84] on div at bounding box center [264, 119] width 529 height 239
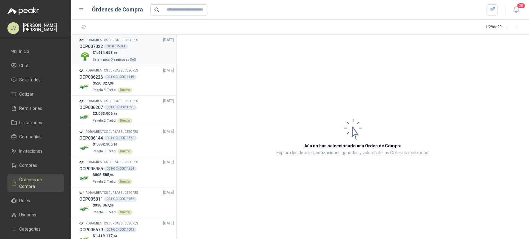
click at [112, 44] on div "OC # 015844" at bounding box center [116, 46] width 24 height 5
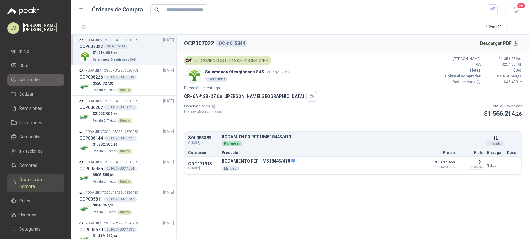
click at [39, 81] on span "Solicitudes" at bounding box center [29, 80] width 21 height 7
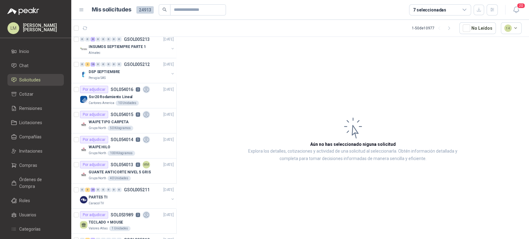
scroll to position [106, 0]
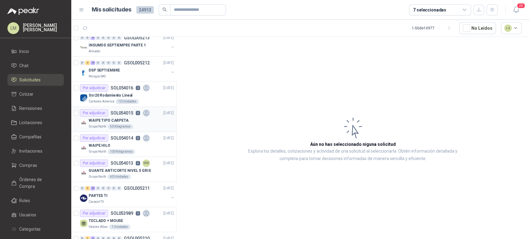
click at [117, 130] on article "Por adjudicar SOL054015 8 [DATE] WAIPE TIPO CARPETA Grupo North 50 Kilogramos" at bounding box center [123, 119] width 105 height 25
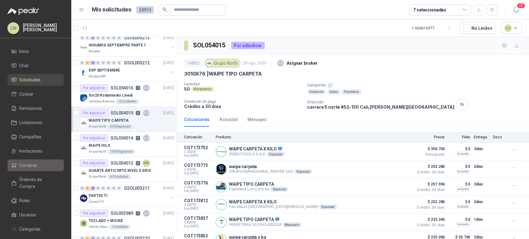
click at [30, 164] on span "Compras" at bounding box center [28, 165] width 18 height 7
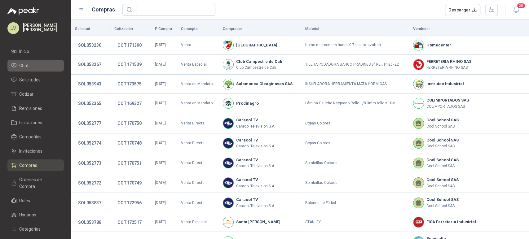
click at [24, 69] on link "Chat" at bounding box center [35, 66] width 56 height 12
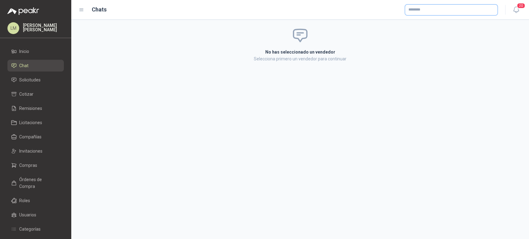
click at [428, 11] on input "text" at bounding box center [451, 10] width 92 height 11
type input "******"
click at [427, 25] on span "NIT : 800242106" at bounding box center [430, 26] width 22 height 3
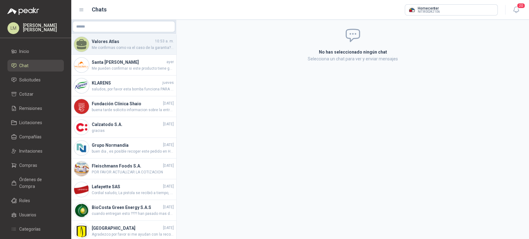
click at [108, 43] on h4 "Valores Atlas" at bounding box center [123, 41] width 62 height 7
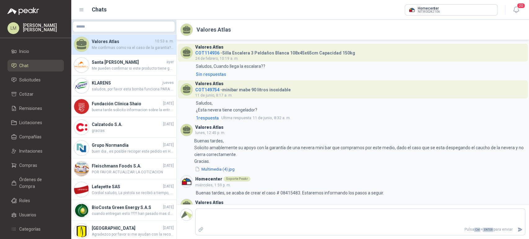
scroll to position [22, 0]
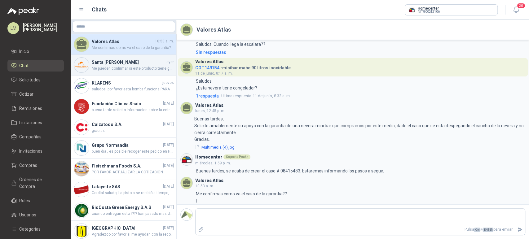
click at [124, 70] on span "Me pueden confirmar si este producto tiene garantía, y de cuánto tiempo? Quedo …" at bounding box center [133, 69] width 82 height 6
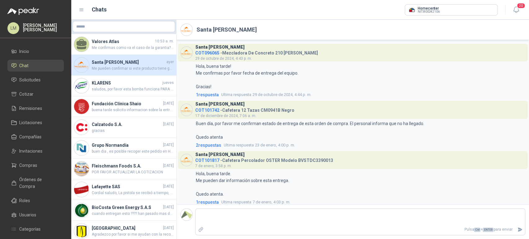
scroll to position [371, 0]
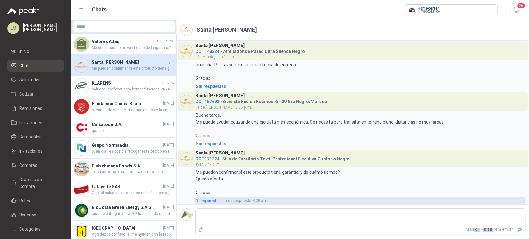
click at [207, 201] on span "1 respuesta" at bounding box center [207, 200] width 23 height 7
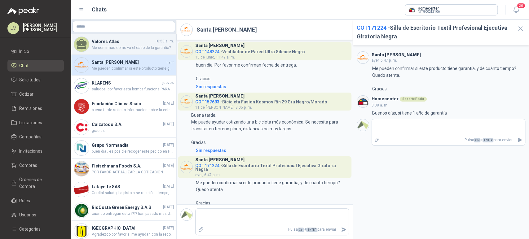
click at [117, 51] on span "Me confirmas como va el caso de la garantia?? |" at bounding box center [133, 48] width 82 height 6
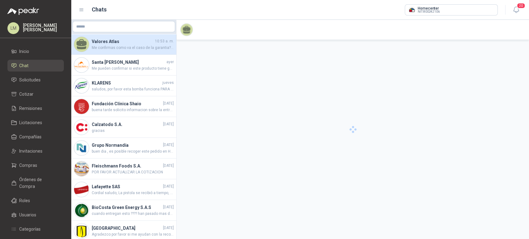
scroll to position [22, 0]
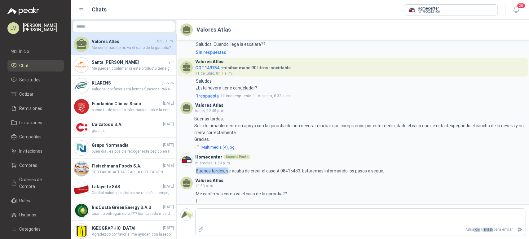
drag, startPoint x: 228, startPoint y: 171, endPoint x: 346, endPoint y: 166, distance: 118.5
click at [346, 166] on div "Homecenter Soporte Peakr miércoles, 1:59 p. m. 1:59 Buenas tardes, se acaba [PE…" at bounding box center [352, 164] width 345 height 22
click at [347, 172] on p "Buenas tardes, se acaba de crear el caso # 08415483. Estaremos informando los p…" at bounding box center [290, 171] width 188 height 7
click at [217, 147] on button "Multimedia (4).jpg" at bounding box center [214, 147] width 41 height 7
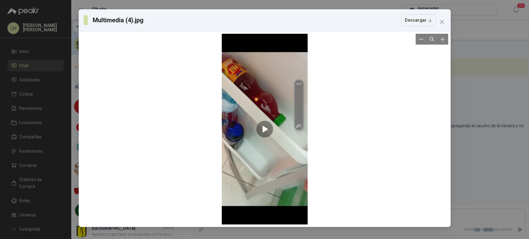
click at [264, 132] on div at bounding box center [265, 129] width 86 height 191
click at [443, 24] on icon "close" at bounding box center [442, 22] width 5 height 5
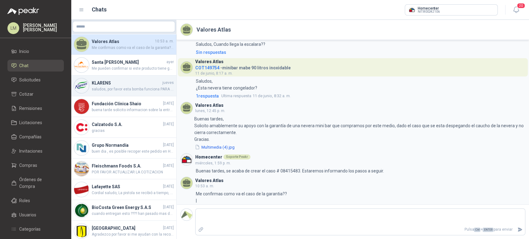
click at [112, 90] on span "saludos, por favor esta bomba funciona PARA ACIDO Y LIQUIDOS CORROSIVO?" at bounding box center [133, 89] width 82 height 6
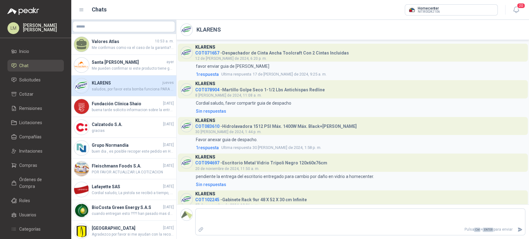
scroll to position [598, 0]
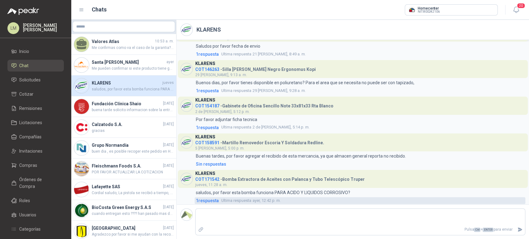
click at [211, 201] on span "1 respuesta" at bounding box center [207, 200] width 23 height 7
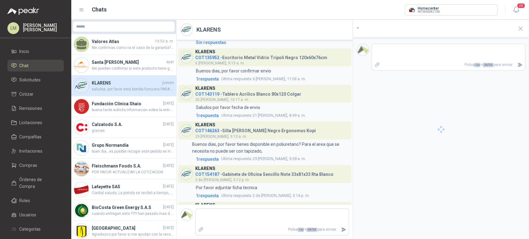
scroll to position [656, 0]
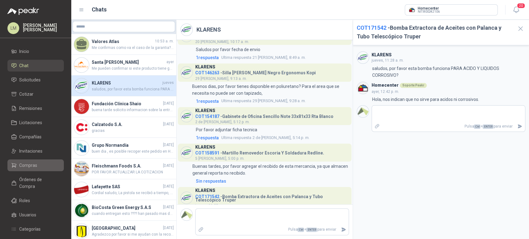
click at [25, 169] on span "Compras" at bounding box center [28, 165] width 18 height 7
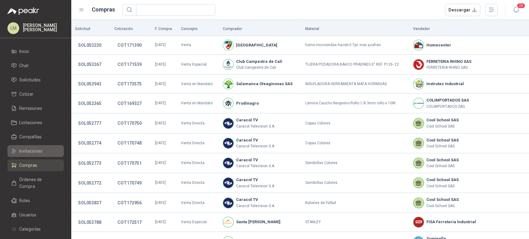
click at [35, 151] on span "Invitaciones" at bounding box center [30, 151] width 23 height 7
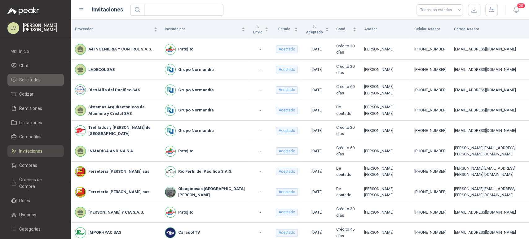
click at [32, 83] on link "Solicitudes" at bounding box center [35, 80] width 56 height 12
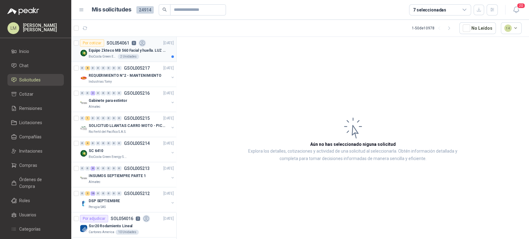
click at [118, 53] on p "Equipo Zkteco MB 560 Facial y huella. LUZ VISIBLE" at bounding box center [127, 51] width 77 height 6
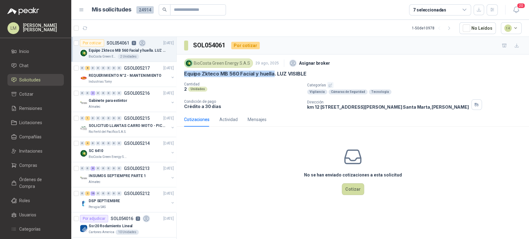
drag, startPoint x: 184, startPoint y: 74, endPoint x: 271, endPoint y: 77, distance: 87.4
click at [271, 77] on p "Equipo Zkteco MB 560 Facial y huella. LUZ VISIBLE" at bounding box center [245, 74] width 122 height 7
click at [131, 79] on div "REQUERIMIENTO N°2 - MANTENIMIENTO" at bounding box center [129, 75] width 80 height 7
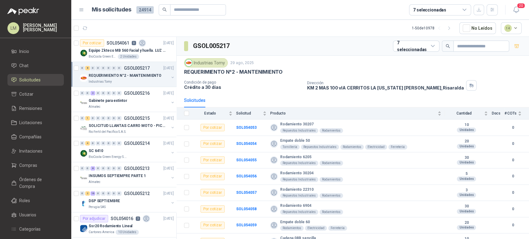
scroll to position [8, 0]
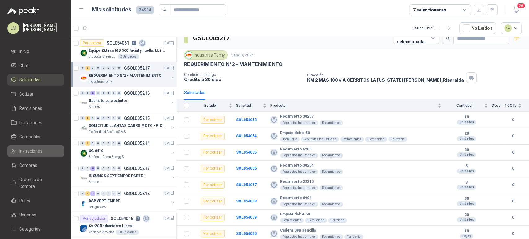
click at [32, 149] on span "Invitaciones" at bounding box center [30, 151] width 23 height 7
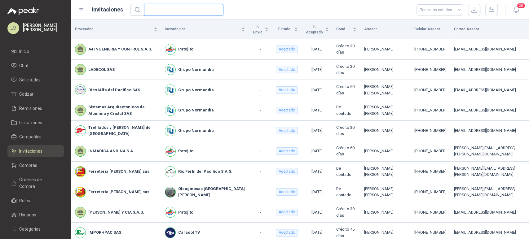
click at [153, 7] on input "text" at bounding box center [181, 9] width 67 height 11
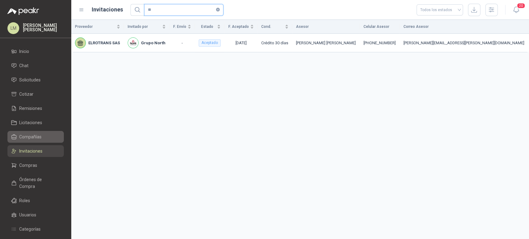
type input "*"
click at [33, 137] on span "Compañías" at bounding box center [30, 137] width 22 height 7
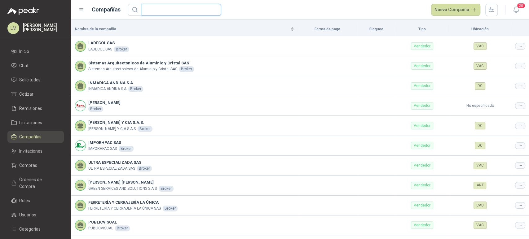
click at [171, 8] on input "text" at bounding box center [178, 9] width 67 height 11
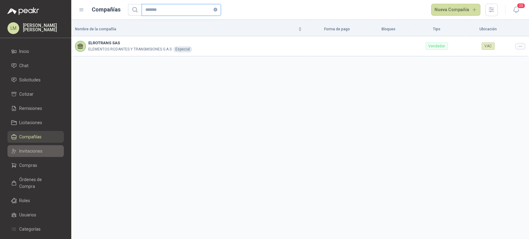
type input "*******"
click at [29, 151] on span "Invitaciones" at bounding box center [30, 151] width 23 height 7
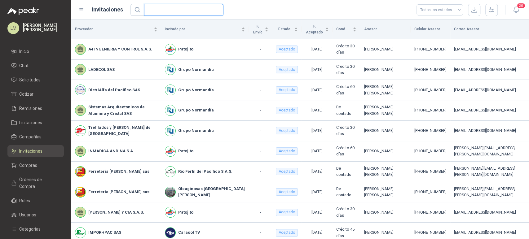
click at [160, 10] on input "text" at bounding box center [181, 9] width 67 height 11
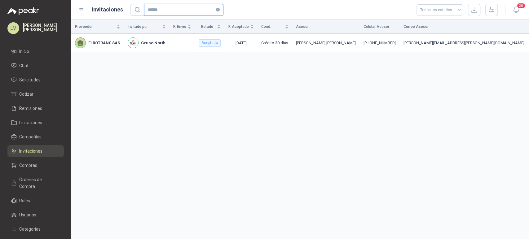
type input "******"
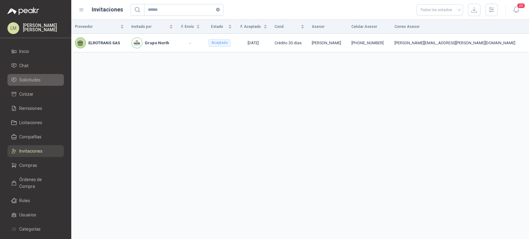
click at [33, 86] on link "Solicitudes" at bounding box center [35, 80] width 56 height 12
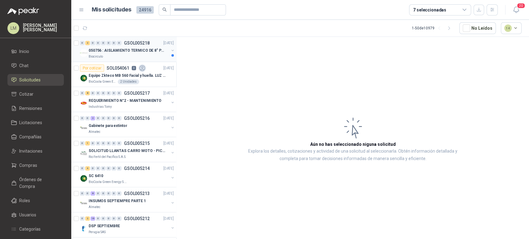
click at [170, 50] on button "button" at bounding box center [172, 50] width 5 height 5
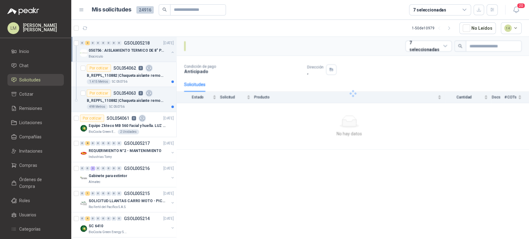
click at [132, 75] on p "B_REPPL_110882 | Chaqueta aislante removible para tubería Medidas y especificac…" at bounding box center [125, 76] width 77 height 6
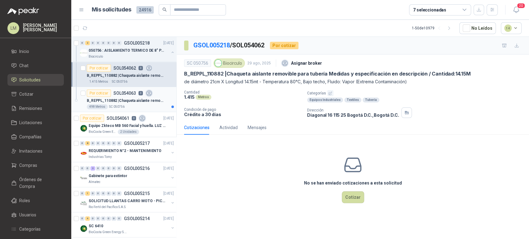
click at [132, 95] on p "SOL054063" at bounding box center [124, 93] width 23 height 4
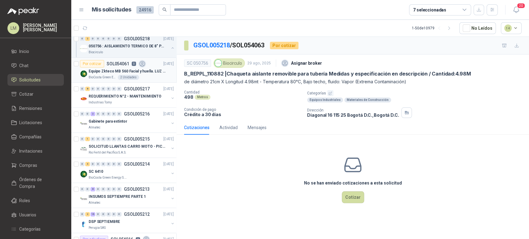
scroll to position [60, 0]
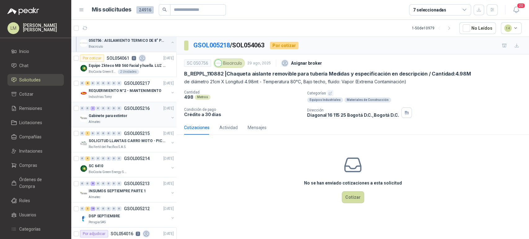
click at [170, 116] on button "button" at bounding box center [172, 117] width 5 height 5
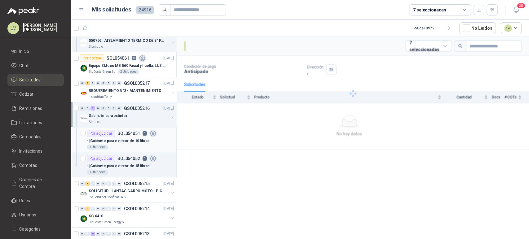
click at [128, 138] on p "- | Gabinete para extintor de 10 libras" at bounding box center [118, 141] width 63 height 6
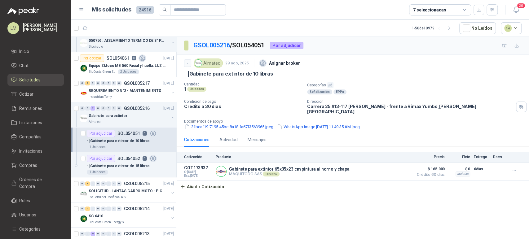
click at [329, 83] on icon "button" at bounding box center [330, 85] width 4 height 4
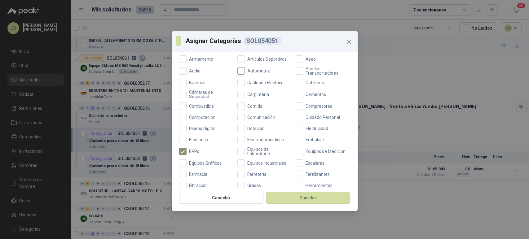
scroll to position [73, 0]
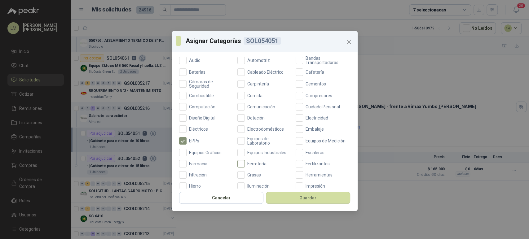
click at [250, 160] on label "Ferretería" at bounding box center [264, 163] width 55 height 7
click at [285, 192] on div "Cancelar Guardar" at bounding box center [265, 199] width 186 height 23
click at [285, 196] on button "Guardar" at bounding box center [308, 198] width 84 height 12
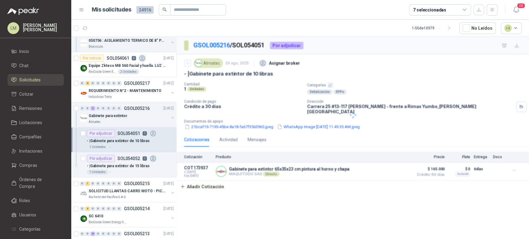
click at [128, 163] on div "Asignar Categorías SOL054051 Categorías Aceites Acero Agropecuario Aires Acondi…" at bounding box center [264, 119] width 529 height 239
click at [128, 163] on p "- | Gabinete para extintor de 15 libras" at bounding box center [118, 166] width 63 height 6
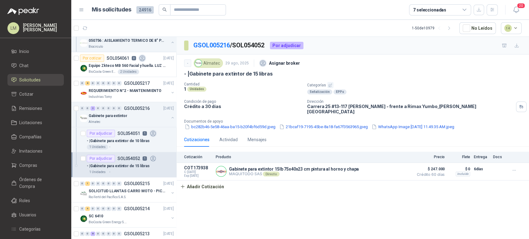
click at [330, 86] on icon "button" at bounding box center [330, 85] width 3 height 3
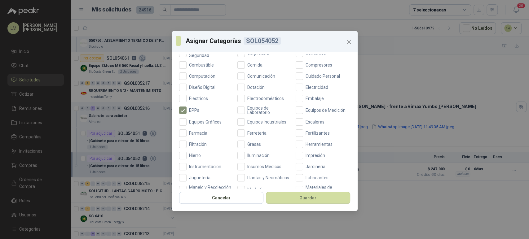
scroll to position [104, 0]
click at [249, 132] on span "Ferretería" at bounding box center [257, 133] width 24 height 4
click at [290, 196] on button "Guardar" at bounding box center [308, 198] width 84 height 12
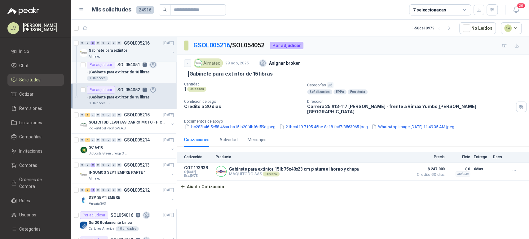
scroll to position [134, 0]
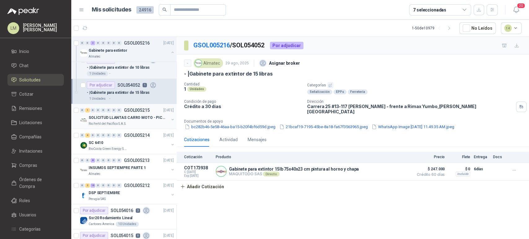
click at [131, 116] on p "SOLICITUD LLANTAS CARRO MOTO - PICHINDE" at bounding box center [127, 118] width 77 height 6
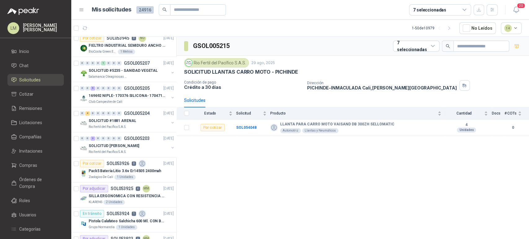
scroll to position [558, 0]
click at [170, 147] on button "button" at bounding box center [172, 147] width 5 height 5
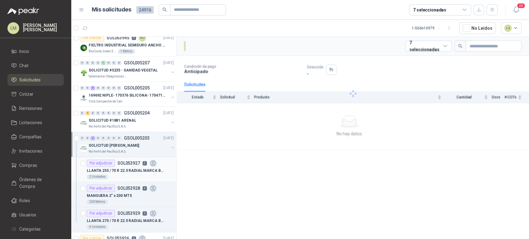
click at [125, 165] on div "Por adjudicar SOL053927 2" at bounding box center [122, 163] width 70 height 7
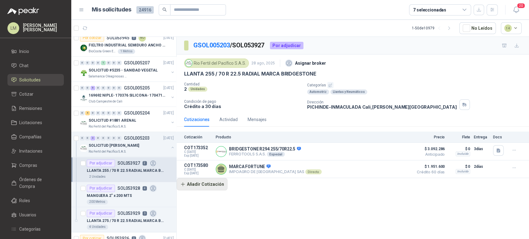
click at [207, 190] on button "Añadir Cotización" at bounding box center [202, 184] width 51 height 12
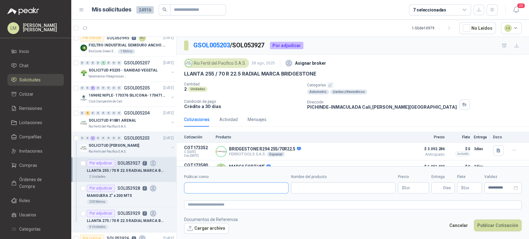
click at [198, 188] on input "Publicar como" at bounding box center [236, 188] width 104 height 11
type input "******"
type input "**********"
click at [213, 163] on p "Virtual Llantas" at bounding box center [211, 163] width 24 height 4
type input "**********"
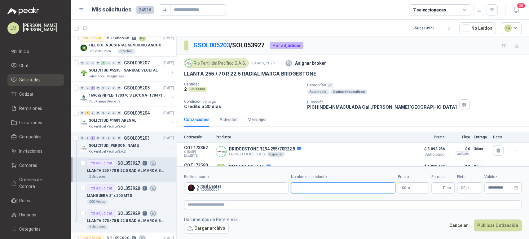
click at [304, 186] on input "Nombre del producto" at bounding box center [343, 188] width 104 height 11
paste input "**********"
type input "**********"
click at [408, 186] on body "LM Luis Miguel Martinez Inicio Chat Solicitudes Cotizar Remisiones Licitaciones…" at bounding box center [264, 119] width 529 height 239
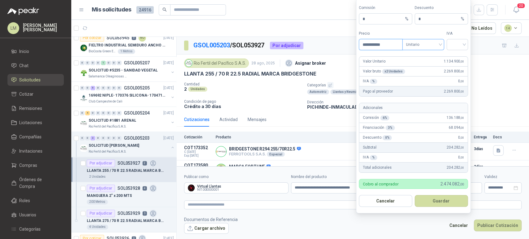
click at [424, 42] on span "Unitario" at bounding box center [423, 44] width 34 height 9
type input "**********"
click at [422, 65] on div "Unitario con IVA" at bounding box center [423, 67] width 32 height 7
click at [453, 44] on input "search" at bounding box center [457, 43] width 14 height 9
click at [453, 56] on div "19%" at bounding box center [457, 57] width 11 height 7
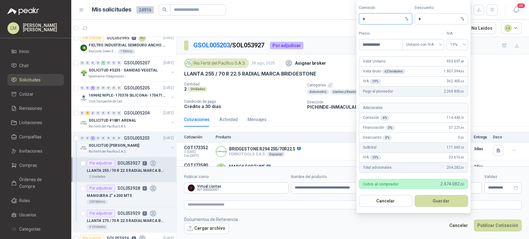
drag, startPoint x: 367, startPoint y: 15, endPoint x: 361, endPoint y: 17, distance: 5.8
click at [361, 17] on span "* %" at bounding box center [385, 18] width 53 height 11
type input "**"
click at [429, 198] on button "Guardar" at bounding box center [441, 201] width 53 height 12
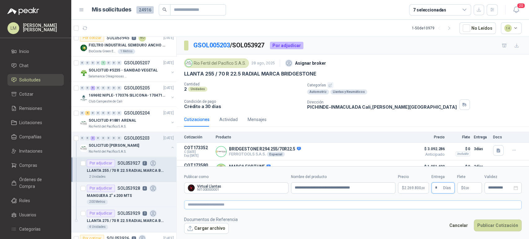
type input "*"
click at [416, 203] on textarea at bounding box center [353, 205] width 338 height 9
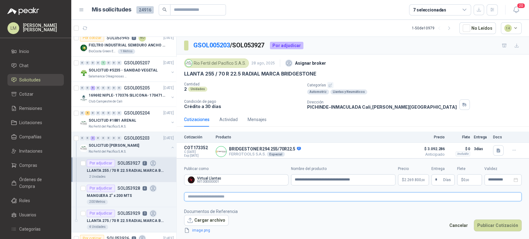
click at [245, 198] on textarea at bounding box center [353, 196] width 338 height 9
type textarea "***"
type textarea "****"
type textarea "*****"
type textarea "******"
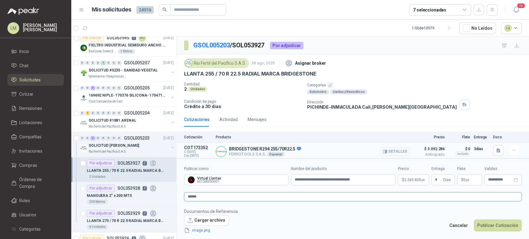
type textarea "*******"
type textarea "*********"
type textarea "**********"
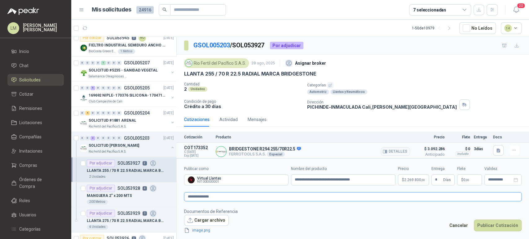
type textarea "**********"
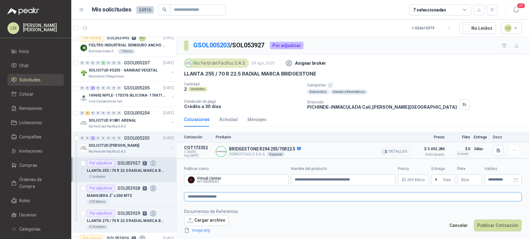
type textarea "**********"
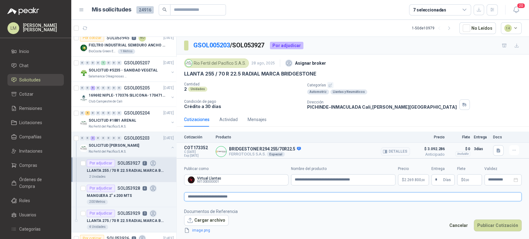
type textarea "**********"
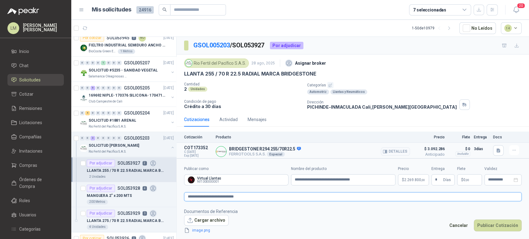
type textarea "**********"
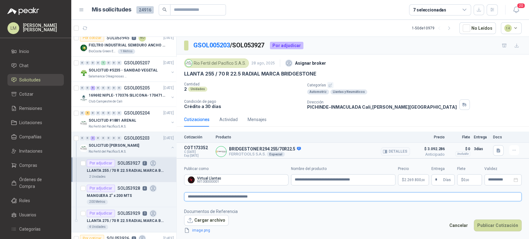
type textarea "**********"
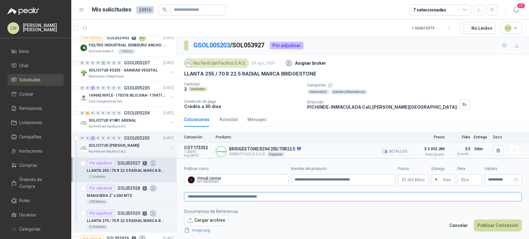
type textarea "**********"
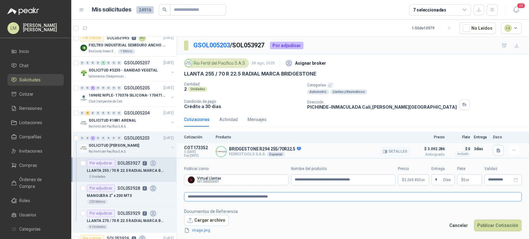
type textarea "**********"
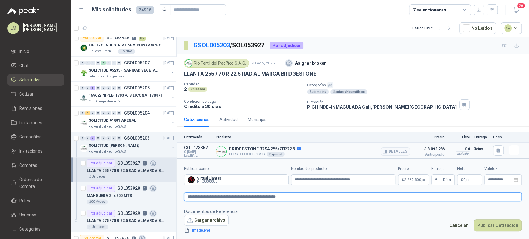
type textarea "**********"
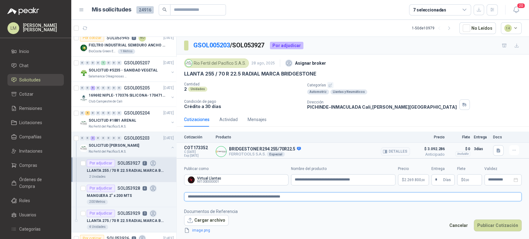
type textarea "**********"
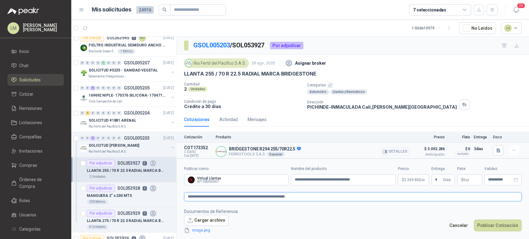
type textarea "**********"
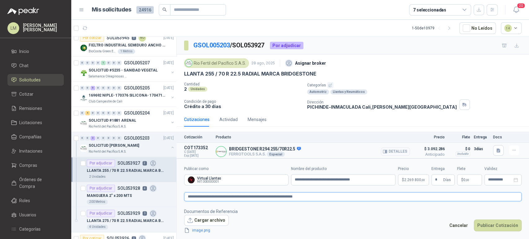
type textarea "**********"
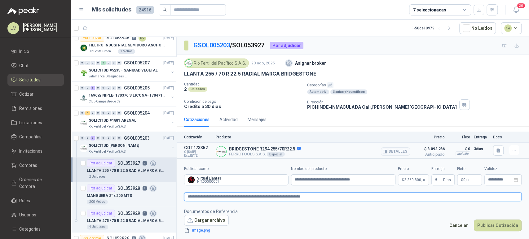
type textarea "**********"
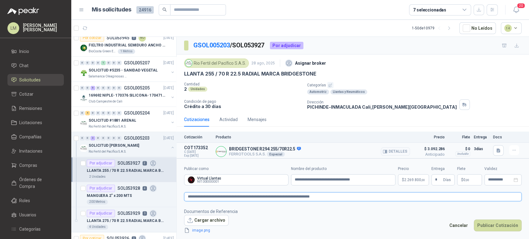
type textarea "**********"
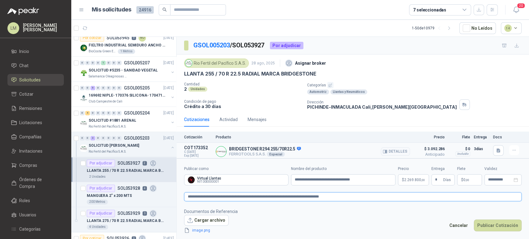
type textarea "**********"
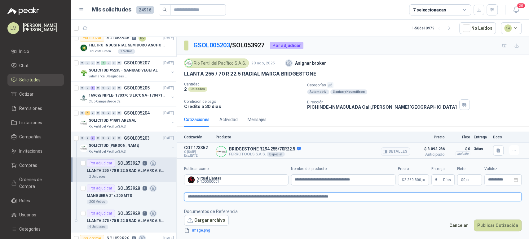
type textarea "**********"
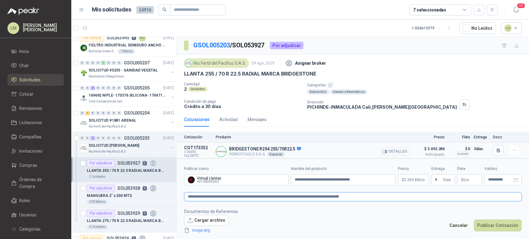
type textarea "**********"
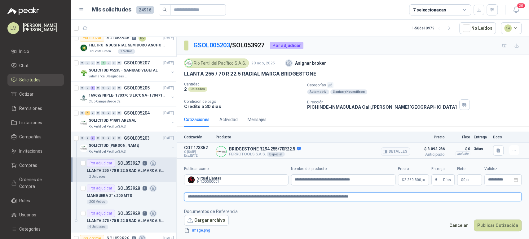
type textarea "**********"
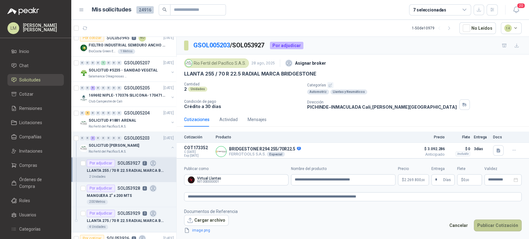
click at [486, 225] on button "Publicar Cotización" at bounding box center [498, 226] width 48 height 12
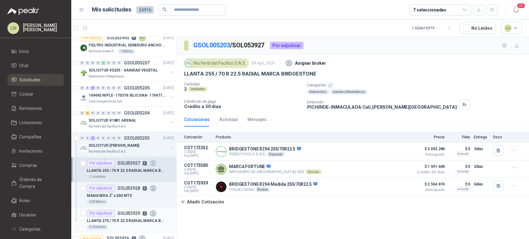
click at [119, 215] on div "Por adjudicar SOL053929 3" at bounding box center [122, 213] width 70 height 7
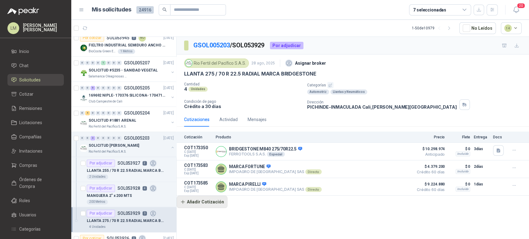
click at [195, 204] on button "Añadir Cotización" at bounding box center [202, 202] width 51 height 12
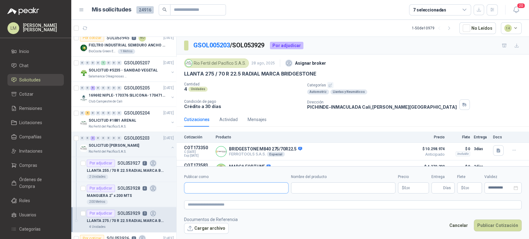
click at [226, 188] on input "Publicar como" at bounding box center [236, 188] width 104 height 11
type input "**********"
click at [206, 202] on p "Virtual Llantas" at bounding box center [211, 202] width 24 height 4
click at [327, 190] on input "Nombre del producto" at bounding box center [343, 188] width 104 height 11
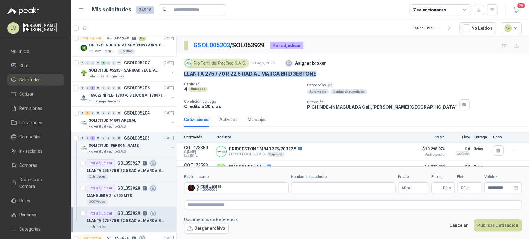
drag, startPoint x: 185, startPoint y: 73, endPoint x: 320, endPoint y: 71, distance: 135.5
click at [320, 71] on div "LLANTA 275 / 70 R 22.5 RADIAL MARCA BRIDGESTONE" at bounding box center [353, 74] width 338 height 7
copy p "LLANTA 275 / 70 R 22.5 RADIAL MARCA BRIDGESTONE"
click at [298, 188] on input "Nombre del producto" at bounding box center [343, 188] width 104 height 11
paste input "**********"
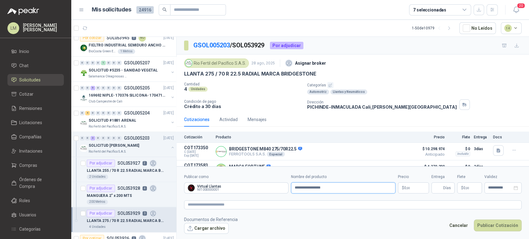
paste input "**********"
click at [413, 190] on body "LM Luis Miguel Martinez Inicio Chat Solicitudes Cotizar Remisiones Licitaciones…" at bounding box center [264, 119] width 529 height 239
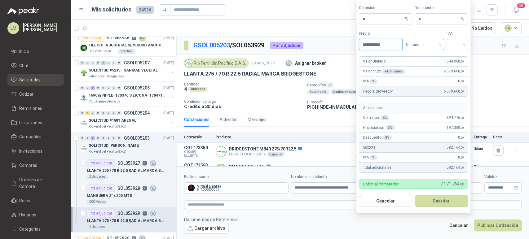
click at [428, 47] on span "Unitario" at bounding box center [423, 44] width 34 height 9
click at [421, 70] on div "Unitario con IVA" at bounding box center [423, 67] width 32 height 7
click at [462, 48] on input "search" at bounding box center [457, 43] width 14 height 9
click at [458, 56] on div "19%" at bounding box center [457, 57] width 11 height 7
drag, startPoint x: 369, startPoint y: 22, endPoint x: 346, endPoint y: 19, distance: 23.5
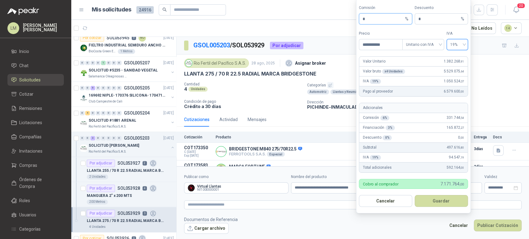
click at [346, 19] on body "LM Luis Miguel Martinez Inicio Chat Solicitudes Cotizar Remisiones Licitaciones…" at bounding box center [264, 119] width 529 height 239
click at [430, 202] on button "Guardar" at bounding box center [441, 201] width 53 height 12
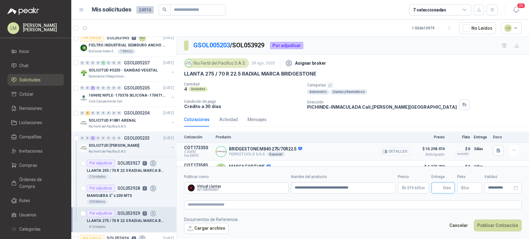
scroll to position [30, 0]
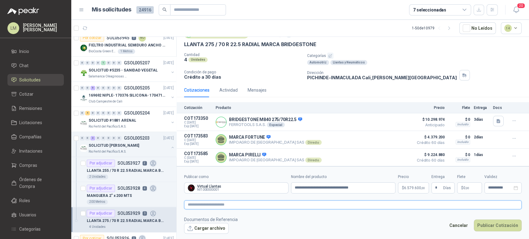
click at [398, 207] on textarea at bounding box center [353, 205] width 338 height 9
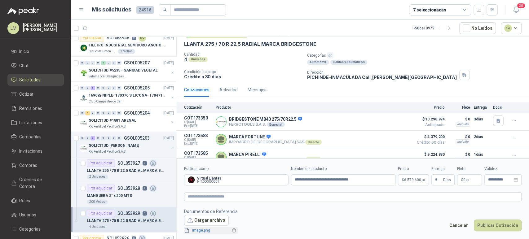
click at [200, 230] on link "image.png" at bounding box center [210, 231] width 41 height 6
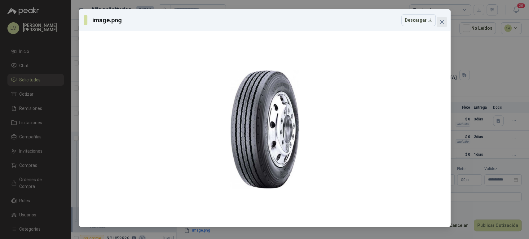
click at [440, 22] on icon "close" at bounding box center [442, 22] width 5 height 5
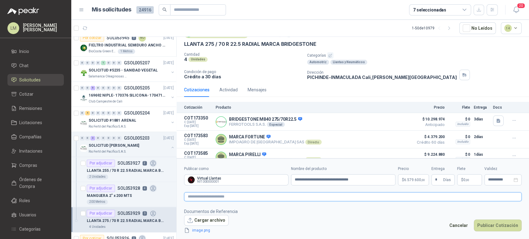
click at [407, 198] on textarea at bounding box center [353, 196] width 338 height 9
click at [487, 220] on button "Publicar Cotización" at bounding box center [498, 226] width 48 height 12
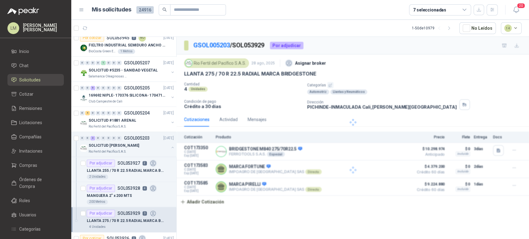
scroll to position [0, 0]
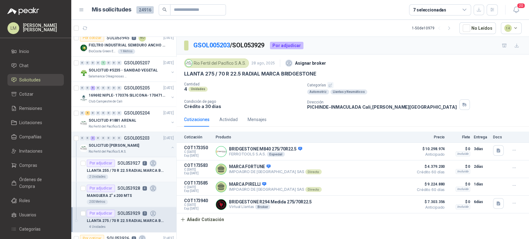
click at [112, 168] on p "LLANTA 255 / 70 R 22.5 RADIAL MARCA BRIDGESTONE" at bounding box center [125, 171] width 77 height 6
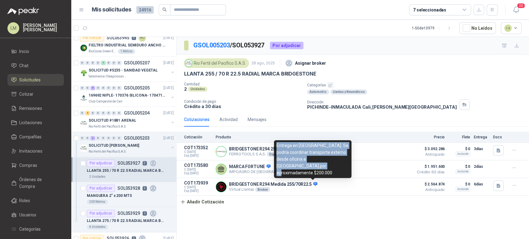
drag, startPoint x: 276, startPoint y: 153, endPoint x: 294, endPoint y: 171, distance: 26.1
click at [294, 171] on div "Entrega en Cali. Se podría coordinar transporte externo desde oficina a Pichind…" at bounding box center [312, 159] width 77 height 38
copy div "Entrega en Cali. Se podría coordinar transporte externo desde oficina a Pichind…"
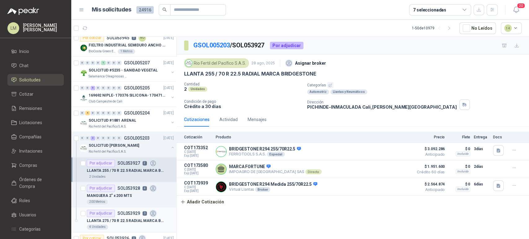
click at [102, 211] on div "Por adjudicar" at bounding box center [101, 213] width 28 height 7
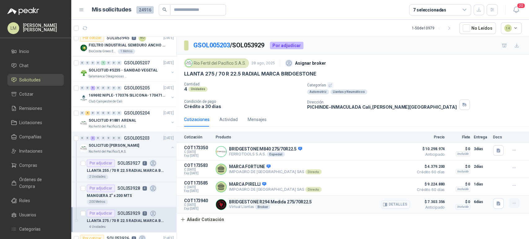
click at [514, 206] on icon "button" at bounding box center [514, 203] width 5 height 5
click at [489, 178] on button "Editar" at bounding box center [502, 179] width 50 height 10
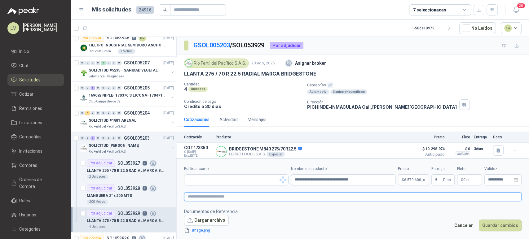
click at [367, 197] on textarea at bounding box center [353, 196] width 338 height 9
paste textarea "**********"
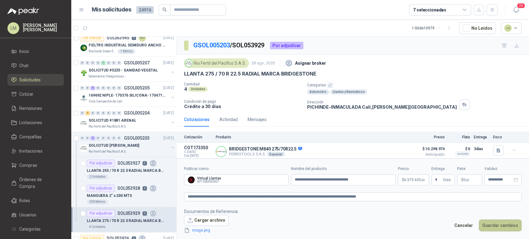
click at [506, 225] on button "Guardar cambios" at bounding box center [500, 226] width 43 height 12
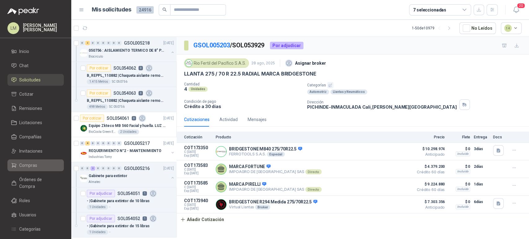
click at [36, 163] on span "Compras" at bounding box center [28, 165] width 18 height 7
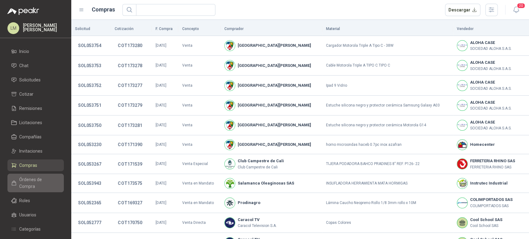
click at [32, 179] on span "Órdenes de Compra" at bounding box center [38, 183] width 39 height 14
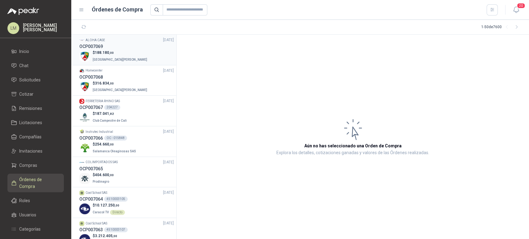
click at [124, 42] on div "ALOHA CASE 29/08/25" at bounding box center [126, 40] width 95 height 6
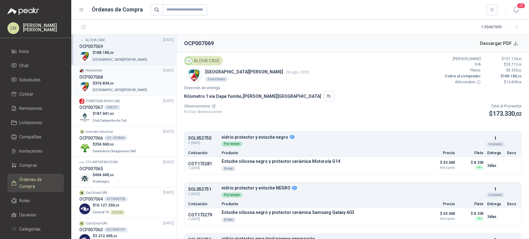
click at [112, 85] on span ",00" at bounding box center [111, 83] width 5 height 3
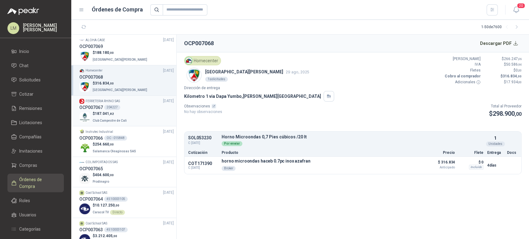
click at [115, 111] on p "$ 187.041 ,82" at bounding box center [110, 114] width 35 height 6
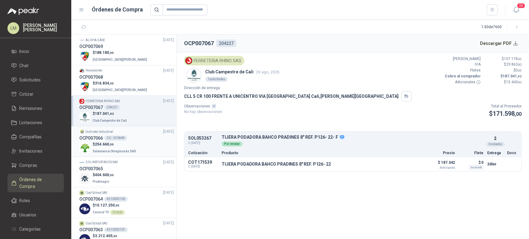
click at [117, 143] on p "$ 254.660 ,00" at bounding box center [115, 145] width 45 height 6
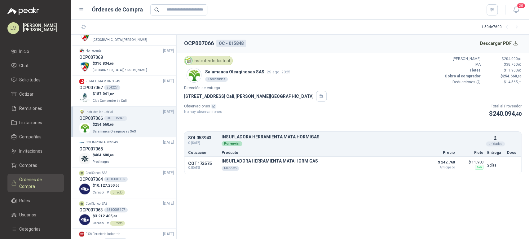
scroll to position [21, 0]
click at [115, 147] on div "OCP007065" at bounding box center [126, 147] width 95 height 7
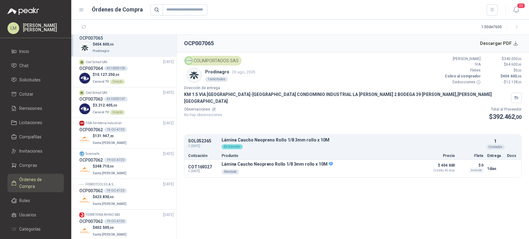
scroll to position [135, 0]
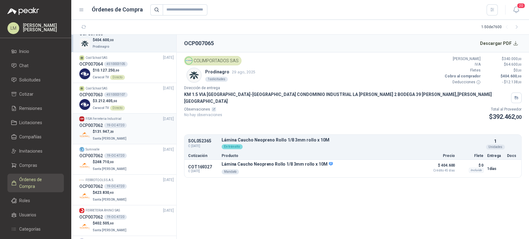
click at [124, 129] on div "$ 131.947 ,20 Santa Anita Napoles" at bounding box center [126, 135] width 95 height 13
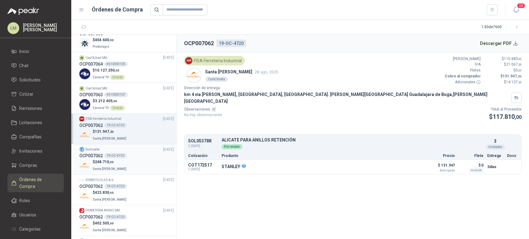
click at [117, 153] on div "19-OC-4720" at bounding box center [115, 155] width 23 height 5
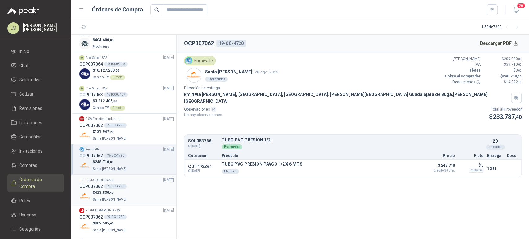
click at [107, 195] on p "$ 423.830 ,40" at bounding box center [110, 193] width 35 height 6
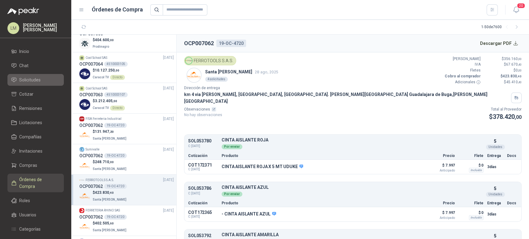
click at [27, 79] on span "Solicitudes" at bounding box center [29, 80] width 21 height 7
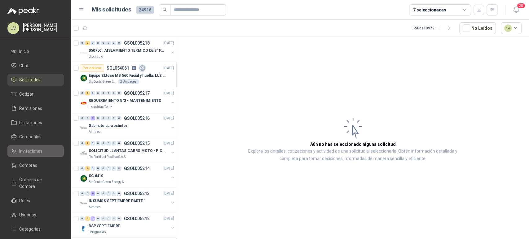
click at [31, 148] on span "Invitaciones" at bounding box center [30, 151] width 23 height 7
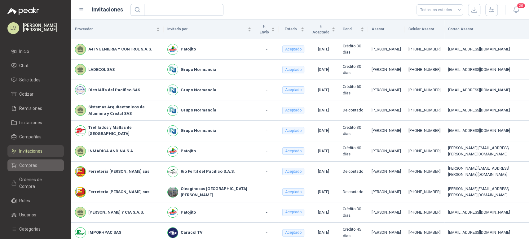
click at [26, 167] on span "Compras" at bounding box center [28, 165] width 18 height 7
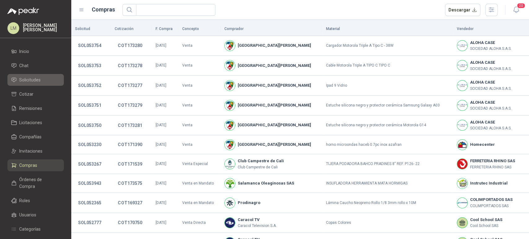
click at [35, 81] on span "Solicitudes" at bounding box center [29, 80] width 21 height 7
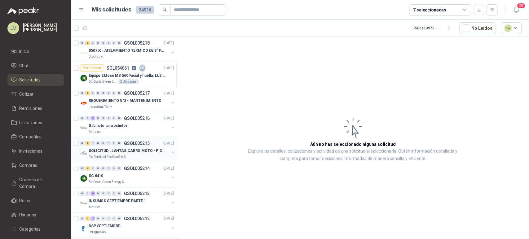
click at [170, 151] on button "button" at bounding box center [172, 152] width 5 height 5
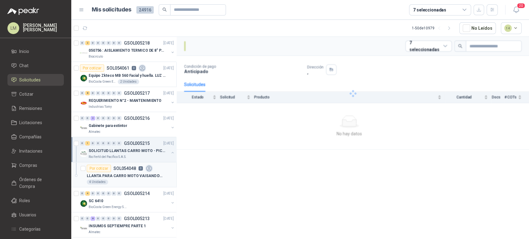
click at [111, 175] on p "LLANTA PARA CARRO MOTO VAISAND DB 300ZH SELLOMATIC" at bounding box center [125, 176] width 77 height 6
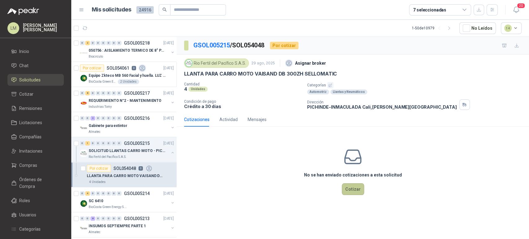
click at [351, 188] on button "Cotizar" at bounding box center [353, 190] width 22 height 12
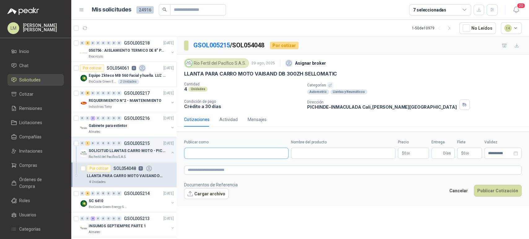
click at [213, 152] on input "Publicar como" at bounding box center [236, 153] width 104 height 11
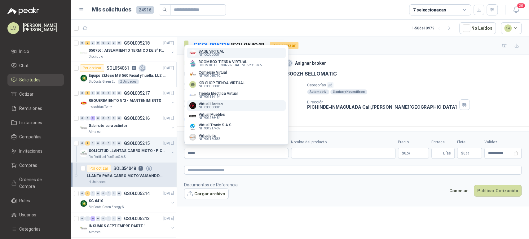
click at [214, 106] on p "Virtual Llantas" at bounding box center [211, 104] width 24 height 4
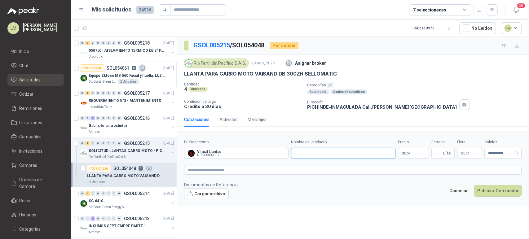
click at [305, 150] on input "Nombre del producto" at bounding box center [343, 153] width 104 height 11
paste input "**********"
click at [272, 168] on textarea at bounding box center [353, 170] width 338 height 9
paste textarea "**********"
click at [309, 156] on input "Nombre del producto" at bounding box center [343, 153] width 104 height 11
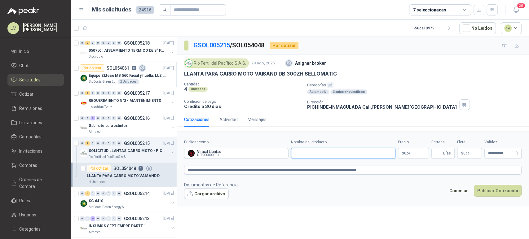
paste input "**********"
click at [382, 172] on textarea "**********" at bounding box center [353, 170] width 338 height 9
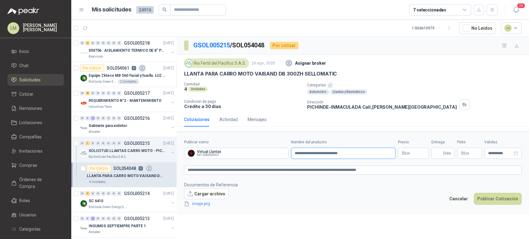
click at [368, 152] on input "**********" at bounding box center [343, 153] width 104 height 11
click at [383, 168] on textarea "**********" at bounding box center [353, 170] width 338 height 9
click at [412, 154] on body "LM Luis Miguel Martinez Inicio Chat Solicitudes Cotizar Remisiones Licitaciones…" at bounding box center [264, 119] width 529 height 239
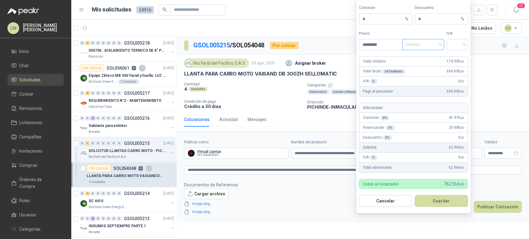
click at [420, 43] on span "Unitario" at bounding box center [423, 44] width 34 height 9
click at [417, 69] on div "Unitario con IVA" at bounding box center [423, 67] width 32 height 7
click at [460, 46] on input "search" at bounding box center [457, 43] width 14 height 9
click at [458, 55] on div "19%" at bounding box center [457, 57] width 11 height 7
drag, startPoint x: 372, startPoint y: 18, endPoint x: 343, endPoint y: 17, distance: 28.9
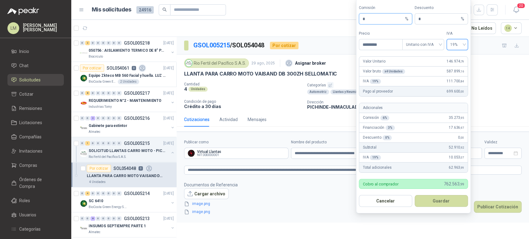
click at [343, 17] on body "LM Luis Miguel Martinez Inicio Chat Solicitudes Cotizar Remisiones Licitaciones…" at bounding box center [264, 119] width 529 height 239
click at [431, 200] on button "Guardar" at bounding box center [441, 201] width 53 height 12
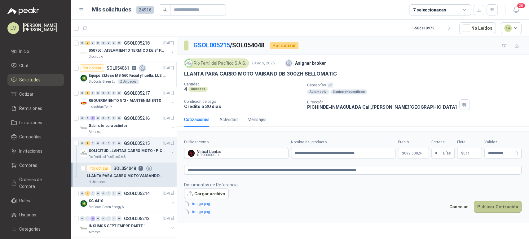
click at [486, 206] on button "Publicar Cotización" at bounding box center [498, 207] width 48 height 12
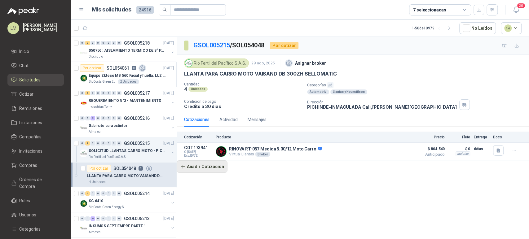
click at [205, 167] on button "Añadir Cotización" at bounding box center [202, 167] width 51 height 12
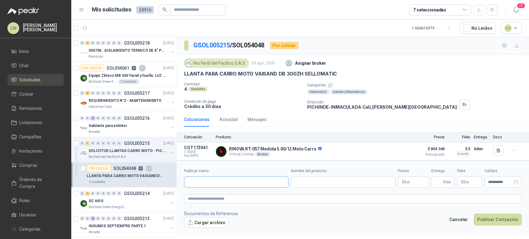
click at [215, 181] on input "Publicar como" at bounding box center [236, 182] width 104 height 11
click at [206, 197] on span "NIT : 800242106" at bounding box center [210, 198] width 22 height 3
click at [320, 182] on input "Nombre del producto" at bounding box center [343, 182] width 104 height 11
paste input "**********"
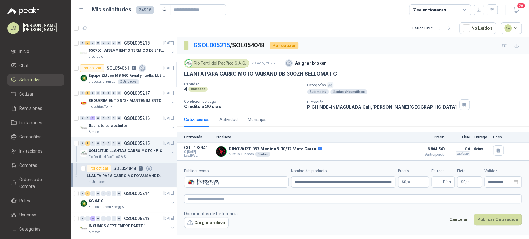
click at [409, 185] on body "LM Luis Miguel Martinez Inicio Chat Solicitudes Cotizar Remisiones Licitaciones…" at bounding box center [264, 119] width 529 height 239
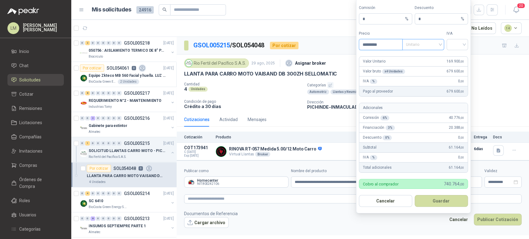
click at [415, 46] on span "Unitario" at bounding box center [423, 44] width 34 height 9
click at [419, 66] on div "Unitario con IVA" at bounding box center [423, 67] width 32 height 7
click at [458, 46] on input "search" at bounding box center [457, 43] width 14 height 9
click at [454, 59] on div "19%" at bounding box center [457, 57] width 11 height 7
drag, startPoint x: 368, startPoint y: 21, endPoint x: 356, endPoint y: 22, distance: 11.5
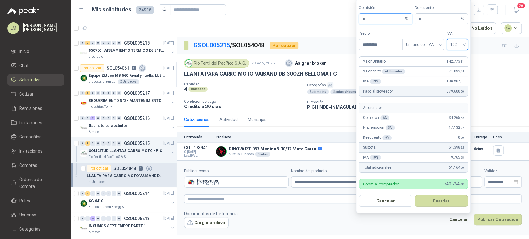
click at [356, 22] on form "Comisión * % Descuento * % Precio ********* Tipo Unitario con IVA IVA 19% 19% V…" at bounding box center [413, 105] width 115 height 215
click at [428, 200] on button "Guardar" at bounding box center [441, 201] width 53 height 12
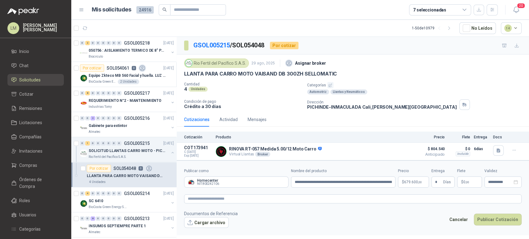
click at [467, 185] on p "$ 0 ,00" at bounding box center [469, 182] width 25 height 11
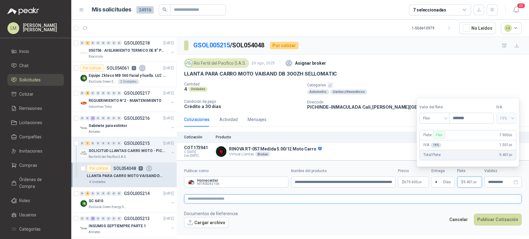
click at [262, 200] on textarea at bounding box center [353, 199] width 338 height 9
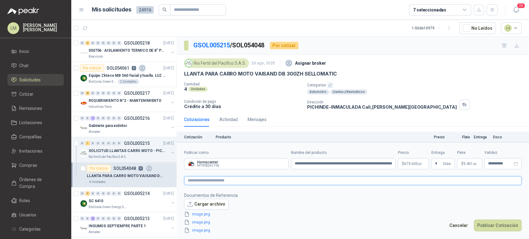
scroll to position [18, 0]
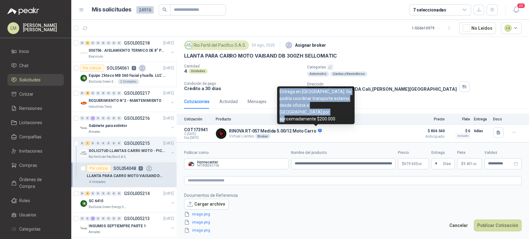
drag, startPoint x: 280, startPoint y: 98, endPoint x: 298, endPoint y: 121, distance: 28.5
click at [298, 121] on div "Entrega en Cali. Se podría coordinar transporte externo desde oficina a Pichind…" at bounding box center [315, 105] width 77 height 38
copy div "Entrega en Cali. Se podría coordinar transporte externo desde oficina a Pichind…"
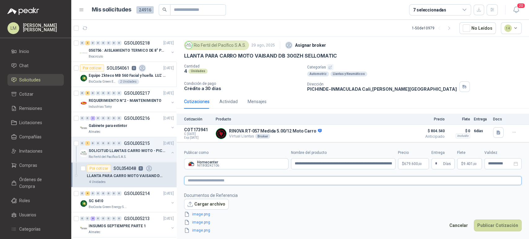
click at [247, 180] on textarea at bounding box center [353, 180] width 338 height 9
paste textarea "**********"
click at [466, 163] on span "9.401 ,00" at bounding box center [469, 164] width 13 height 4
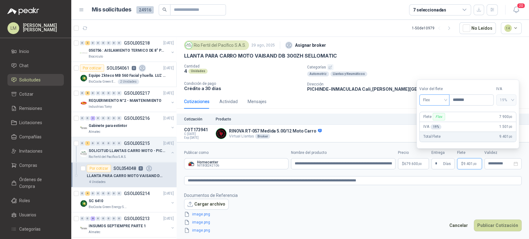
click at [435, 100] on span "Flex" at bounding box center [434, 99] width 23 height 9
click at [433, 123] on div "Incluido" at bounding box center [435, 123] width 22 height 7
click at [493, 229] on button "Publicar Cotización" at bounding box center [498, 226] width 48 height 12
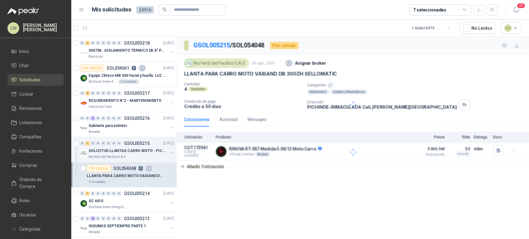
scroll to position [0, 0]
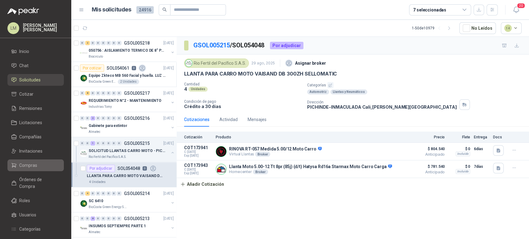
click at [37, 162] on li "Compras" at bounding box center [35, 165] width 49 height 7
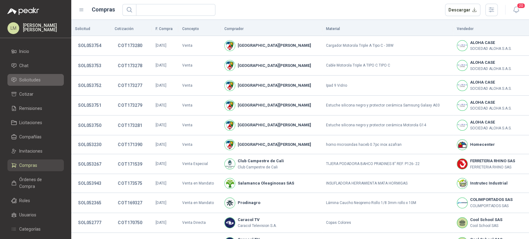
click at [34, 82] on span "Solicitudes" at bounding box center [29, 80] width 21 height 7
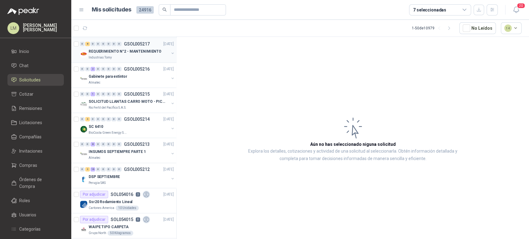
scroll to position [50, 0]
click at [127, 52] on p "REQUERIMIENTO N°2 - MANTENIMIENTO" at bounding box center [125, 51] width 73 height 6
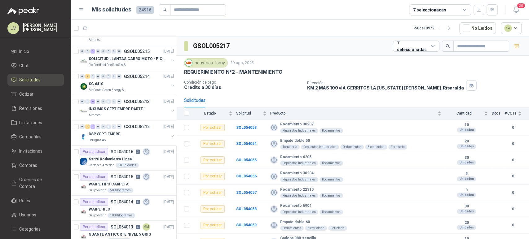
scroll to position [138, 0]
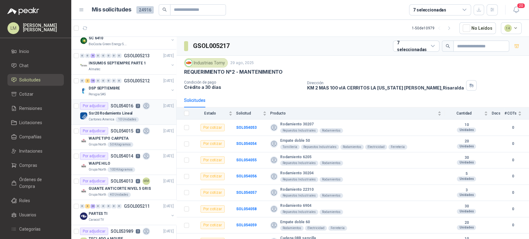
click at [117, 114] on p "Ssr20 Rodamiento Lineal" at bounding box center [111, 114] width 44 height 6
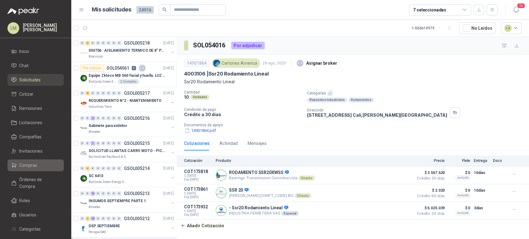
click at [33, 163] on span "Compras" at bounding box center [28, 165] width 18 height 7
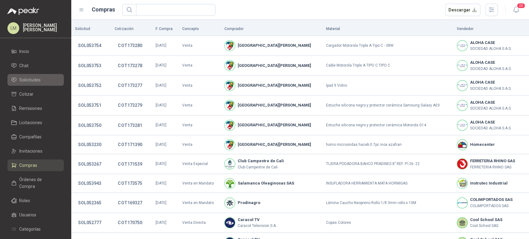
click at [37, 79] on span "Solicitudes" at bounding box center [29, 80] width 21 height 7
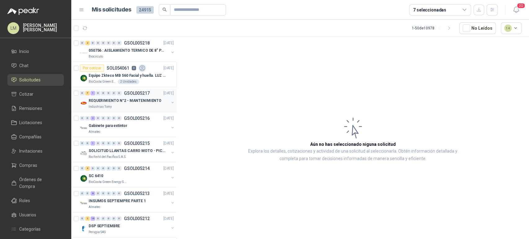
click at [170, 102] on button "button" at bounding box center [172, 102] width 5 height 5
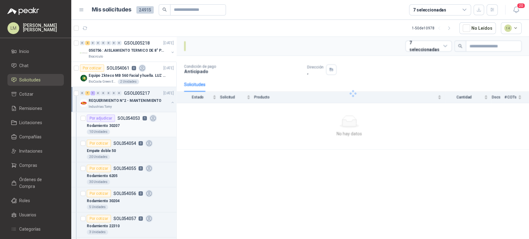
click at [115, 132] on div "10 Unidades" at bounding box center [130, 132] width 87 height 5
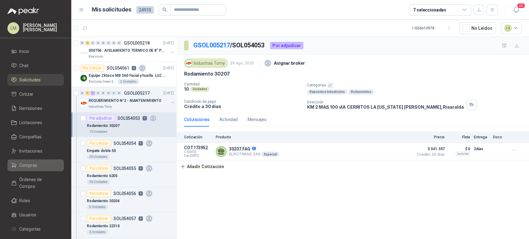
click at [29, 166] on span "Compras" at bounding box center [28, 165] width 18 height 7
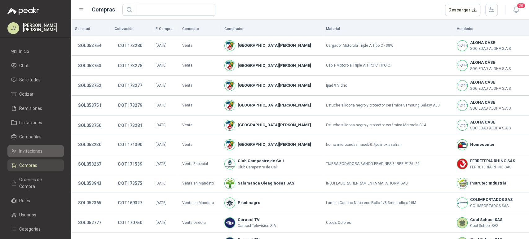
click at [32, 152] on span "Invitaciones" at bounding box center [30, 151] width 23 height 7
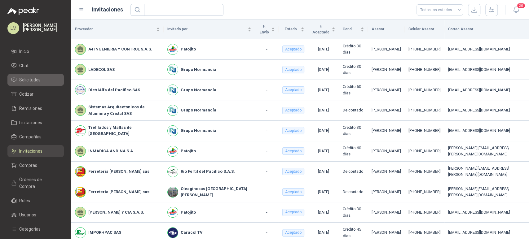
click at [38, 80] on span "Solicitudes" at bounding box center [29, 80] width 21 height 7
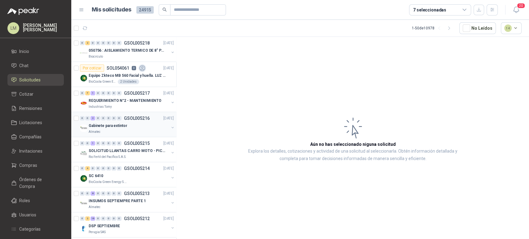
click at [128, 120] on p "GSOL005216" at bounding box center [137, 118] width 26 height 4
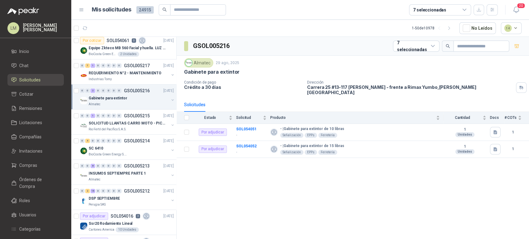
scroll to position [27, 0]
click at [170, 125] on button "button" at bounding box center [172, 125] width 5 height 5
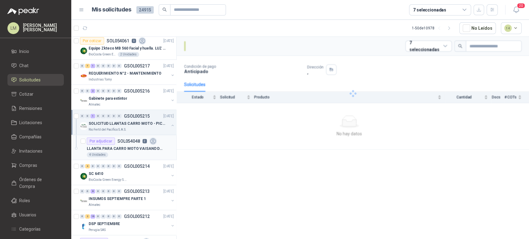
click at [139, 146] on p "LLANTA PARA CARRO MOTO VAISAND DB 300ZH SELLOMATIC" at bounding box center [125, 149] width 77 height 6
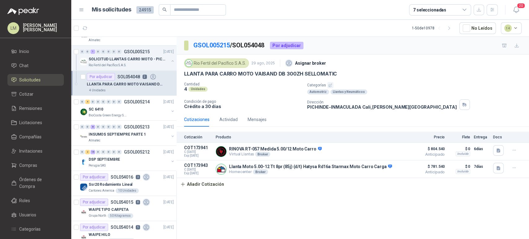
scroll to position [93, 0]
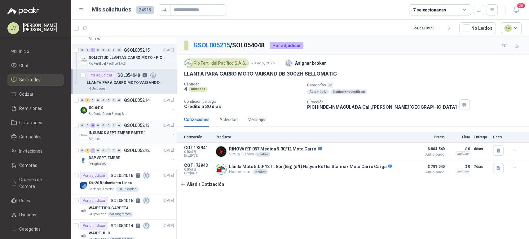
click at [127, 137] on div "Almatec" at bounding box center [129, 139] width 80 height 5
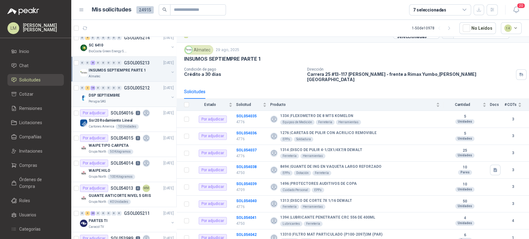
scroll to position [157, 0]
click at [118, 164] on p "SOL054014" at bounding box center [122, 162] width 23 height 4
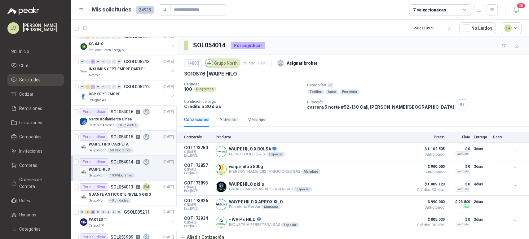
click at [130, 139] on div "Por adjudicar SOL054015 8" at bounding box center [115, 136] width 70 height 7
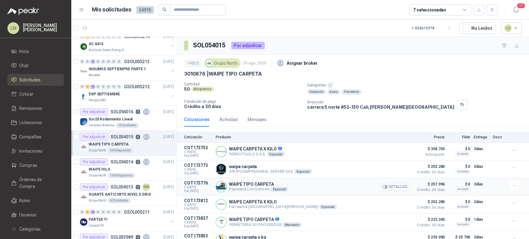
scroll to position [56, 0]
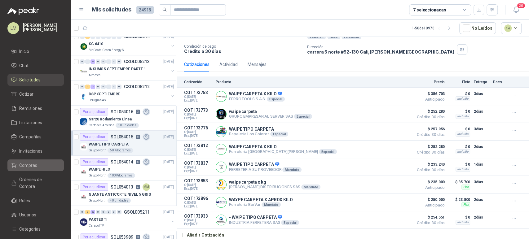
click at [29, 164] on span "Compras" at bounding box center [28, 165] width 18 height 7
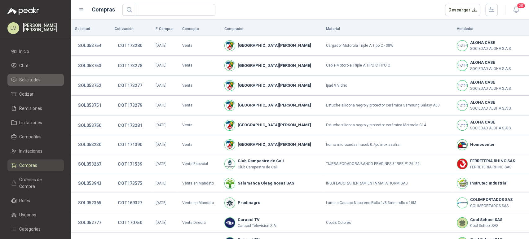
click at [35, 80] on span "Solicitudes" at bounding box center [29, 80] width 21 height 7
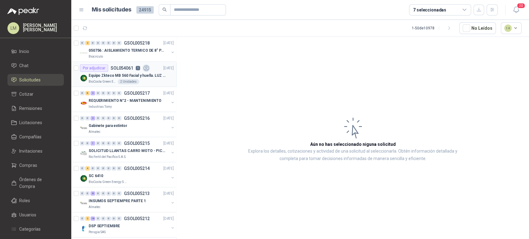
click at [116, 76] on p "Equipo Zkteco MB 560 Facial y huella. LUZ VISIBLE" at bounding box center [127, 76] width 77 height 6
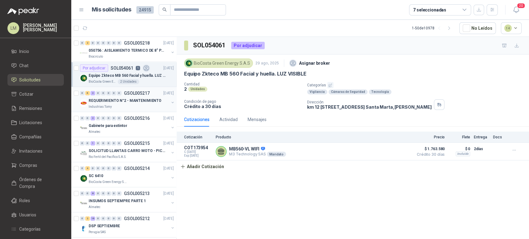
click at [170, 102] on button "button" at bounding box center [172, 102] width 5 height 5
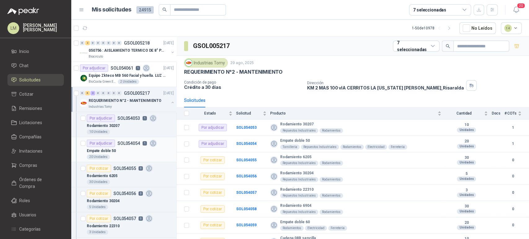
click at [120, 141] on p "SOL054054" at bounding box center [128, 143] width 23 height 4
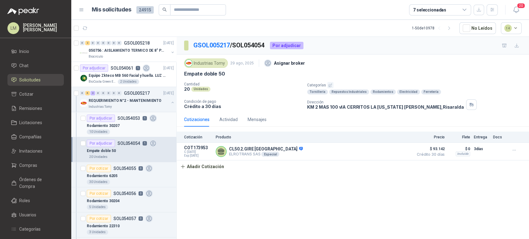
click at [129, 128] on div "Rodamiento 30207" at bounding box center [130, 125] width 87 height 7
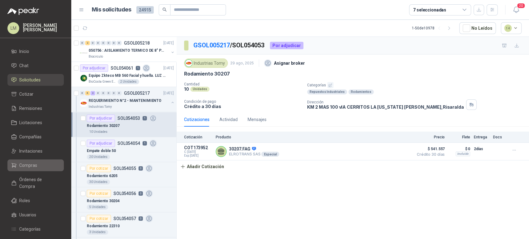
click at [29, 166] on span "Compras" at bounding box center [28, 165] width 18 height 7
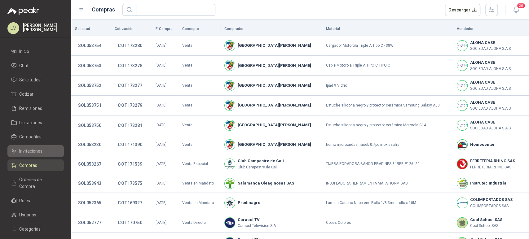
click at [25, 152] on span "Invitaciones" at bounding box center [30, 151] width 23 height 7
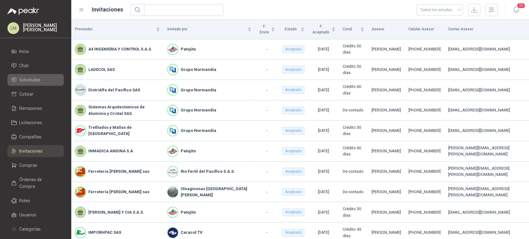
click at [29, 82] on span "Solicitudes" at bounding box center [29, 80] width 21 height 7
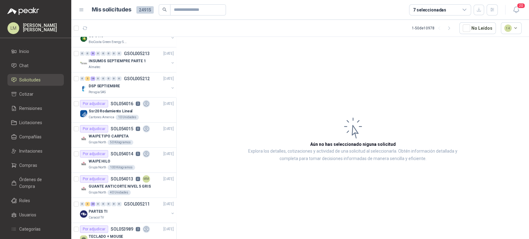
scroll to position [143, 0]
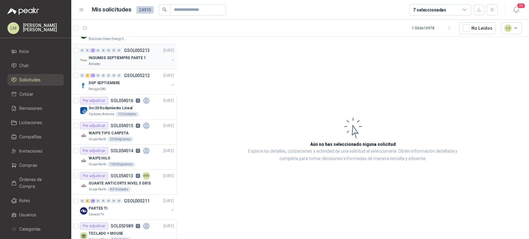
click at [115, 62] on div "Almatec" at bounding box center [129, 64] width 80 height 5
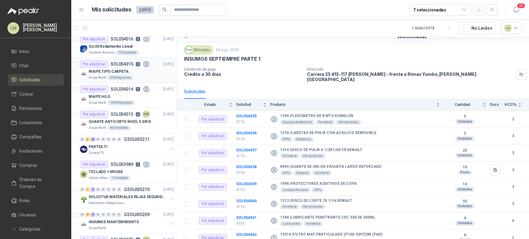
scroll to position [208, 0]
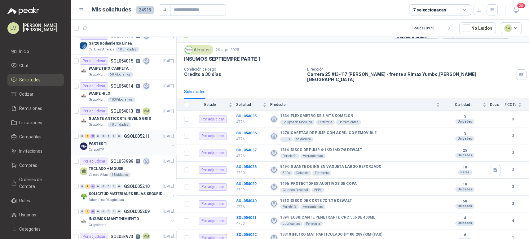
click at [120, 136] on div "0" at bounding box center [119, 136] width 5 height 4
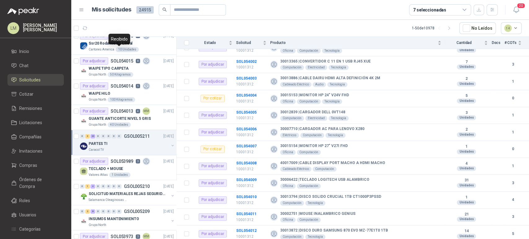
scroll to position [302, 0]
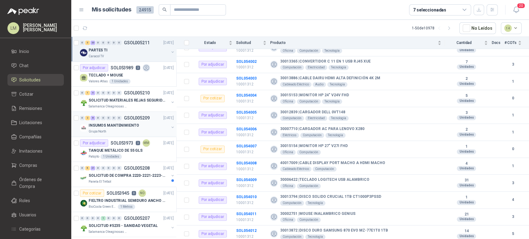
click at [102, 129] on p "Grupo North" at bounding box center [98, 131] width 18 height 5
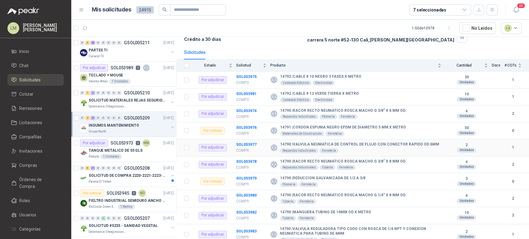
scroll to position [51, 0]
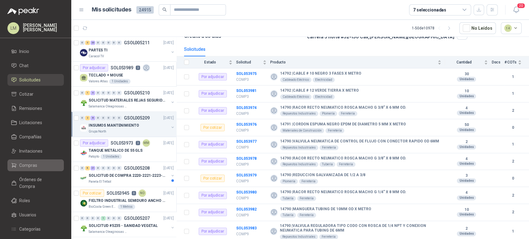
click at [22, 166] on span "Compras" at bounding box center [28, 165] width 18 height 7
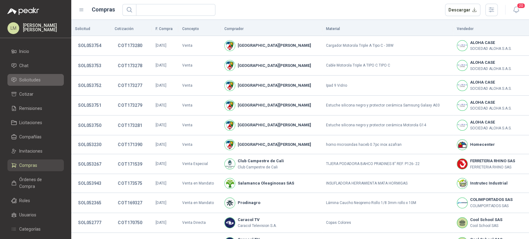
click at [33, 82] on span "Solicitudes" at bounding box center [29, 80] width 21 height 7
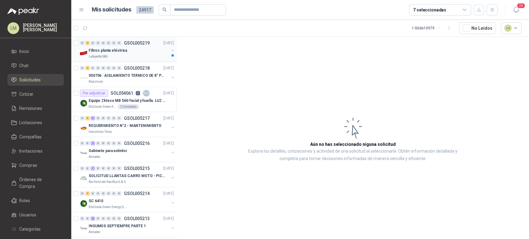
click at [165, 51] on div "Filtros planta eléctrica Lafayette SAS" at bounding box center [127, 53] width 95 height 12
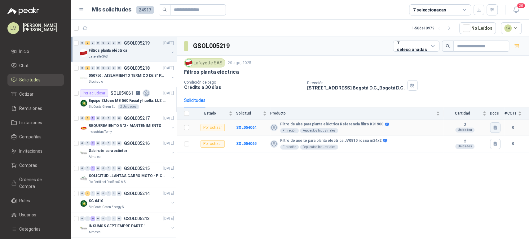
click at [496, 127] on icon "button" at bounding box center [495, 128] width 4 height 4
click at [466, 113] on button "Filtro de aire para planta electrica K91900.pdf" at bounding box center [452, 113] width 90 height 7
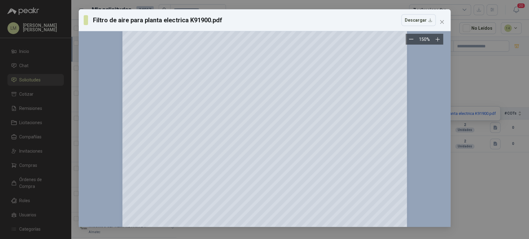
scroll to position [182, 0]
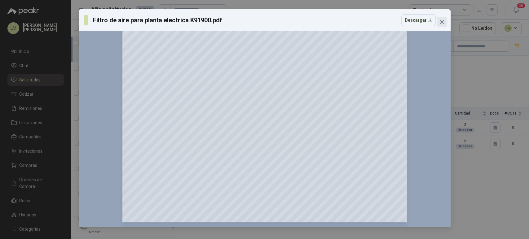
click at [441, 23] on icon "close" at bounding box center [442, 22] width 5 height 5
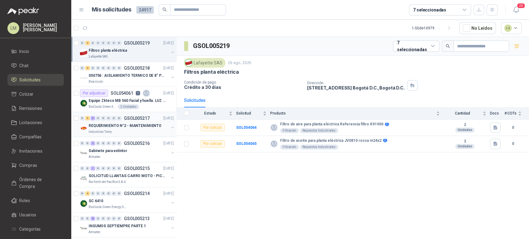
click at [170, 127] on button "button" at bounding box center [172, 127] width 5 height 5
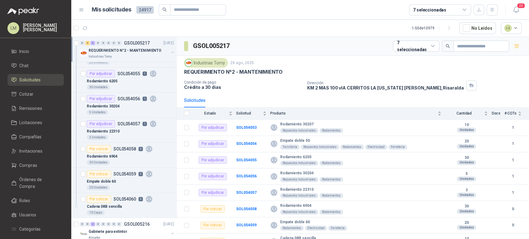
scroll to position [120, 0]
click at [124, 129] on div "Rodamiento 22310" at bounding box center [130, 131] width 87 height 7
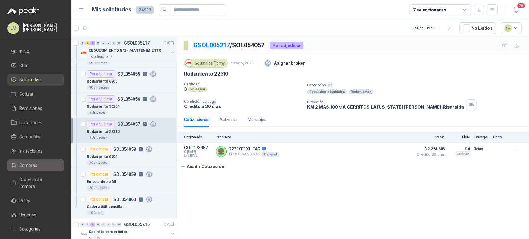
click at [39, 166] on li "Compras" at bounding box center [35, 165] width 49 height 7
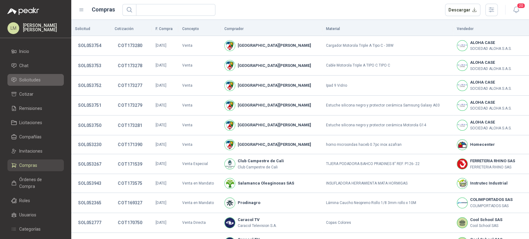
click at [23, 77] on span "Solicitudes" at bounding box center [29, 80] width 21 height 7
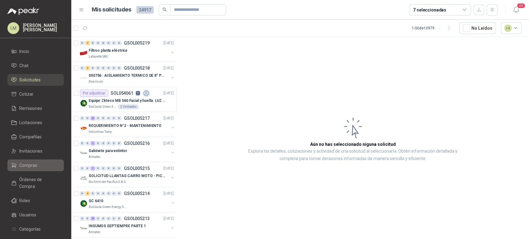
click at [20, 161] on link "Compras" at bounding box center [35, 166] width 56 height 12
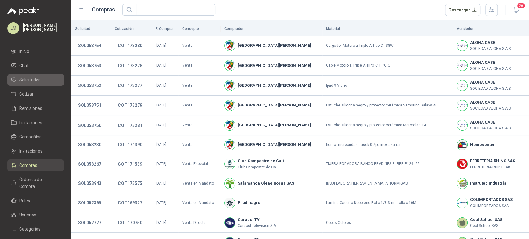
click at [30, 82] on span "Solicitudes" at bounding box center [29, 80] width 21 height 7
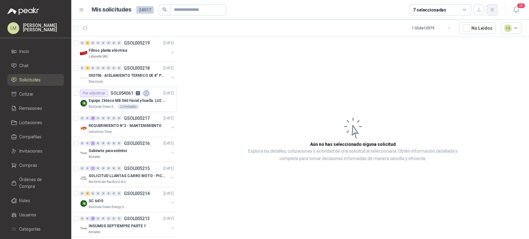
click at [491, 7] on icon "button" at bounding box center [492, 9] width 5 height 5
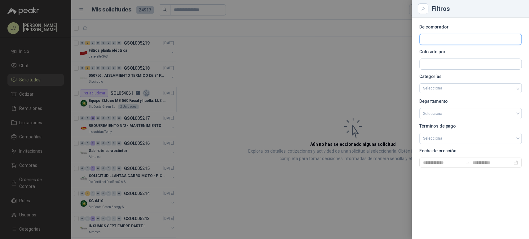
click at [429, 42] on input "text" at bounding box center [471, 39] width 102 height 11
click at [438, 51] on p "Fundación Clínica Shaio" at bounding box center [468, 53] width 68 height 4
click at [250, 70] on div at bounding box center [264, 119] width 529 height 239
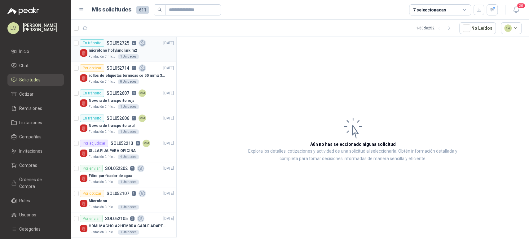
click at [122, 49] on p "micrófono hollyland lark m2" at bounding box center [113, 51] width 48 height 6
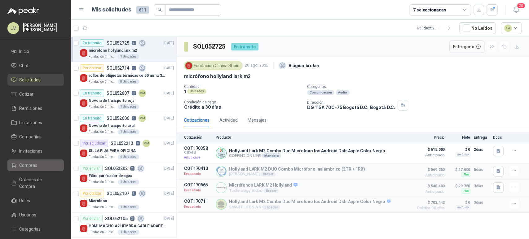
click at [31, 161] on link "Compras" at bounding box center [35, 166] width 56 height 12
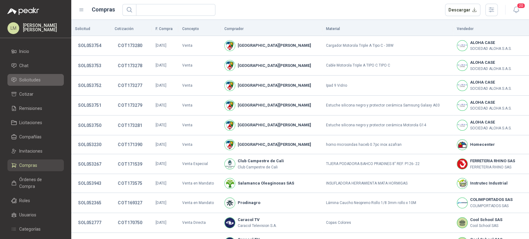
click at [30, 77] on span "Solicitudes" at bounding box center [29, 80] width 21 height 7
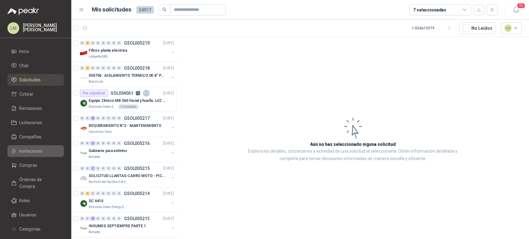
click at [33, 152] on span "Invitaciones" at bounding box center [30, 151] width 23 height 7
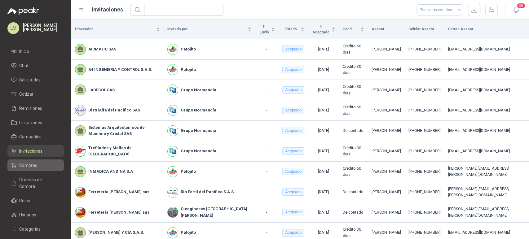
click at [24, 166] on span "Compras" at bounding box center [28, 165] width 18 height 7
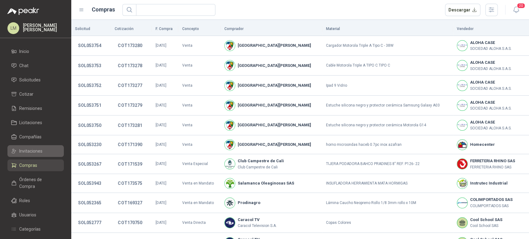
click at [25, 149] on span "Invitaciones" at bounding box center [30, 151] width 23 height 7
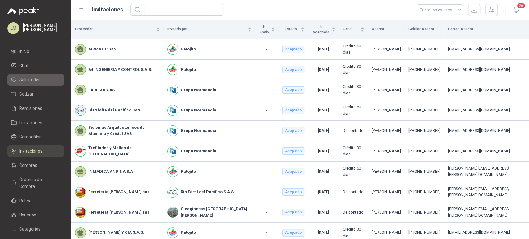
click at [34, 80] on span "Solicitudes" at bounding box center [29, 80] width 21 height 7
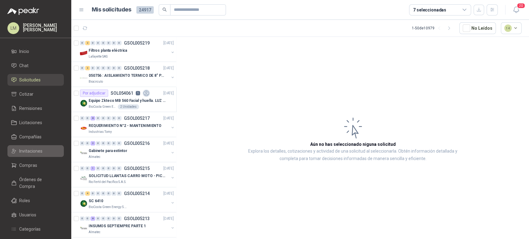
click at [28, 149] on span "Invitaciones" at bounding box center [30, 151] width 23 height 7
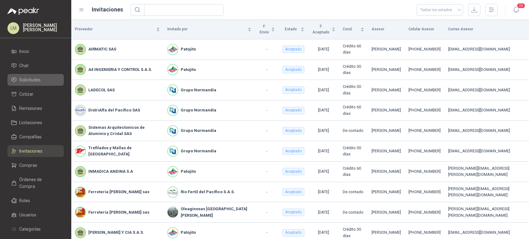
click at [35, 83] on span "Solicitudes" at bounding box center [29, 80] width 21 height 7
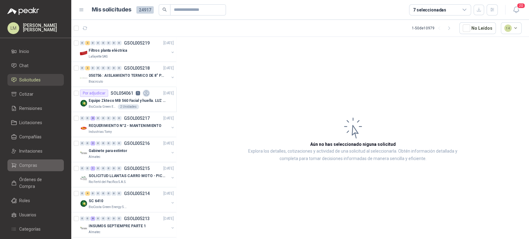
click at [22, 167] on span "Compras" at bounding box center [28, 165] width 18 height 7
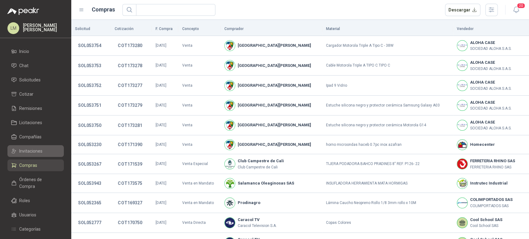
click at [32, 153] on span "Invitaciones" at bounding box center [30, 151] width 23 height 7
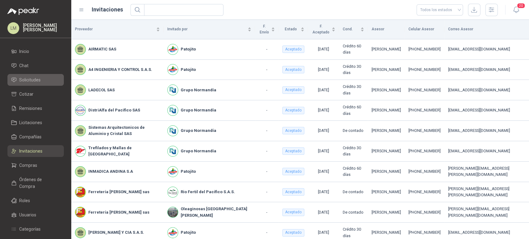
click at [33, 81] on span "Solicitudes" at bounding box center [29, 80] width 21 height 7
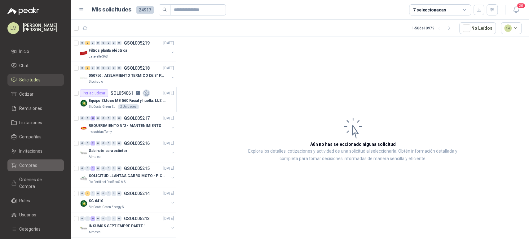
click at [27, 167] on span "Compras" at bounding box center [28, 165] width 18 height 7
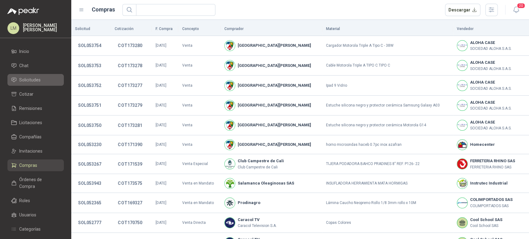
click at [30, 78] on span "Solicitudes" at bounding box center [29, 80] width 21 height 7
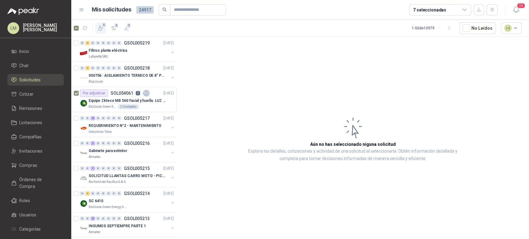
click at [100, 28] on icon "button" at bounding box center [101, 28] width 5 height 5
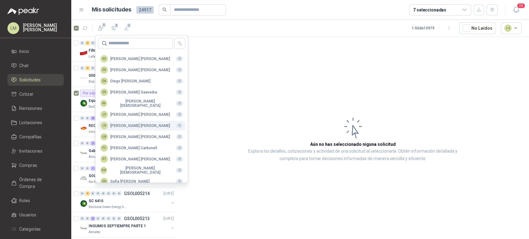
scroll to position [151, 0]
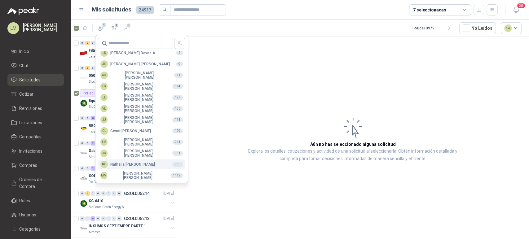
click at [122, 162] on div "NO [PERSON_NAME]" at bounding box center [127, 164] width 55 height 7
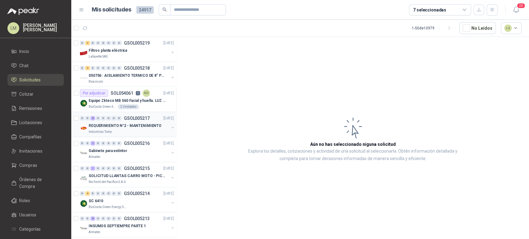
click at [139, 122] on div "REQUERIMIENTO N°2 - MANTENIMIENTO" at bounding box center [129, 125] width 80 height 7
